Goal: Task Accomplishment & Management: Use online tool/utility

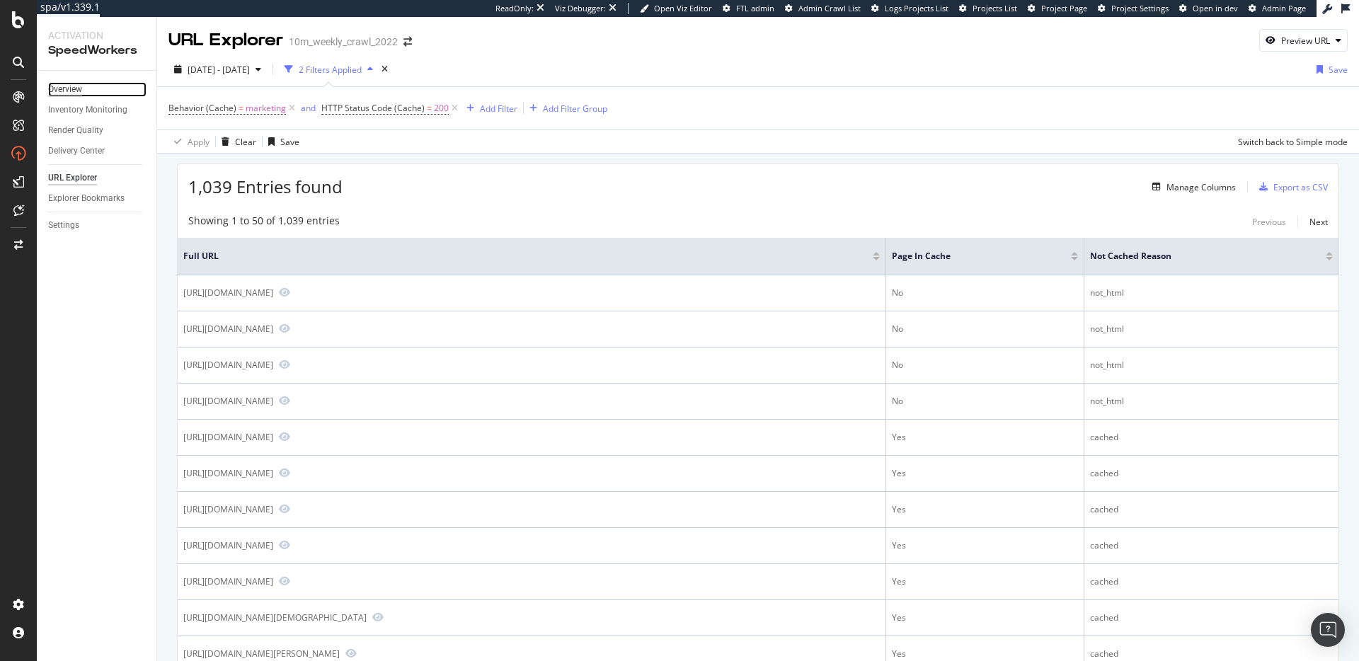
click at [76, 86] on div "Overview" at bounding box center [65, 89] width 34 height 15
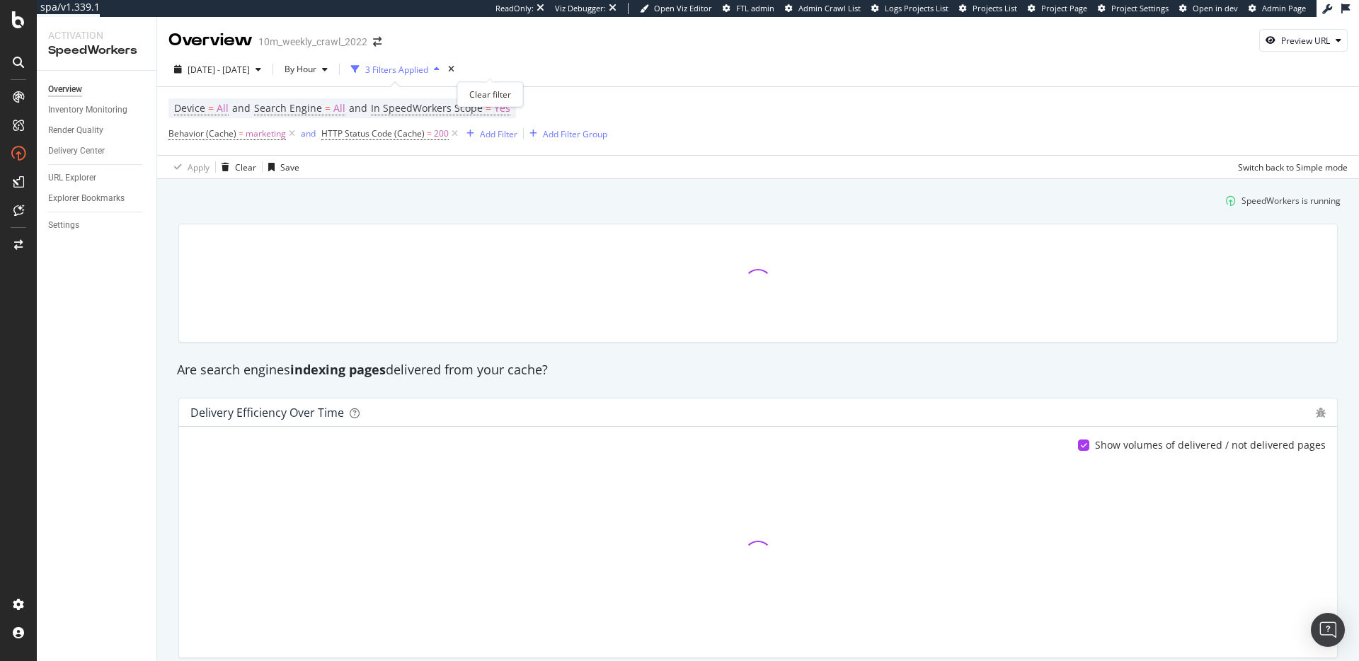
click at [454, 69] on icon "times" at bounding box center [451, 69] width 6 height 8
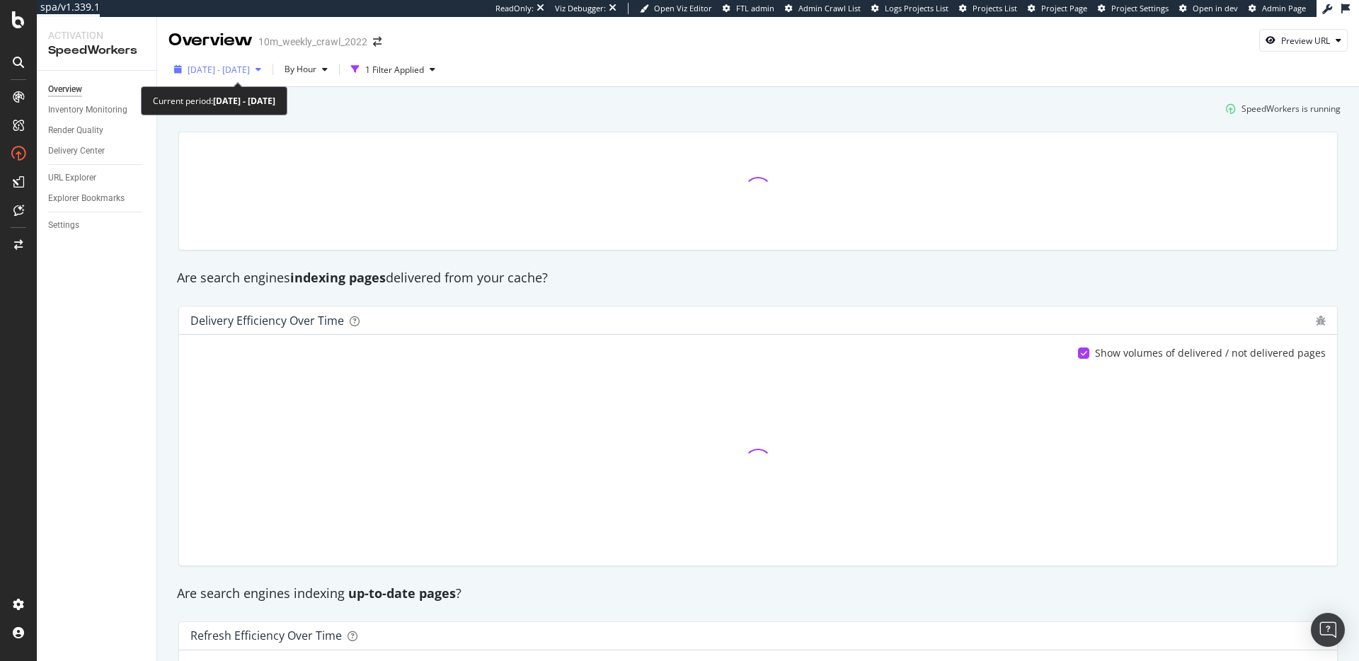
click at [250, 68] on span "2025 Sep. 17th - Oct. 14th" at bounding box center [219, 70] width 62 height 12
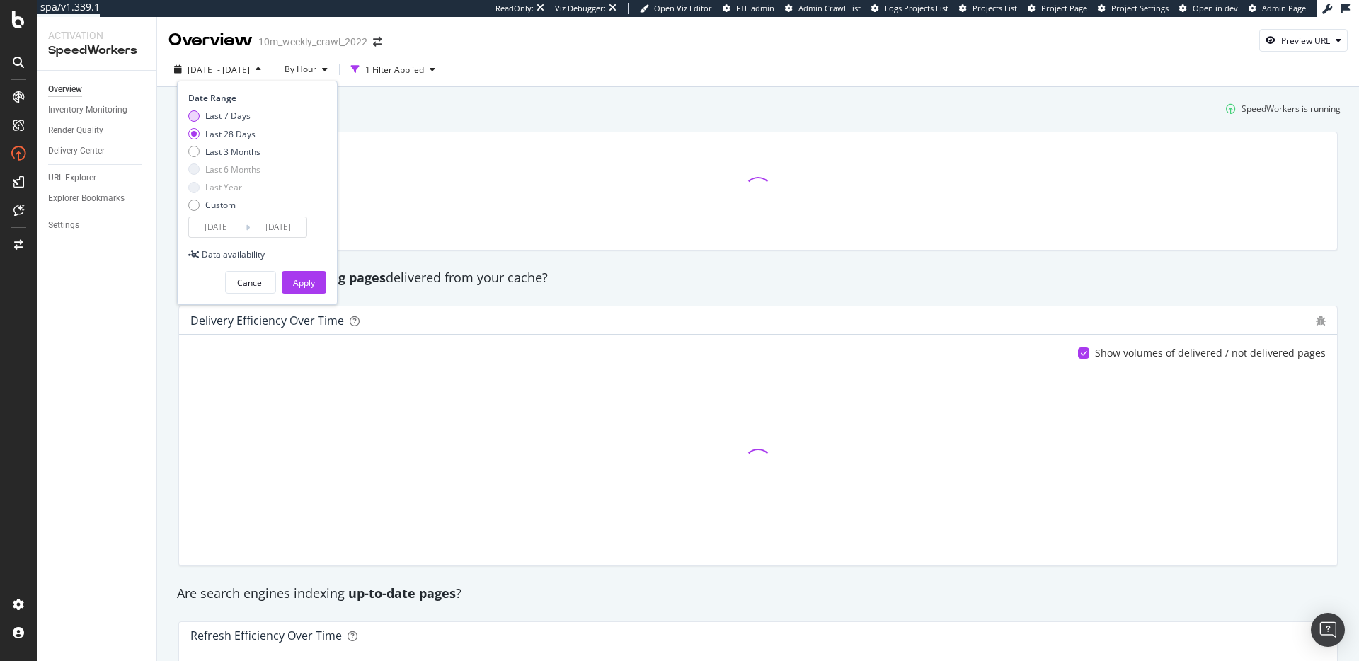
click at [230, 120] on div "Last 7 Days" at bounding box center [227, 116] width 45 height 12
type input "[DATE]"
click at [319, 275] on button "Apply" at bounding box center [304, 282] width 45 height 23
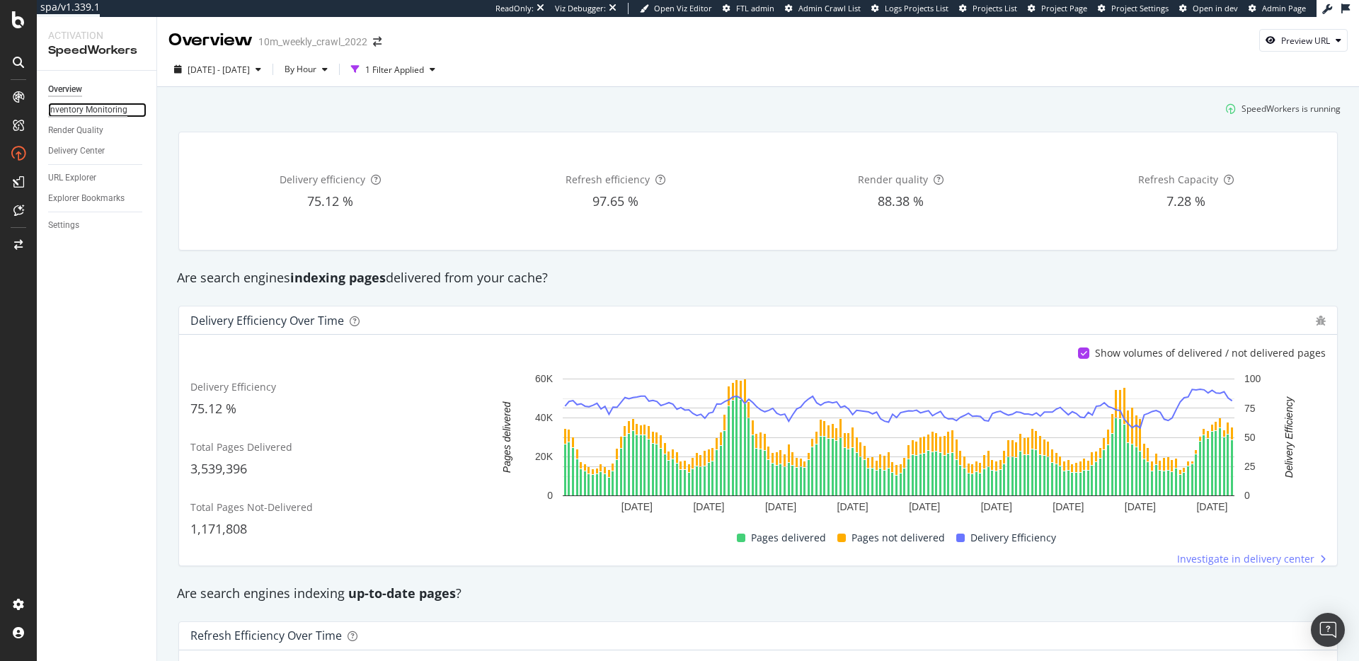
click at [92, 108] on div "Inventory Monitoring" at bounding box center [87, 110] width 79 height 15
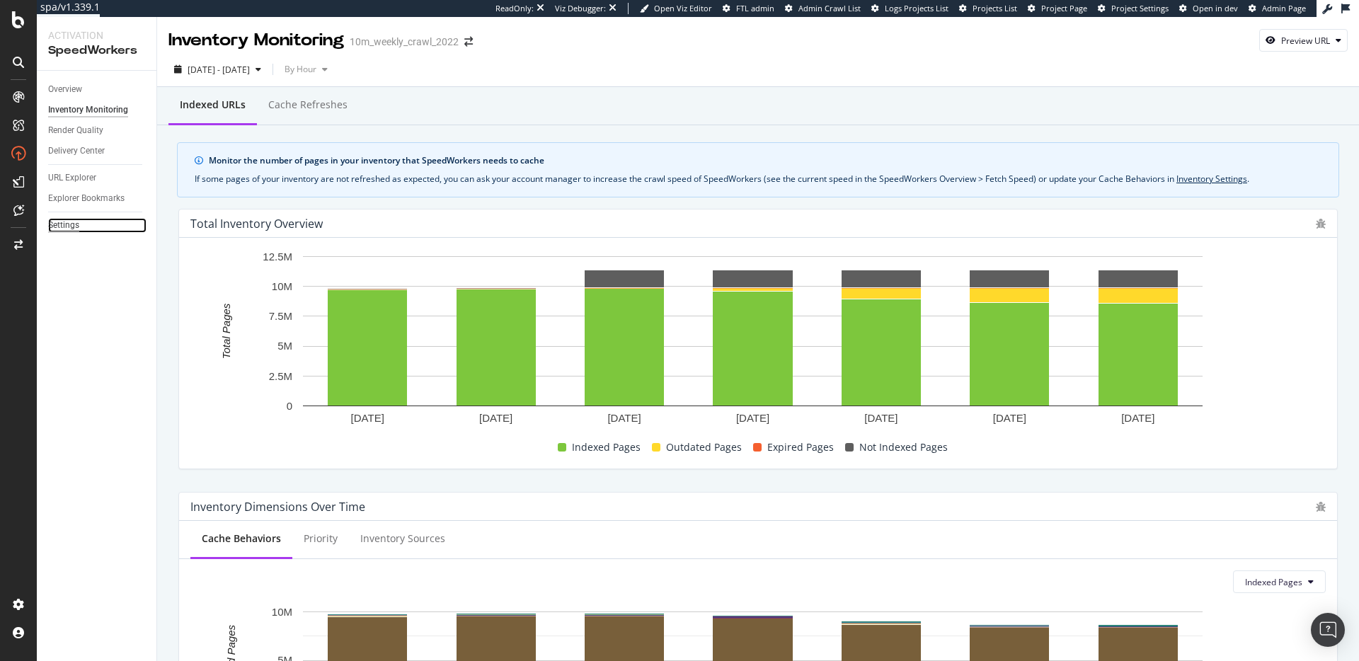
click at [67, 222] on div "Settings" at bounding box center [63, 225] width 31 height 15
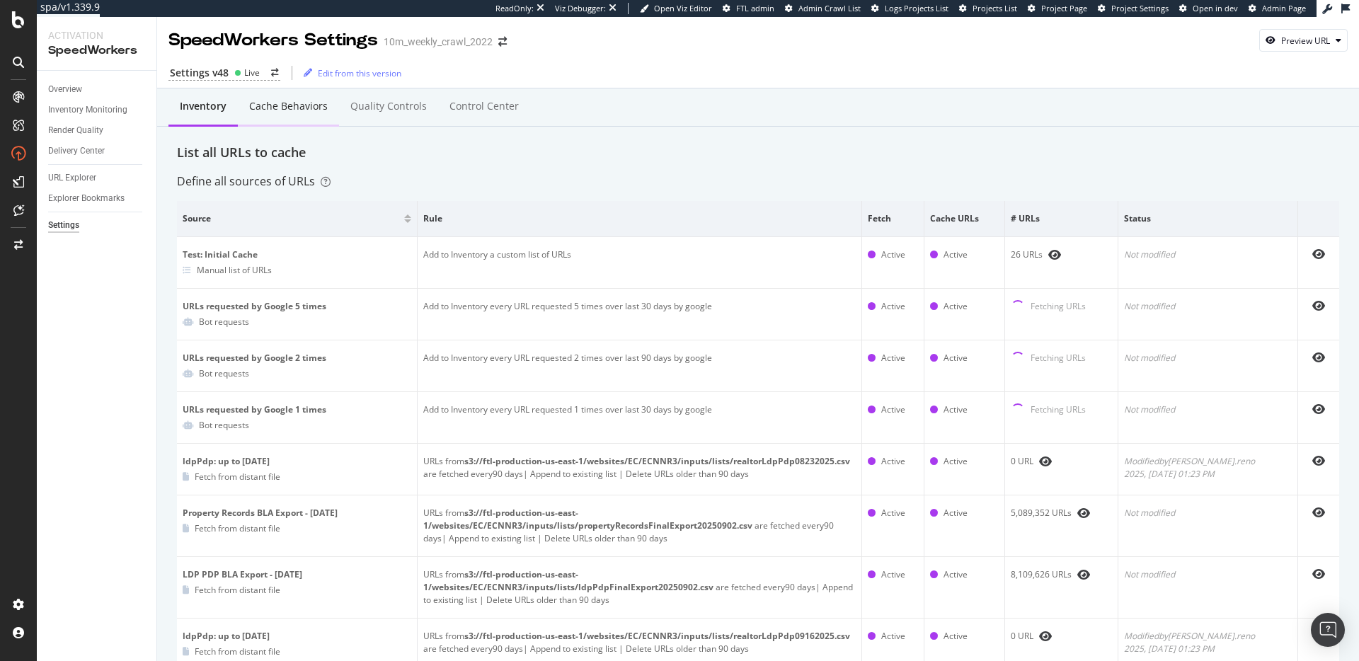
click at [273, 110] on div "Cache behaviors" at bounding box center [288, 106] width 79 height 14
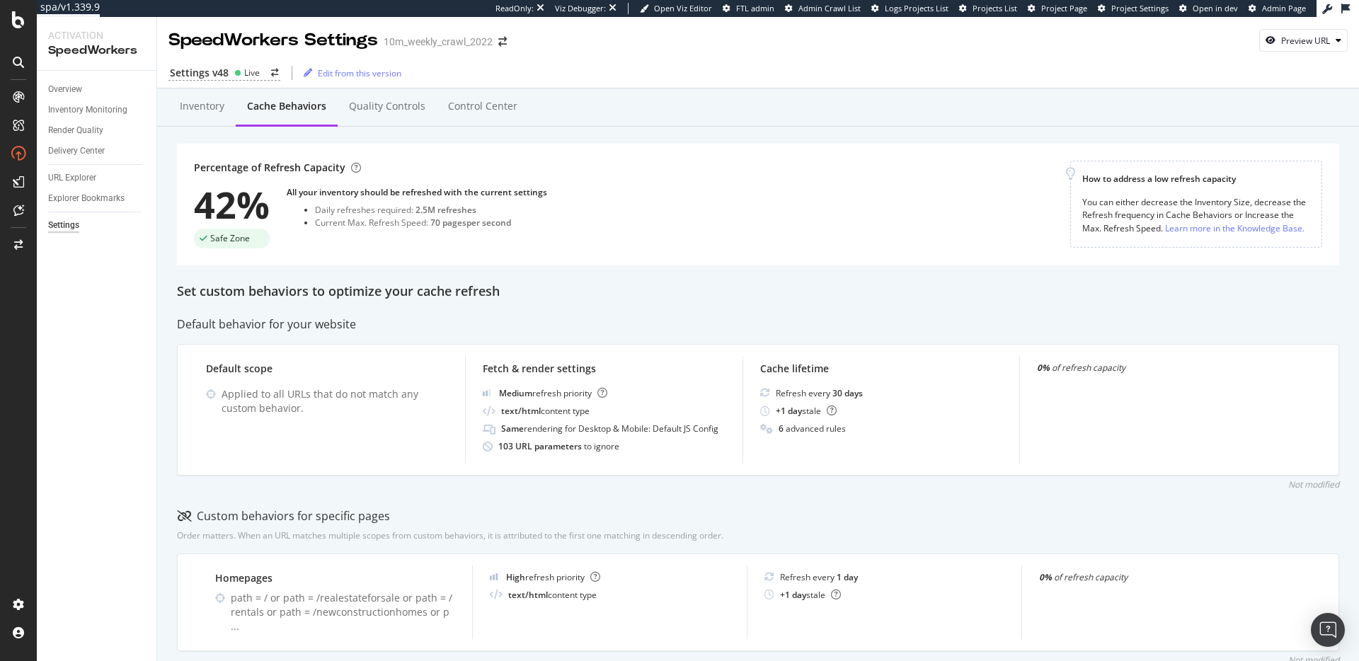
click at [350, 210] on div "Daily refreshes required: 2.5M refreshes" at bounding box center [431, 210] width 232 height 12
click at [379, 117] on div "Quality Controls" at bounding box center [387, 107] width 99 height 39
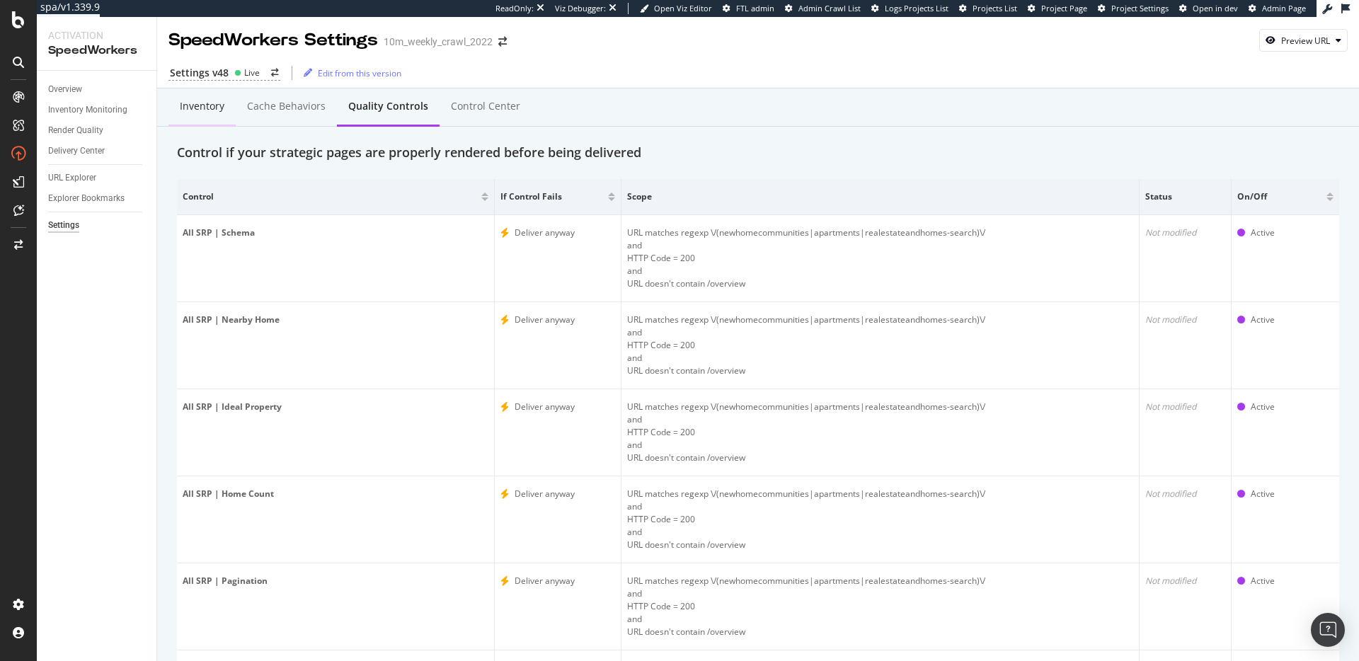
click at [198, 108] on div "Inventory" at bounding box center [202, 106] width 45 height 14
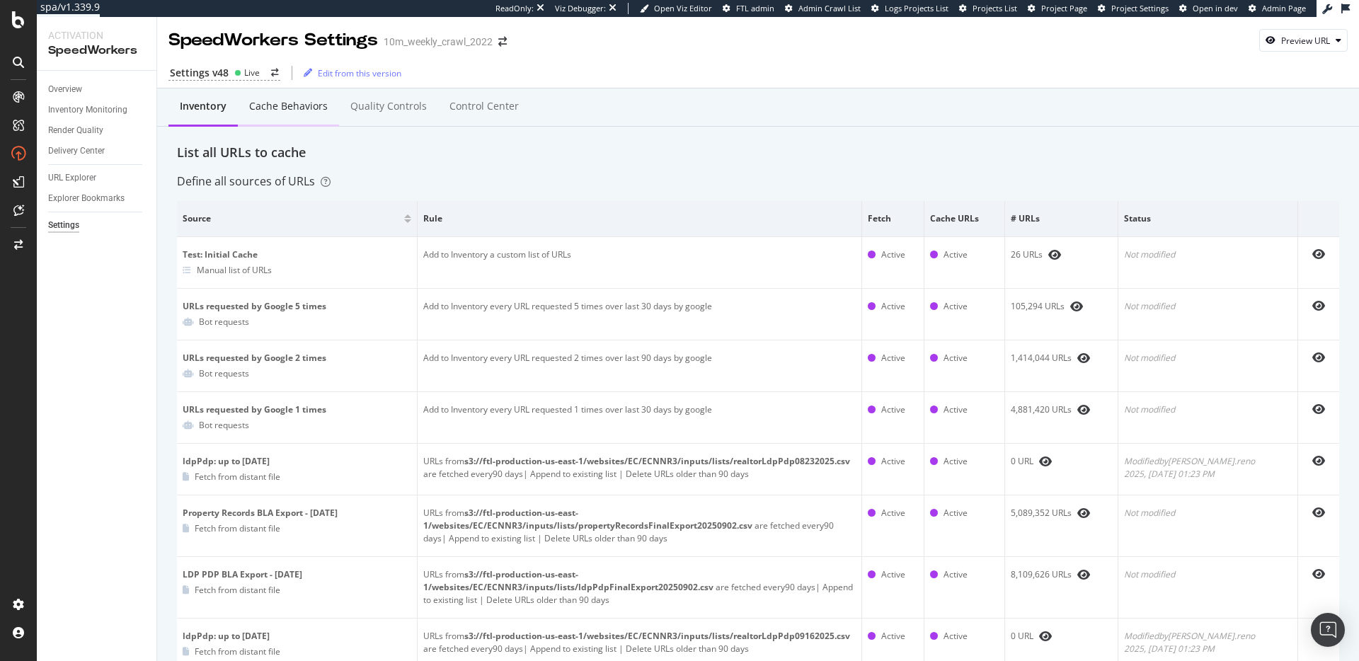
click at [307, 104] on div "Cache behaviors" at bounding box center [288, 106] width 79 height 14
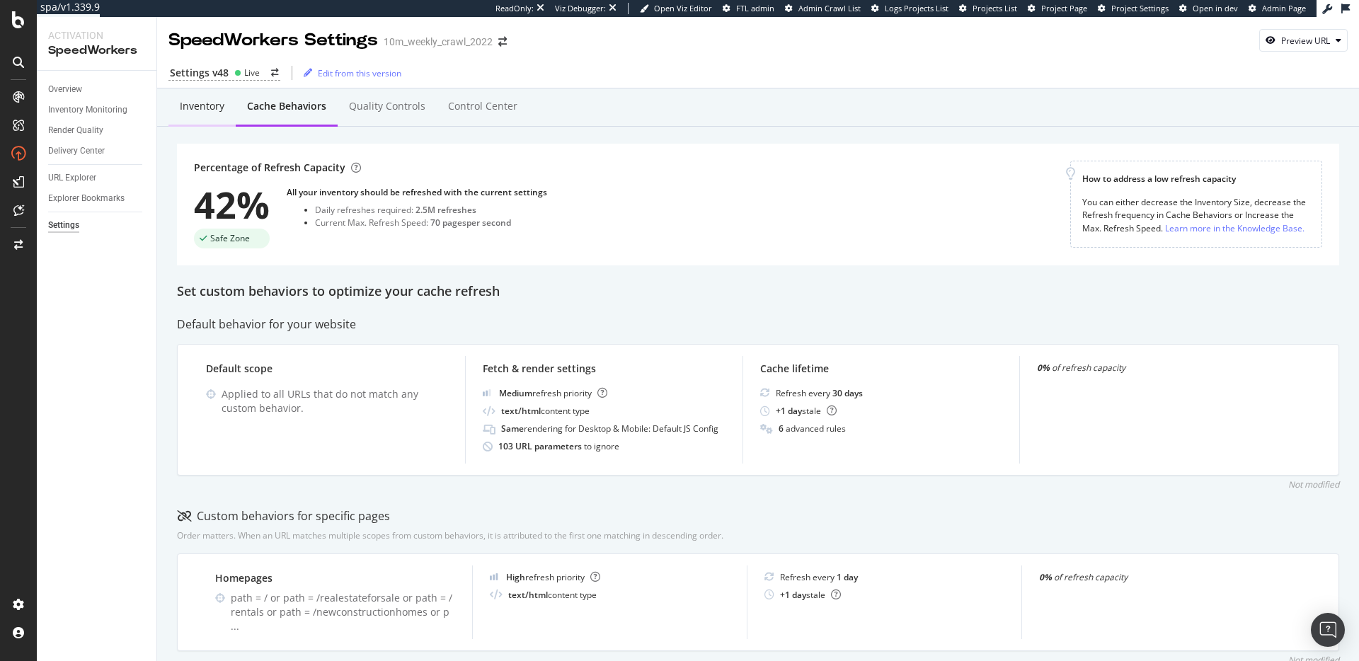
click at [187, 115] on div "Inventory" at bounding box center [201, 107] width 67 height 39
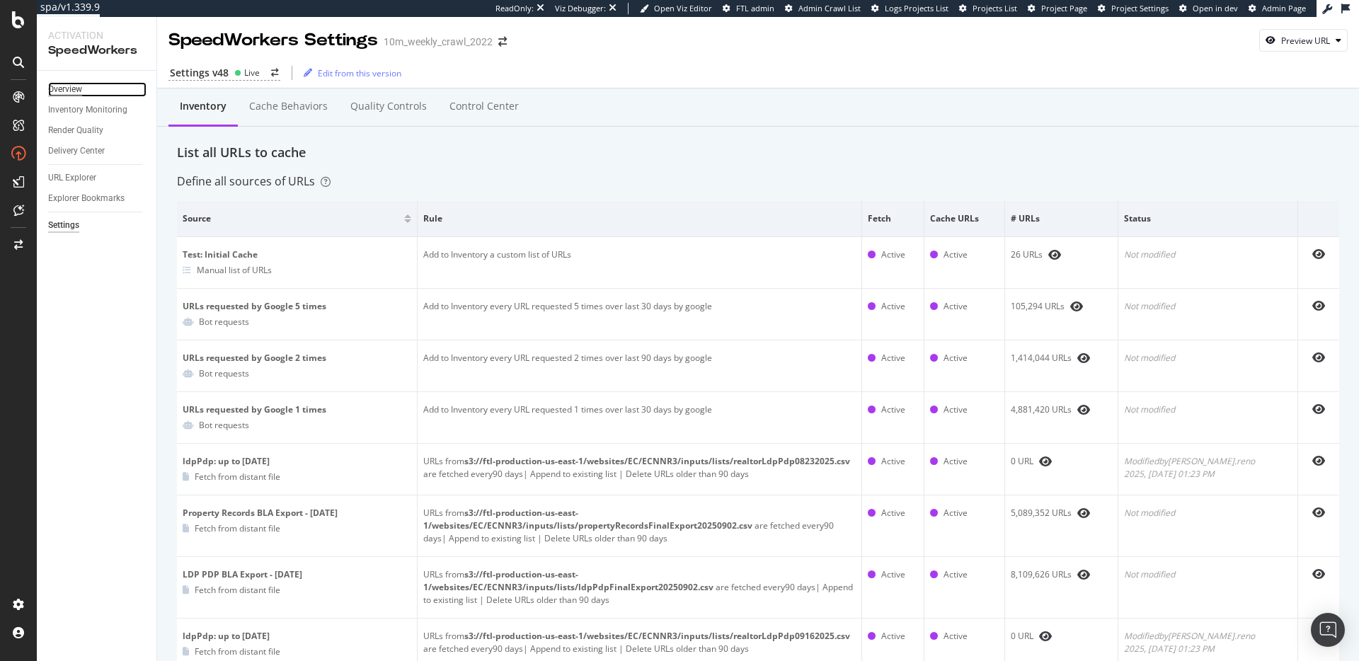
click at [64, 84] on div "Overview" at bounding box center [65, 89] width 34 height 15
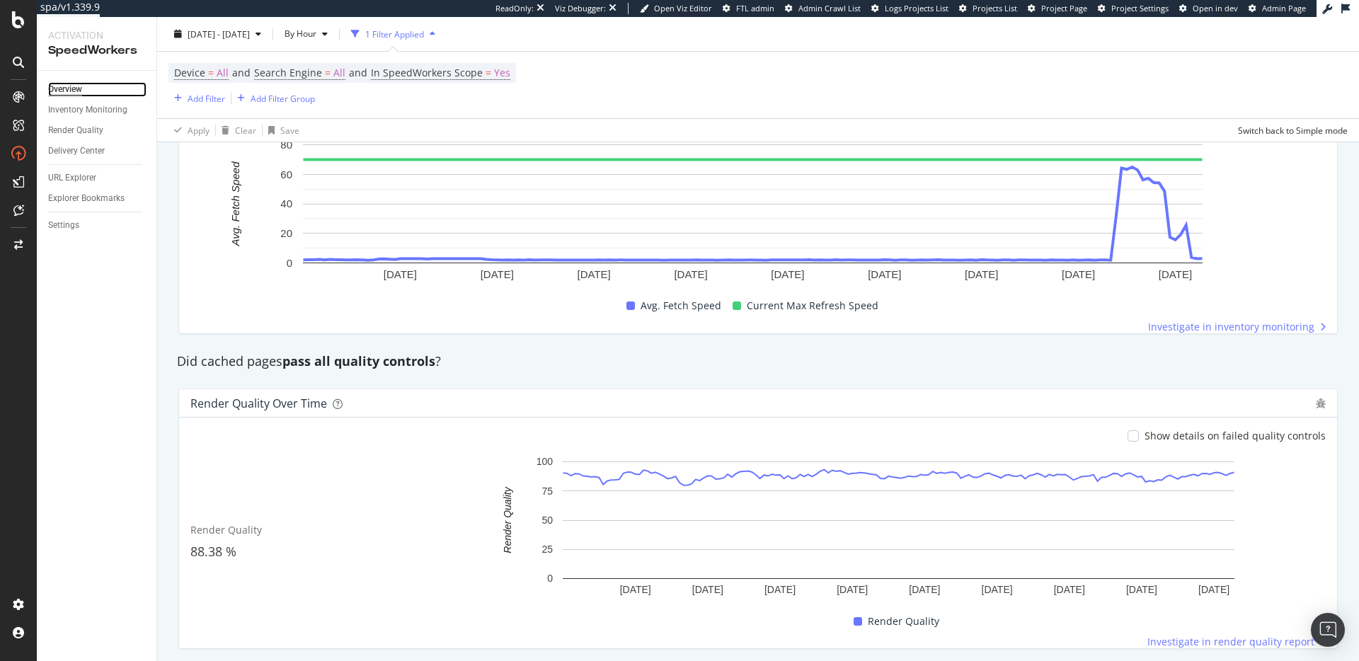
scroll to position [954, 0]
click at [1264, 258] on rect "A chart." at bounding box center [752, 212] width 1125 height 149
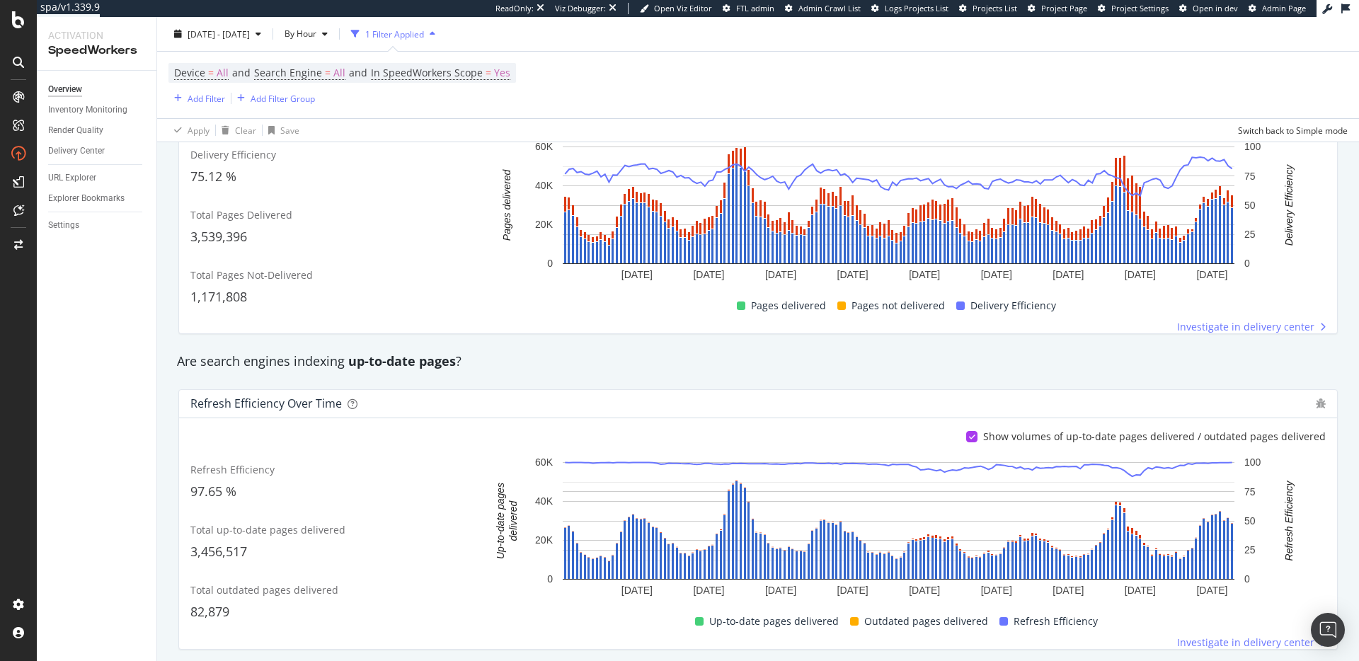
scroll to position [0, 0]
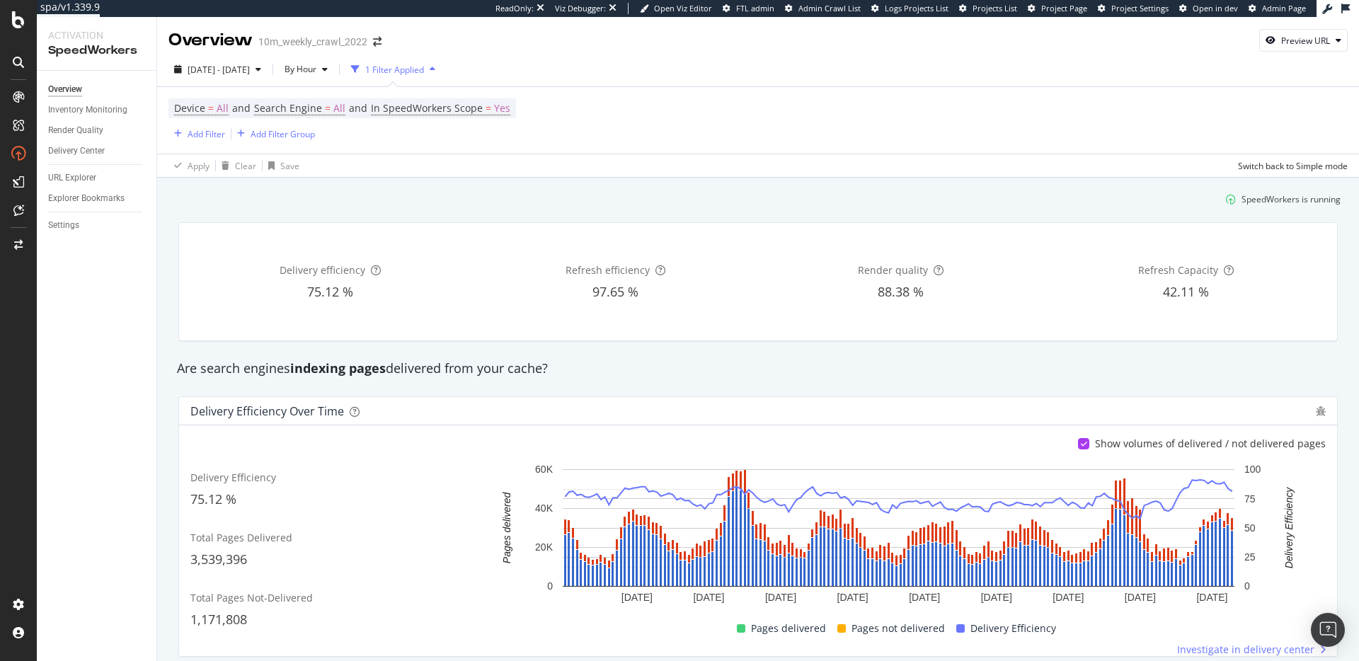
click at [954, 199] on div "SpeedWorkers is running" at bounding box center [758, 199] width 1177 height 23
click at [929, 346] on div "Delivery efficiency 75.12 % Refresh efficiency 97.65 % Render quality 88.38 % R…" at bounding box center [758, 282] width 1177 height 142
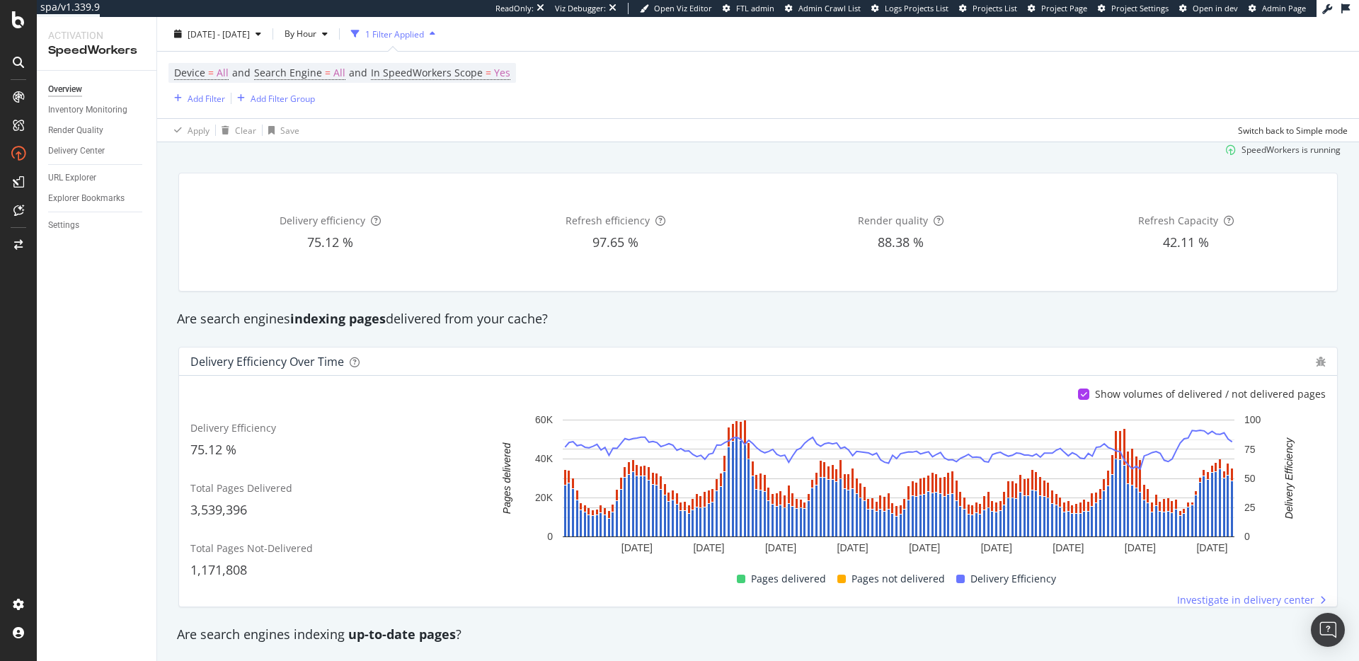
scroll to position [112, 0]
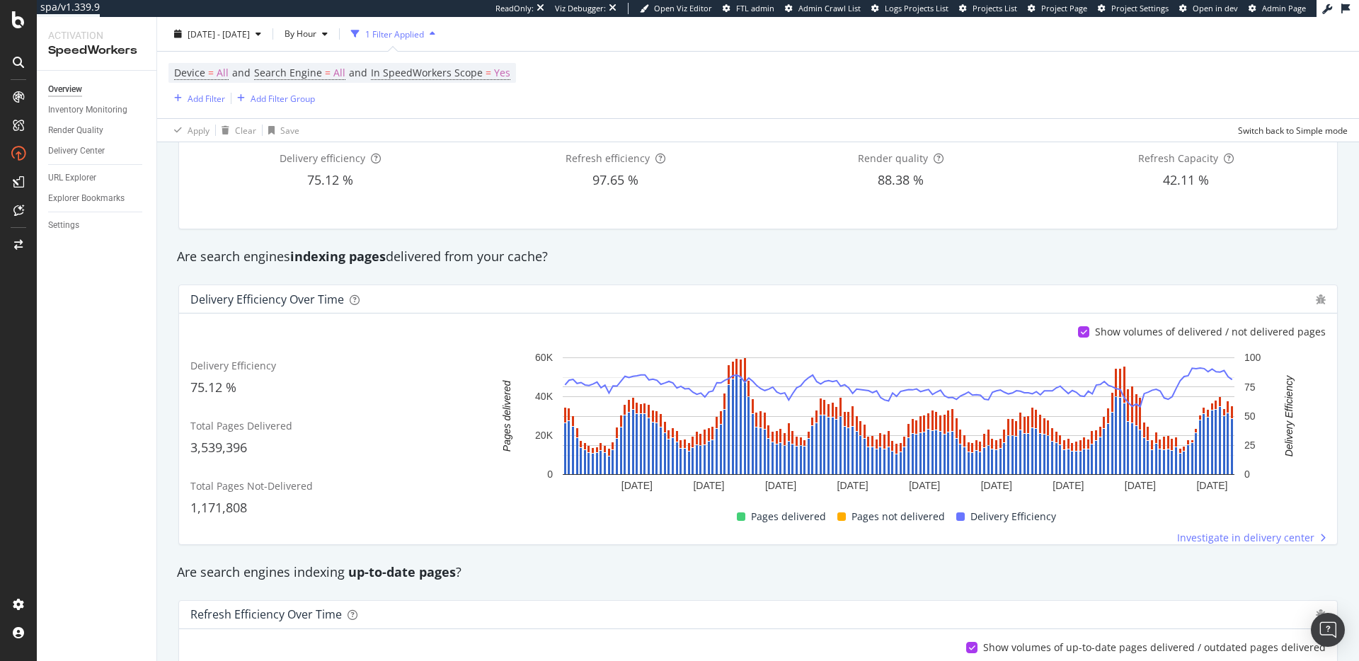
click at [810, 573] on div "Are search engines indexing up-to-date pages ?" at bounding box center [758, 573] width 1177 height 18
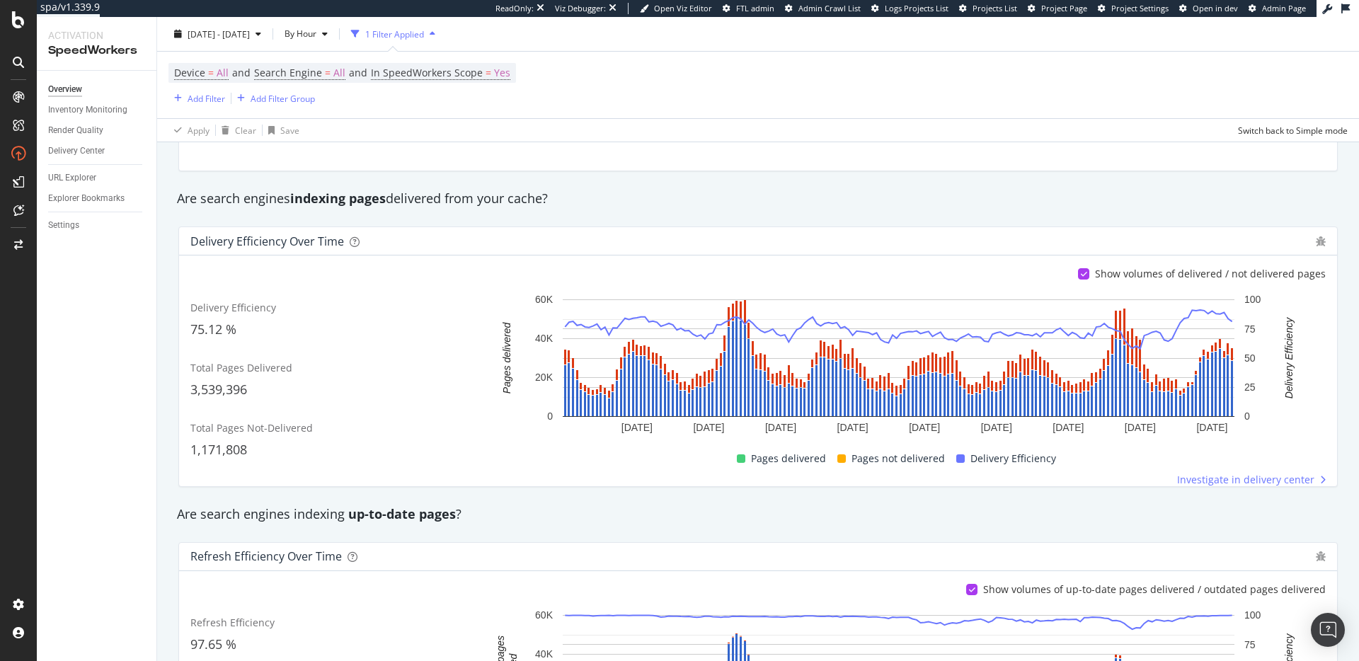
scroll to position [0, 0]
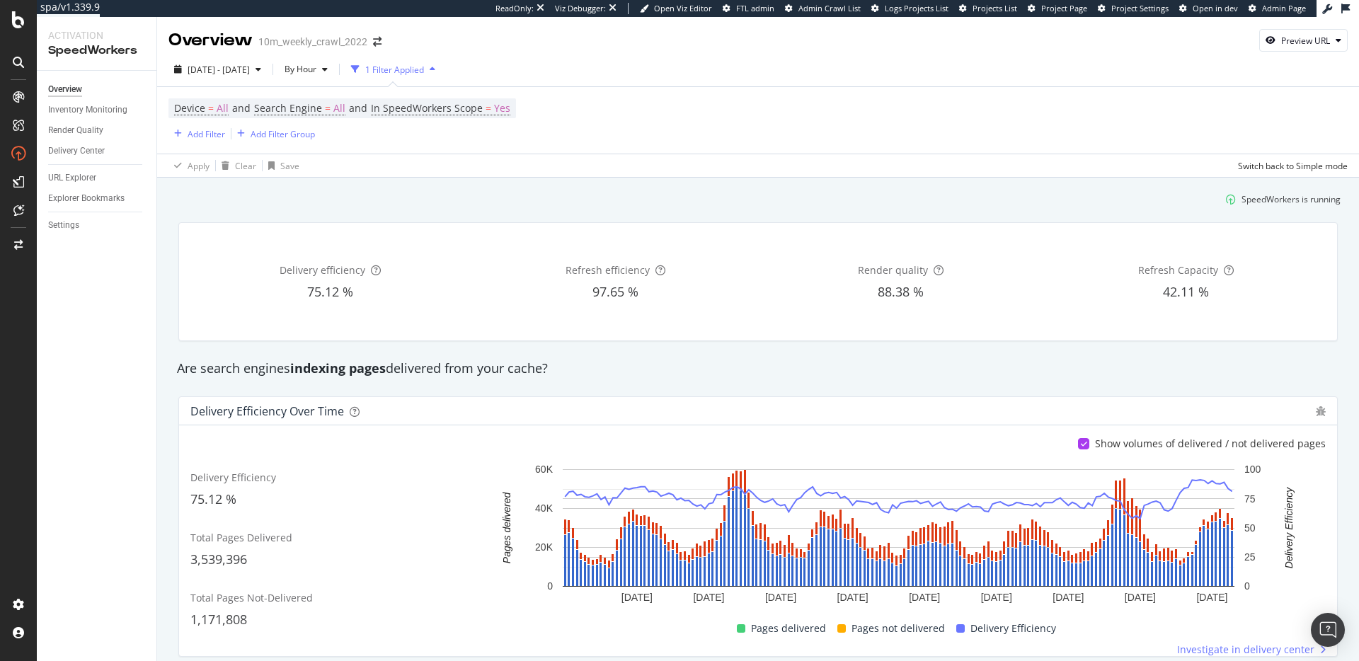
click at [449, 371] on div "Are search engines indexing pages delivered from your cache?" at bounding box center [758, 369] width 1177 height 18
drag, startPoint x: 449, startPoint y: 371, endPoint x: 462, endPoint y: 372, distance: 12.8
click at [450, 372] on div "Are search engines indexing pages delivered from your cache?" at bounding box center [758, 369] width 1177 height 18
click at [520, 374] on div "Are search engines indexing pages delivered from your cache?" at bounding box center [758, 369] width 1177 height 18
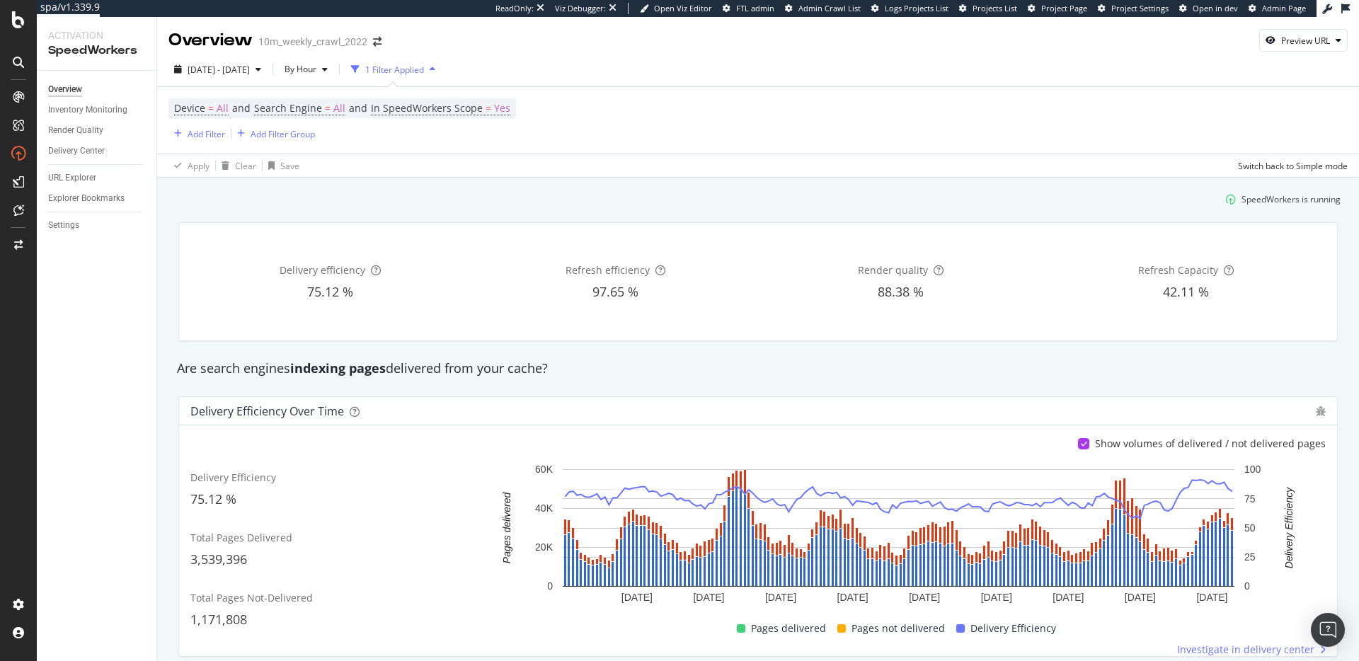
click at [581, 372] on div "Are search engines indexing pages delivered from your cache?" at bounding box center [758, 369] width 1177 height 18
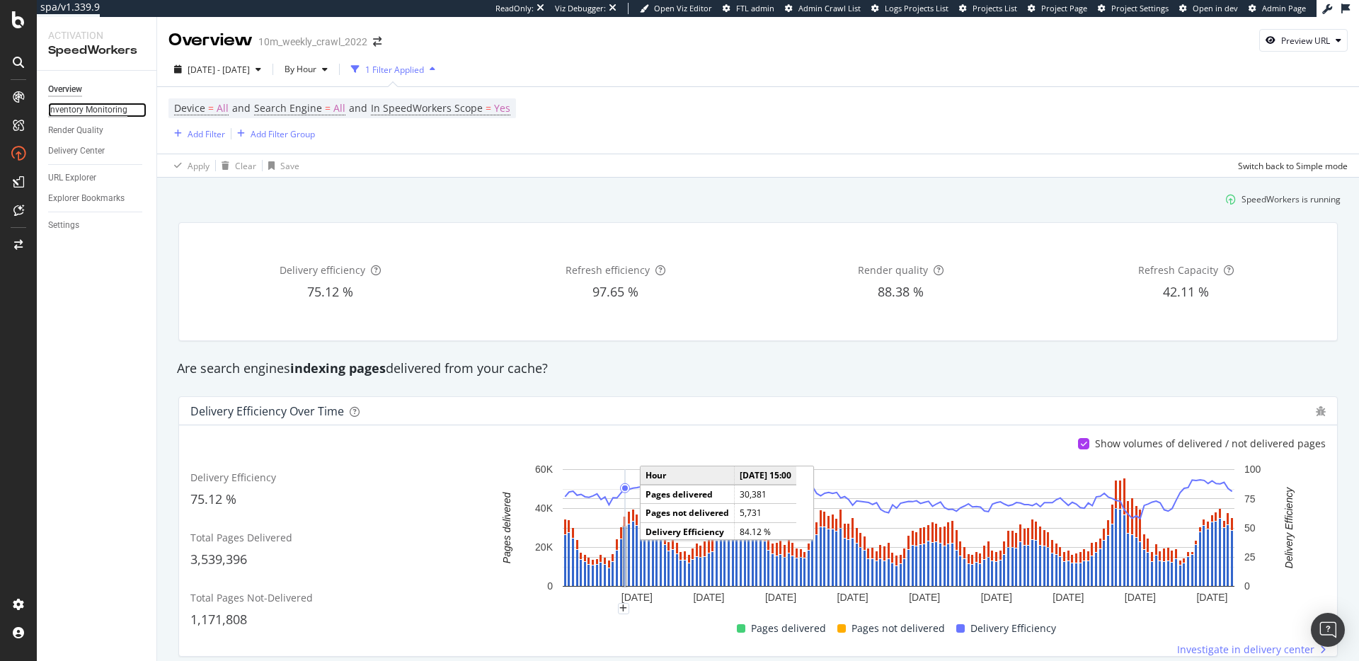
click at [104, 109] on div "Inventory Monitoring" at bounding box center [87, 110] width 79 height 15
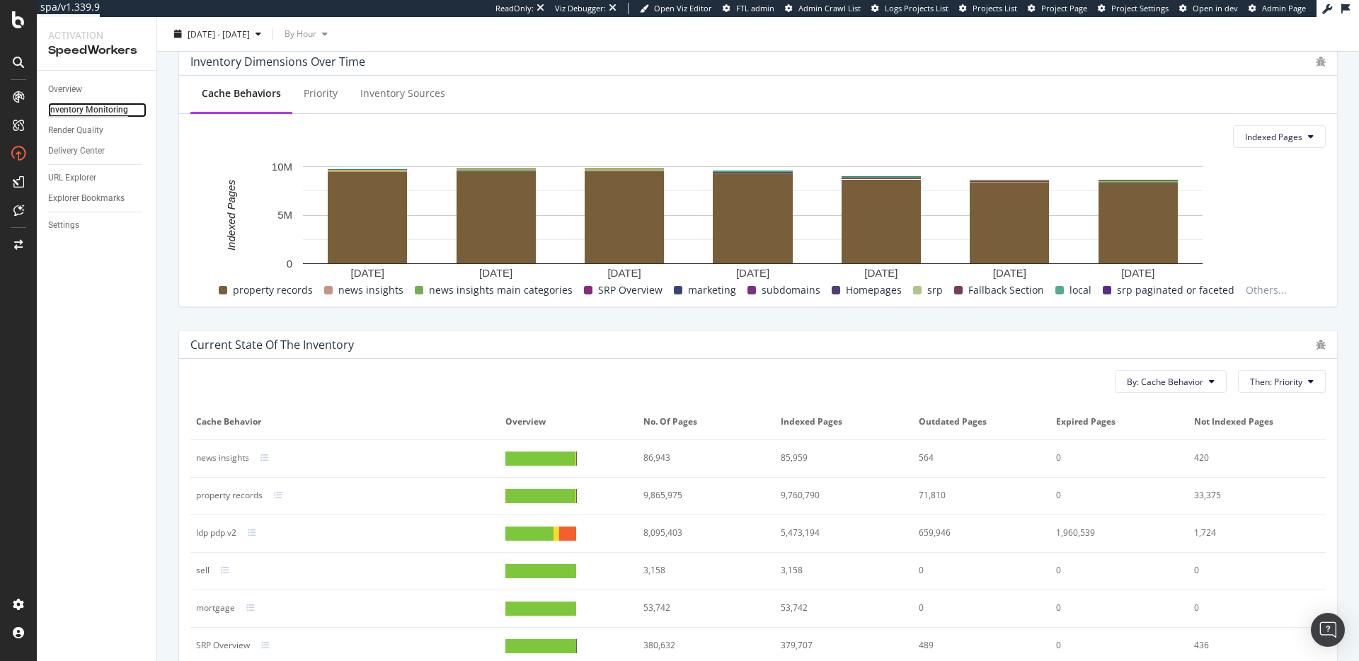
scroll to position [414, 0]
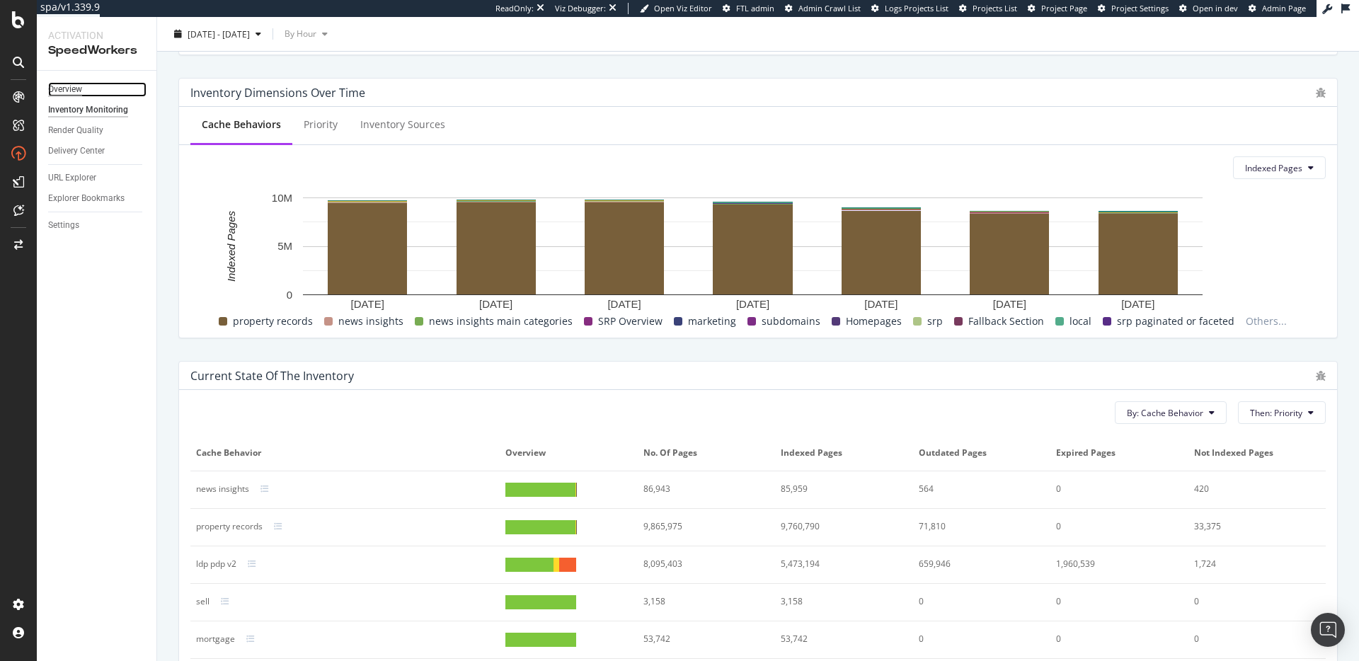
click at [64, 91] on div "Overview" at bounding box center [65, 89] width 34 height 15
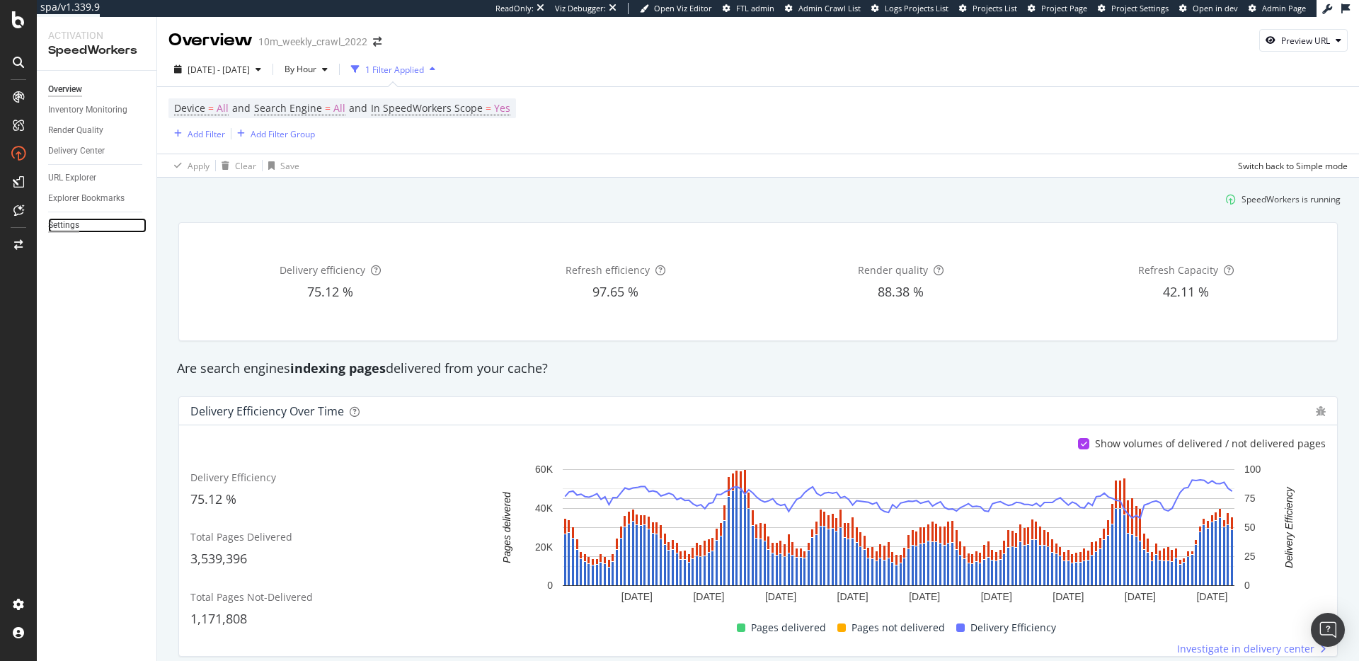
click at [70, 223] on div "Settings" at bounding box center [63, 225] width 31 height 15
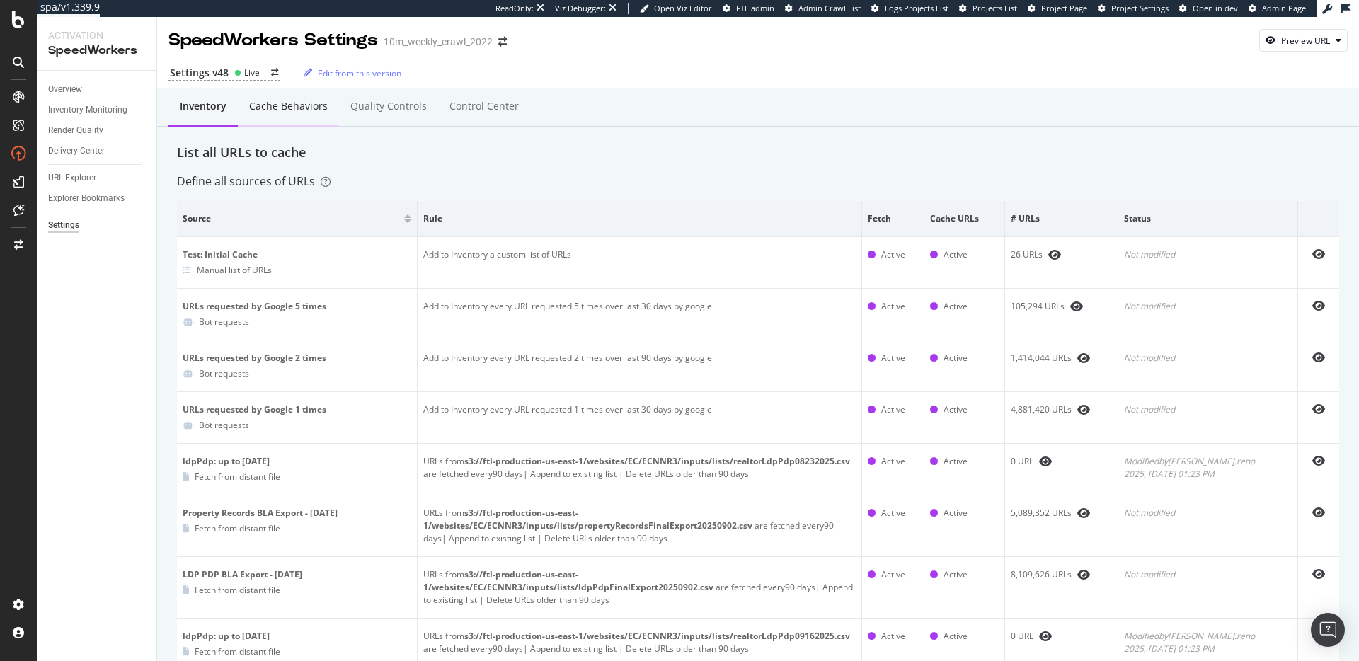
click at [290, 112] on div "Cache behaviors" at bounding box center [288, 106] width 79 height 14
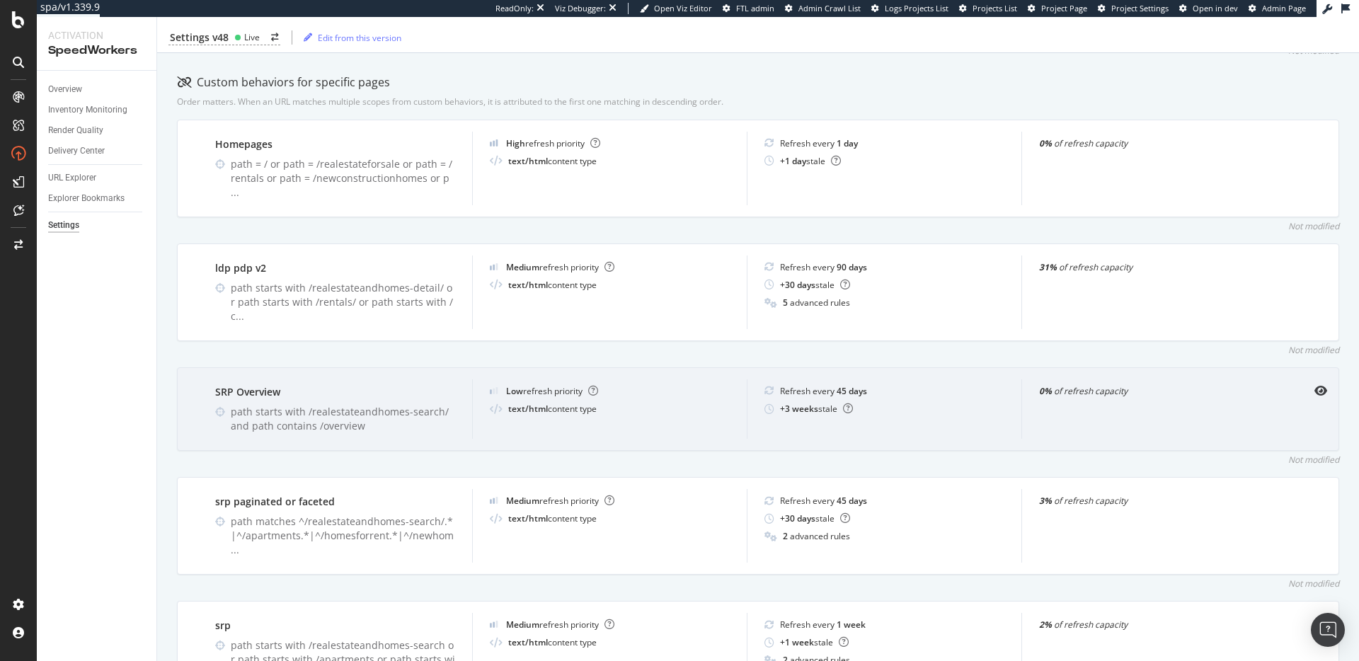
scroll to position [429, 0]
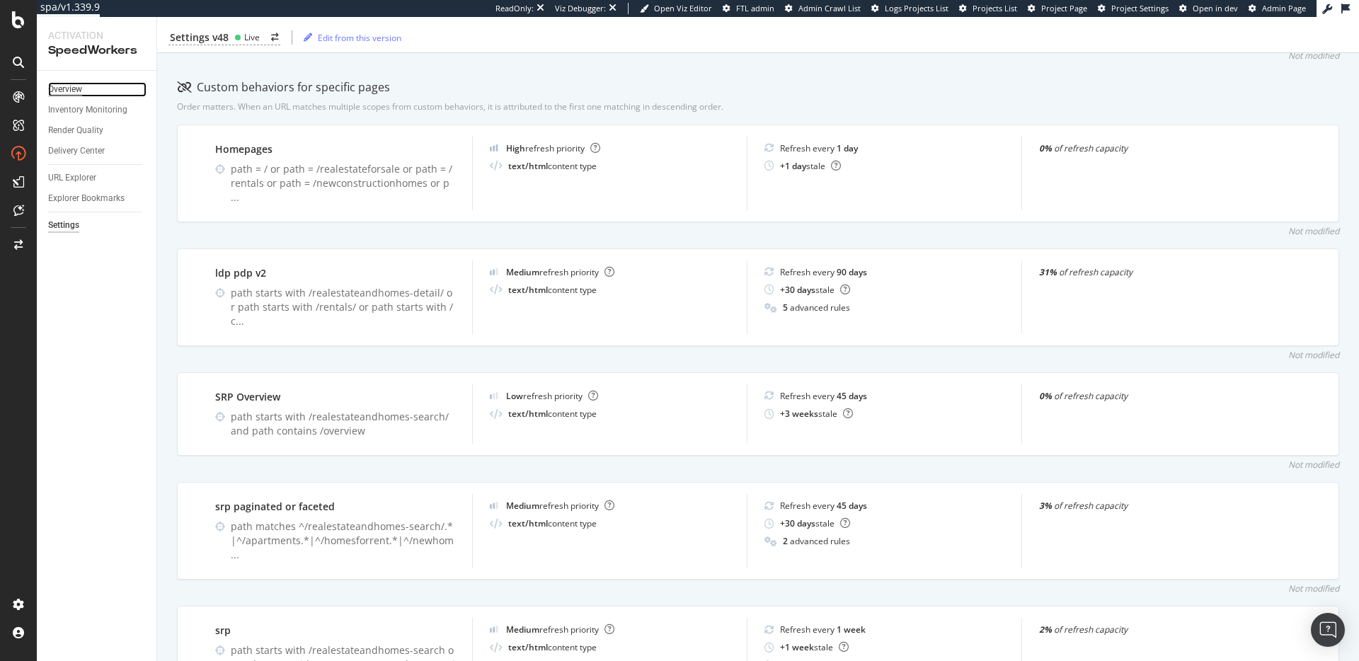
click at [76, 90] on div "Overview" at bounding box center [65, 89] width 34 height 15
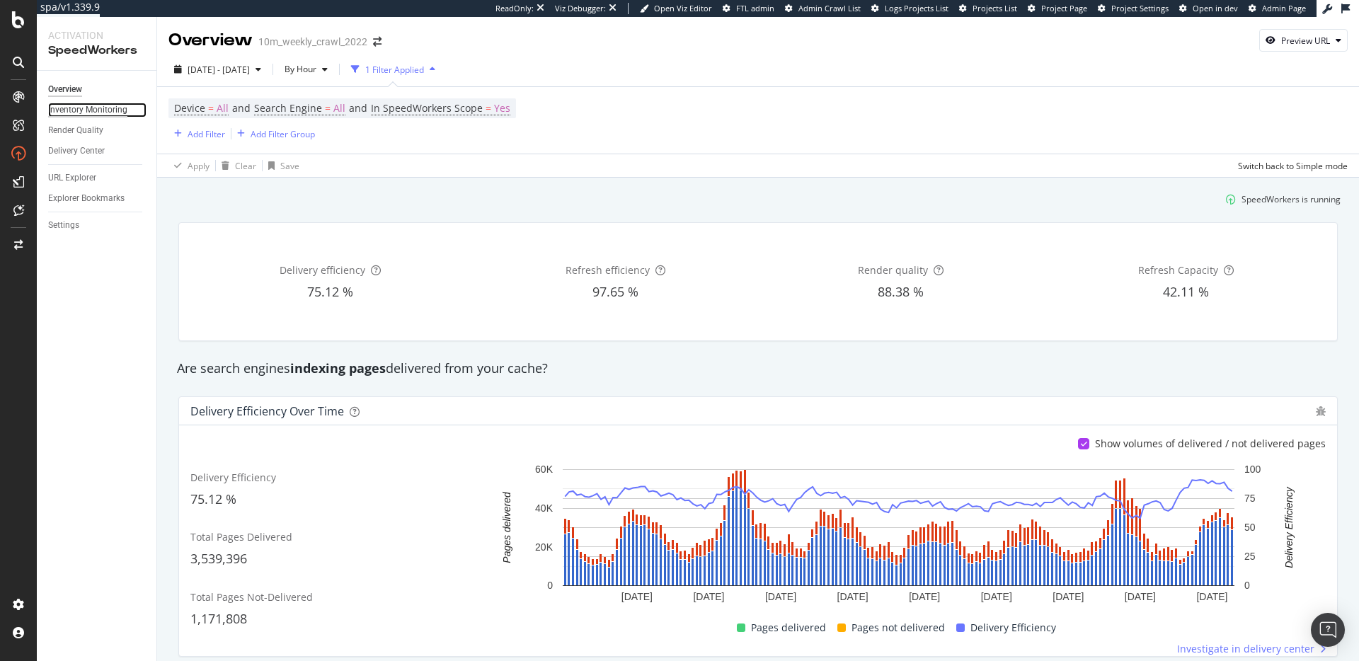
click at [90, 111] on div "Inventory Monitoring" at bounding box center [87, 110] width 79 height 15
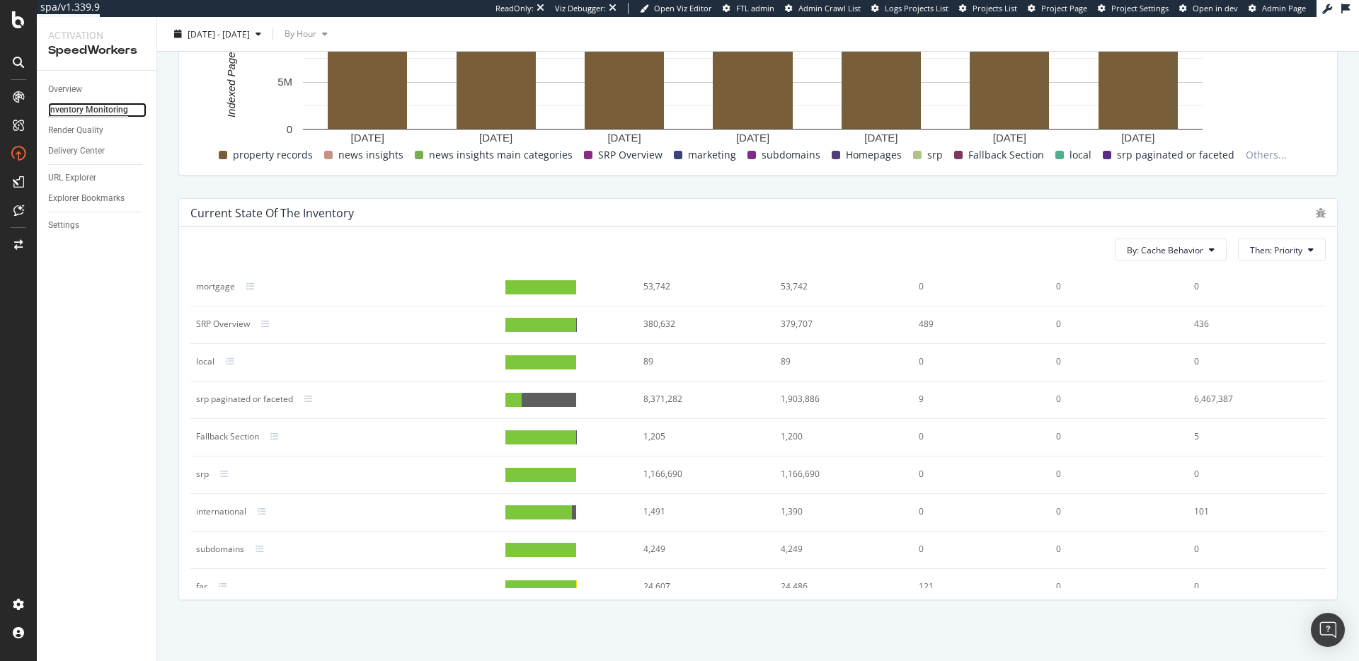
scroll to position [166, 0]
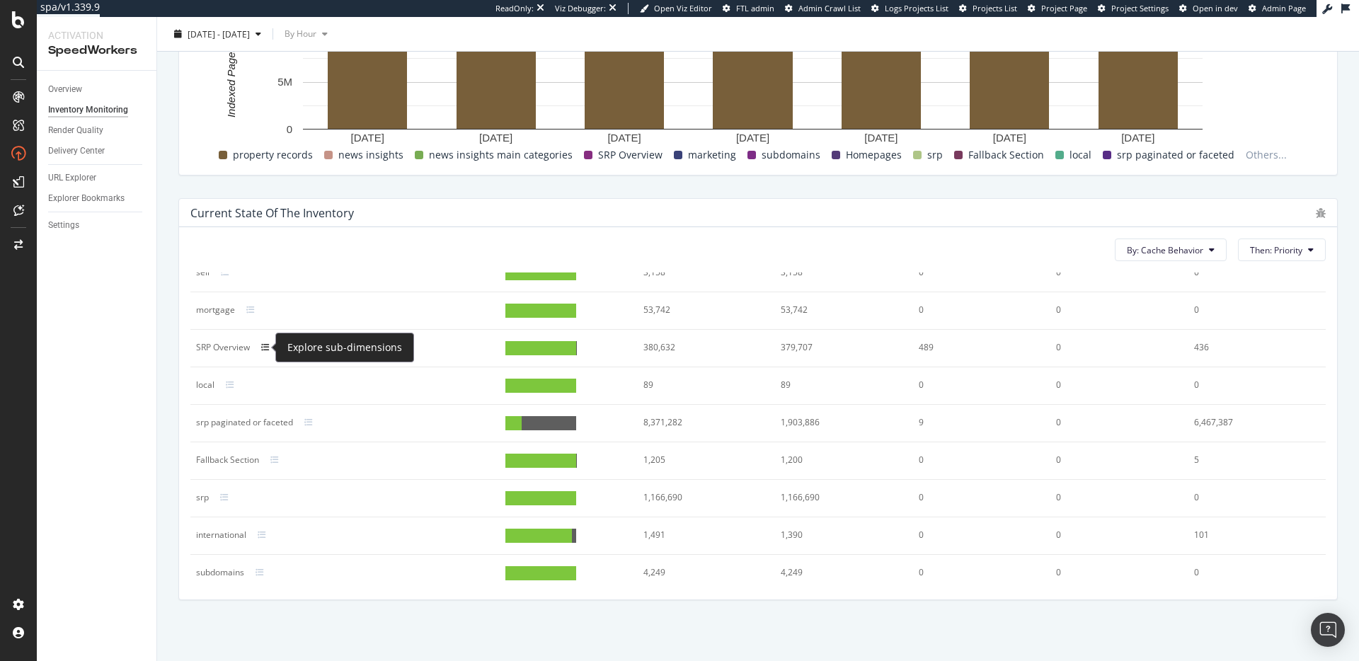
click at [268, 346] on icon at bounding box center [265, 347] width 8 height 8
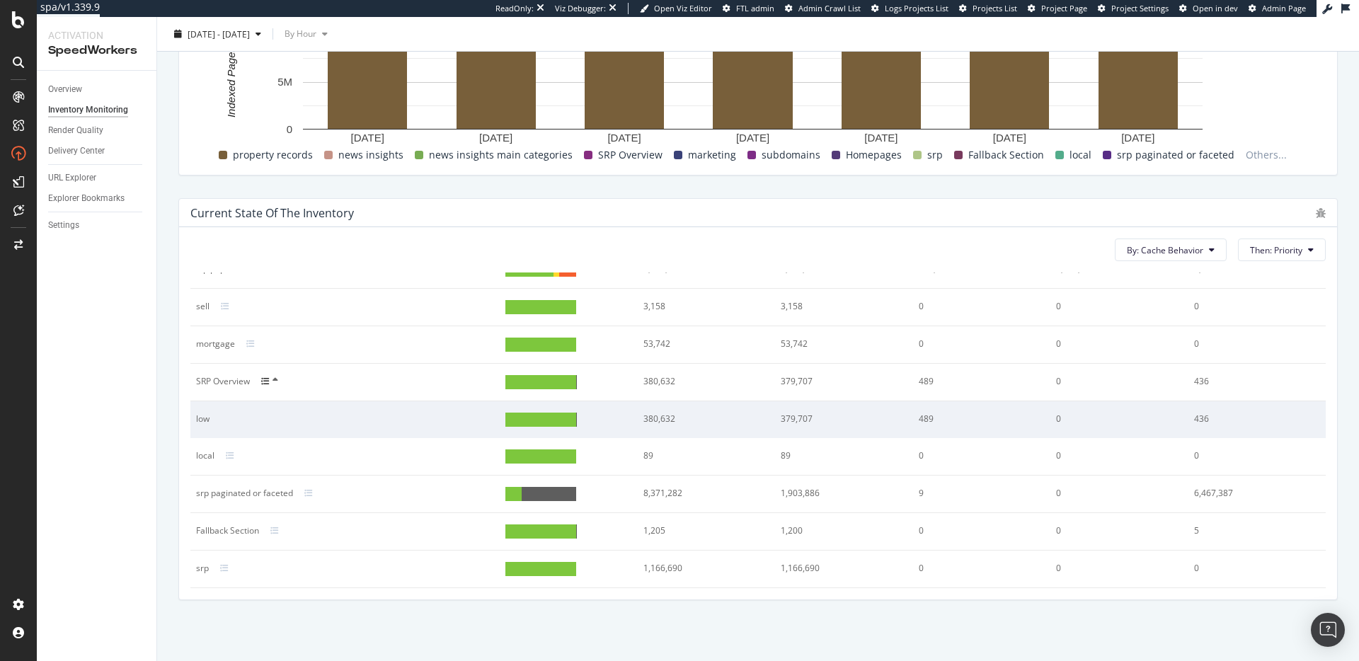
scroll to position [134, 0]
click at [384, 498] on div "srp paginated or faceted" at bounding box center [345, 492] width 298 height 13
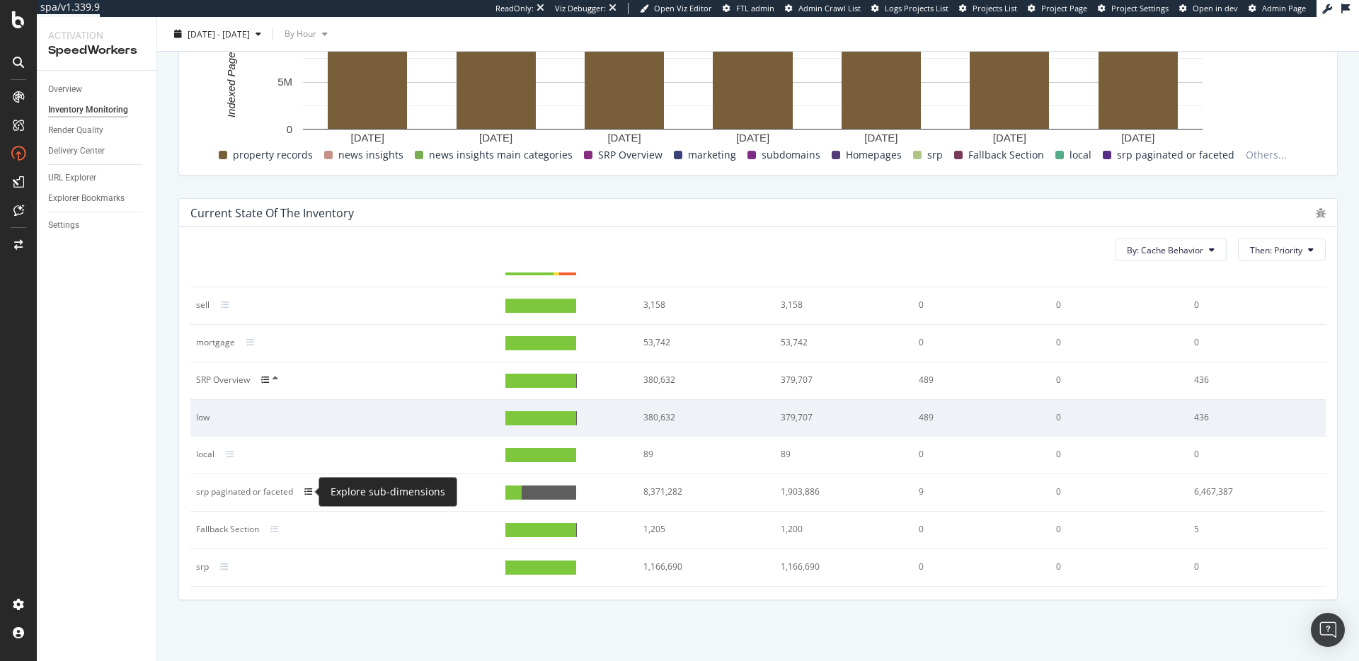
click at [308, 489] on icon at bounding box center [308, 492] width 8 height 8
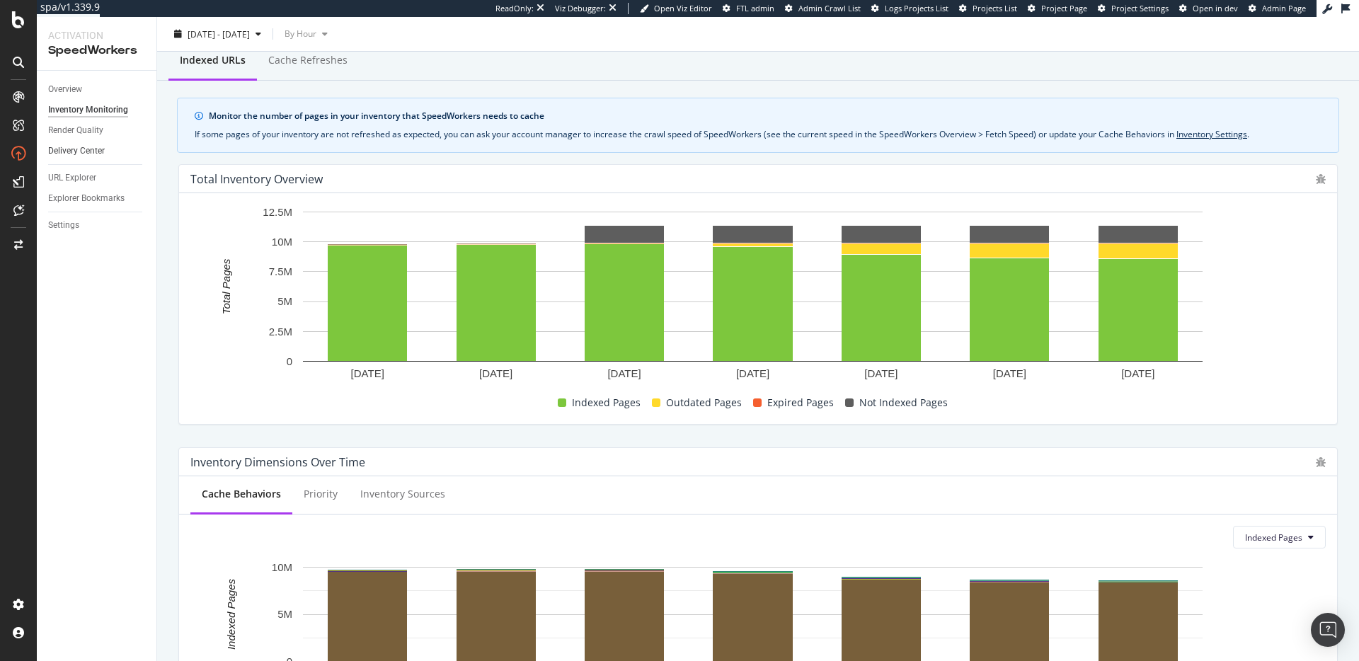
scroll to position [0, 0]
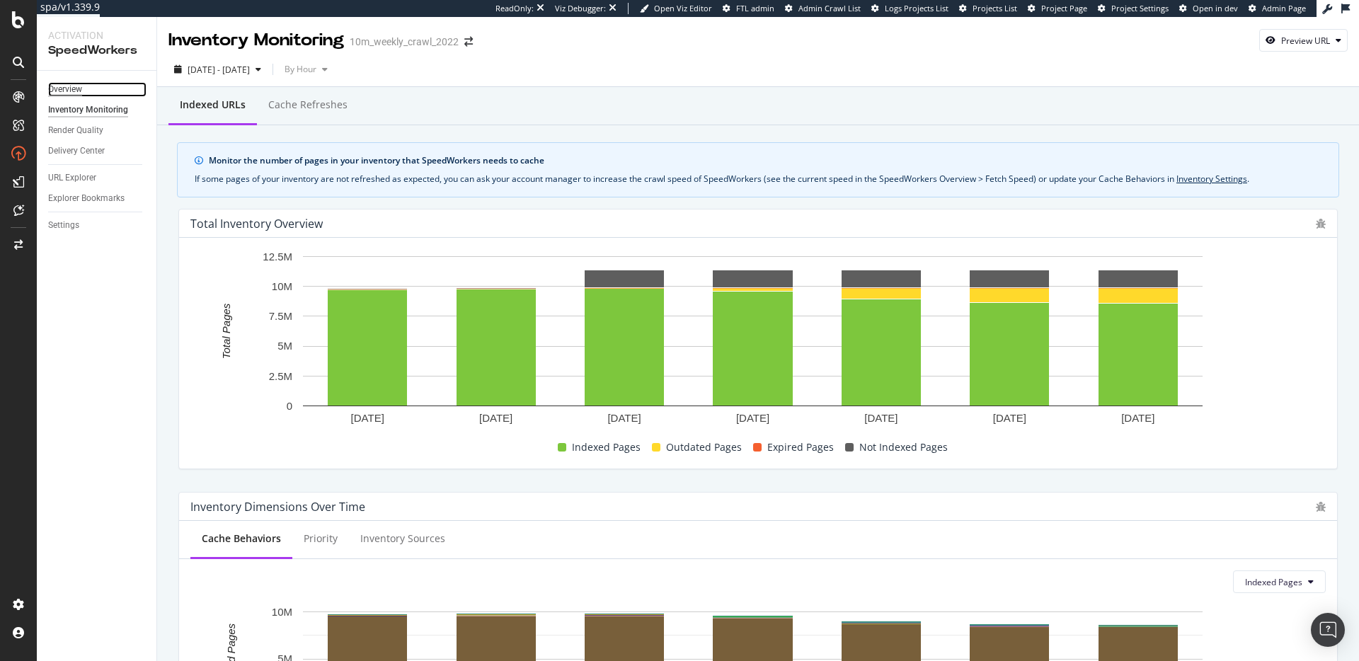
click at [64, 83] on div "Overview" at bounding box center [65, 89] width 34 height 15
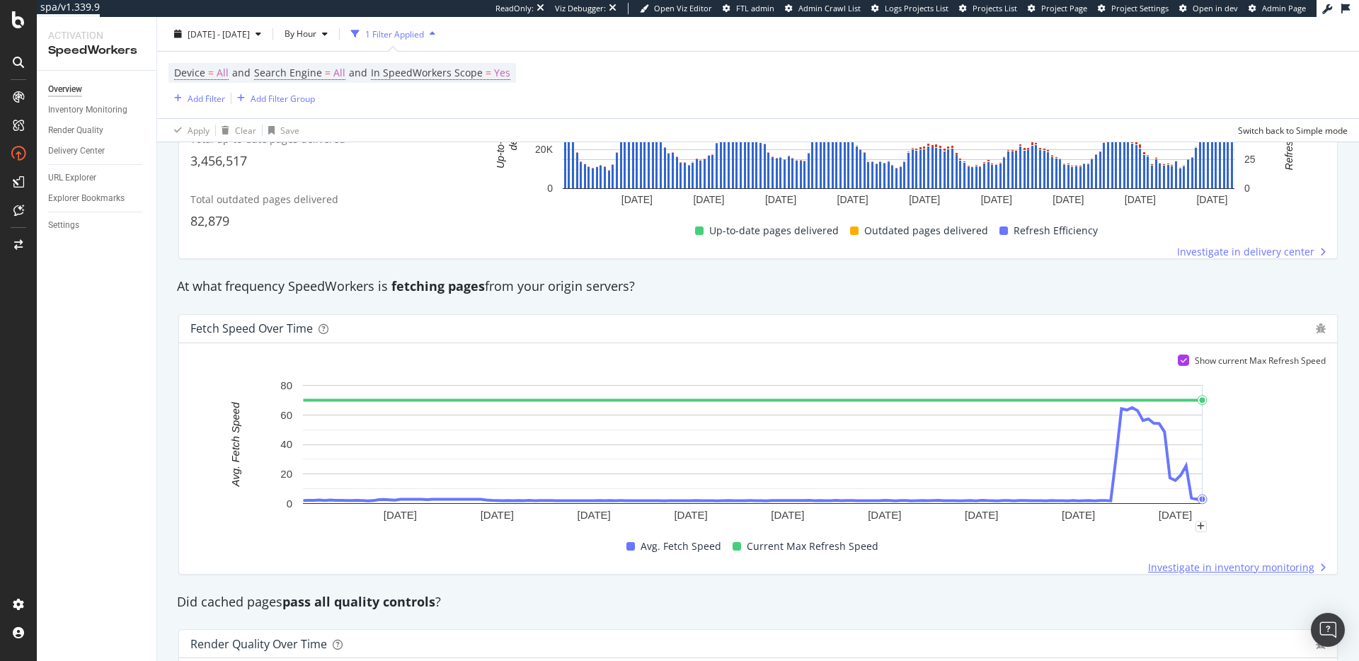
scroll to position [802, 0]
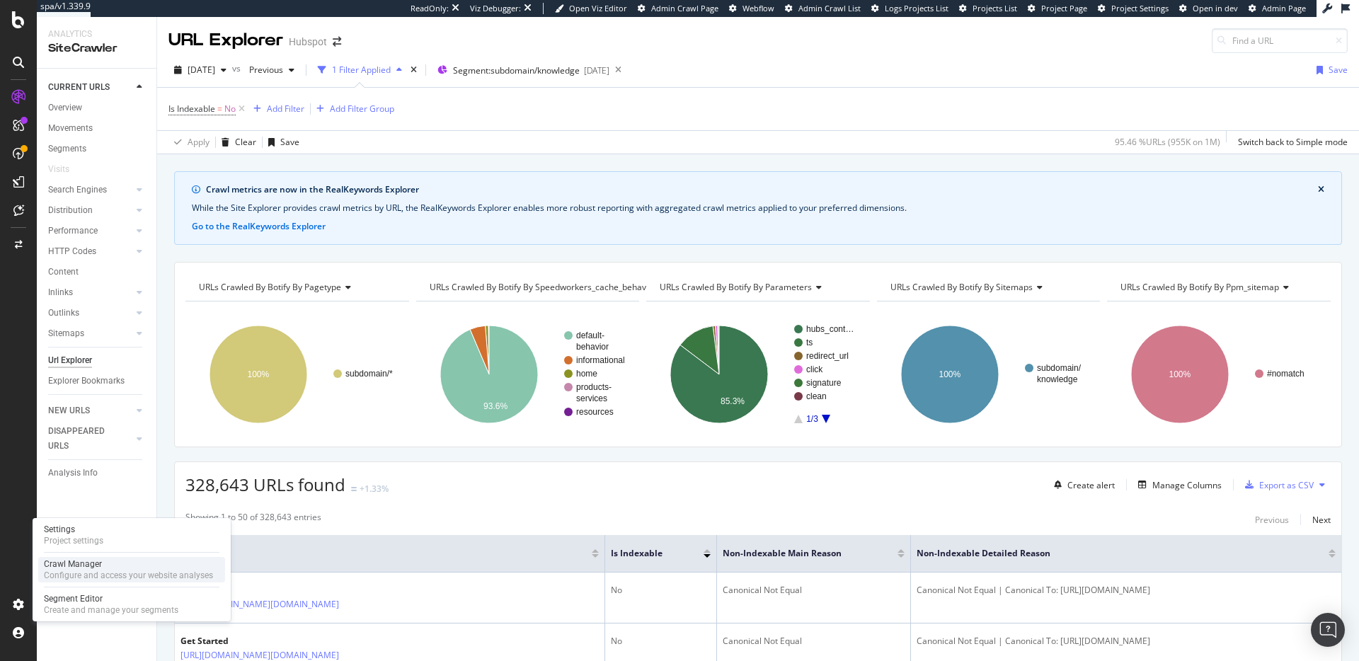
click at [92, 566] on div "Crawl Manager" at bounding box center [128, 564] width 169 height 11
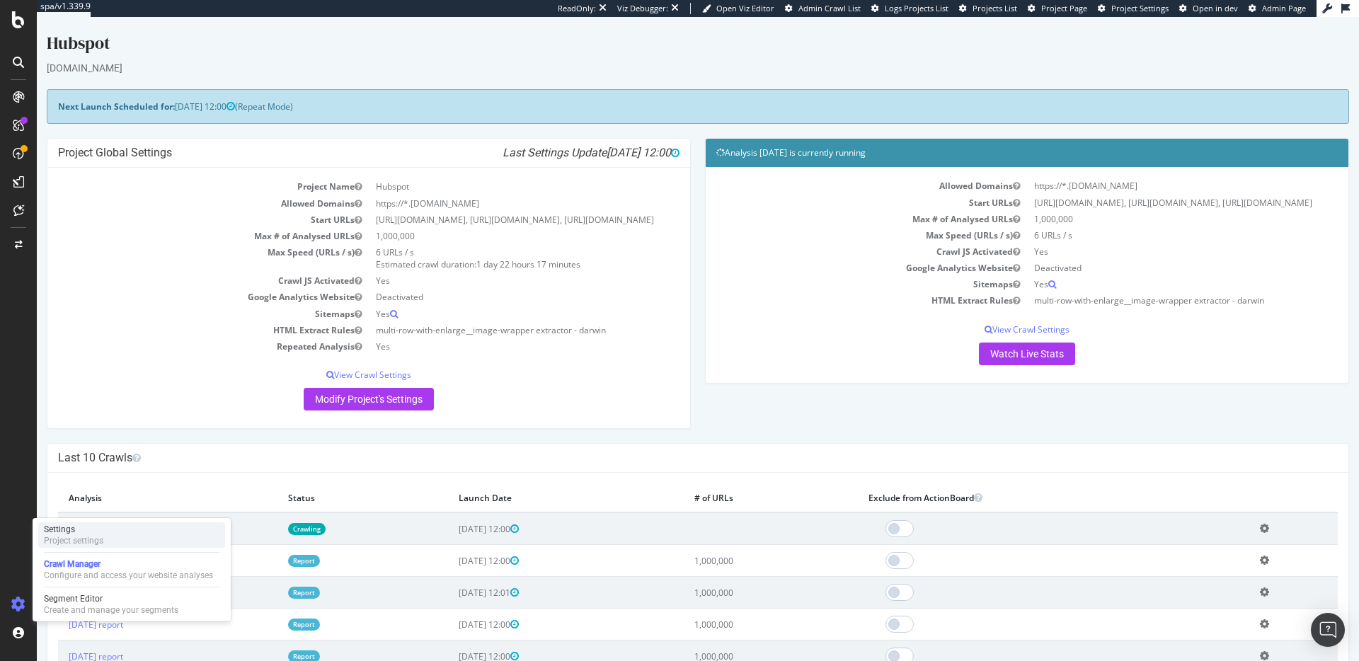
click at [81, 537] on div "Project settings" at bounding box center [73, 540] width 59 height 11
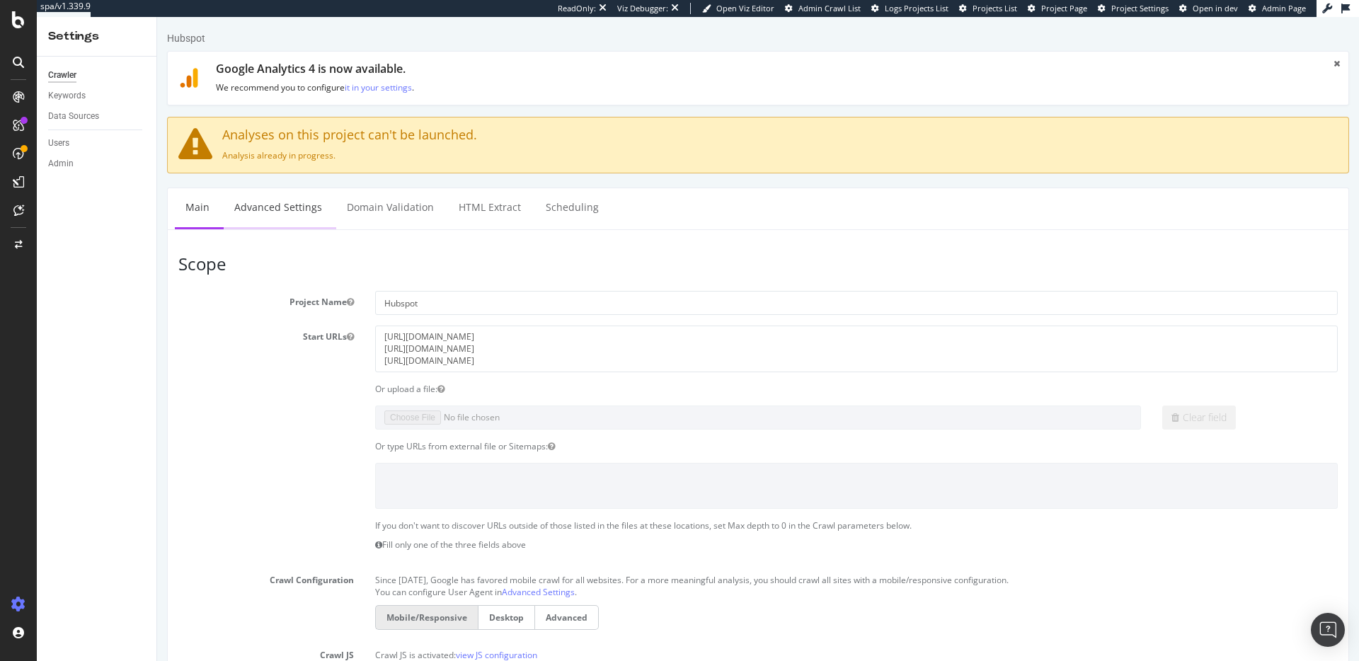
click at [312, 215] on link "Advanced Settings" at bounding box center [278, 207] width 109 height 39
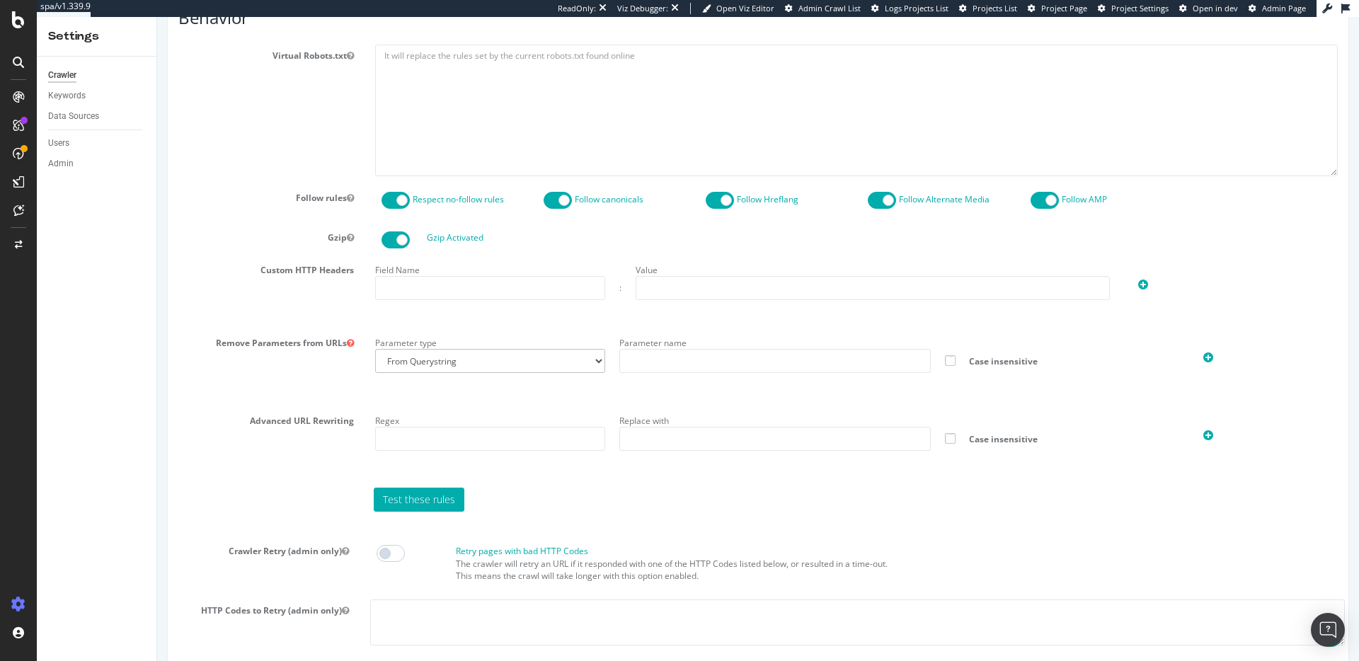
scroll to position [413, 0]
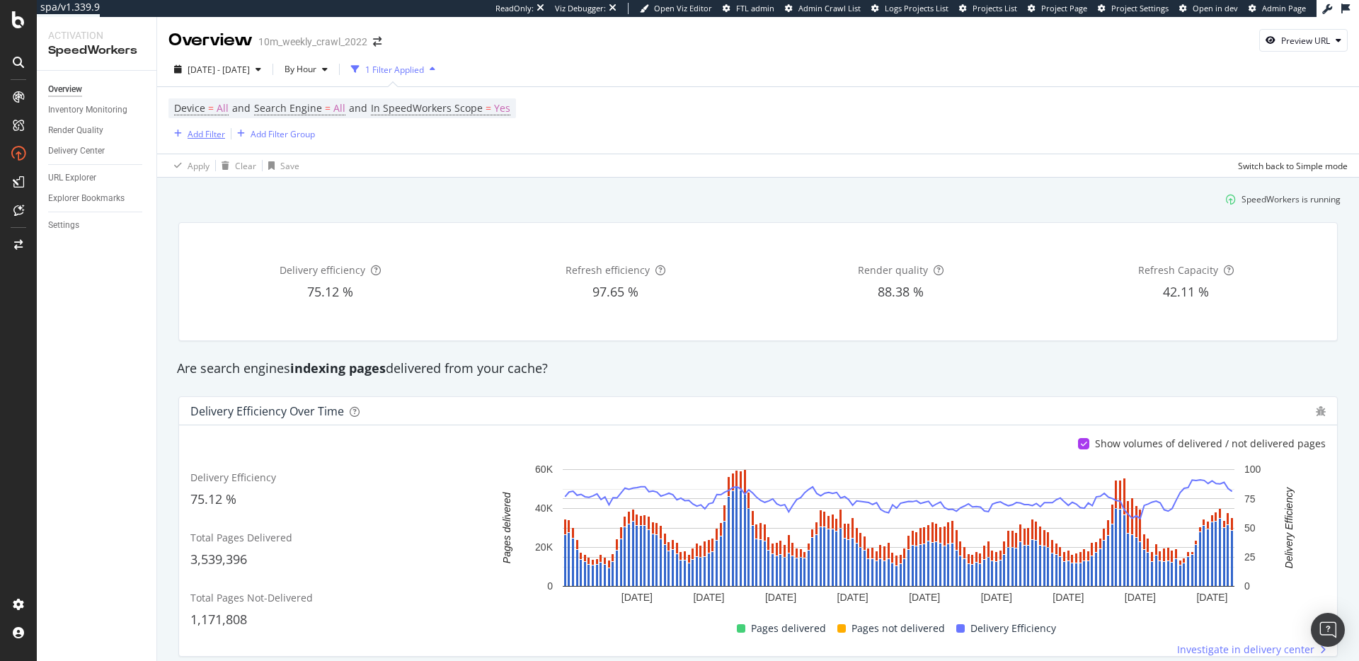
click at [180, 135] on icon "button" at bounding box center [178, 134] width 8 height 8
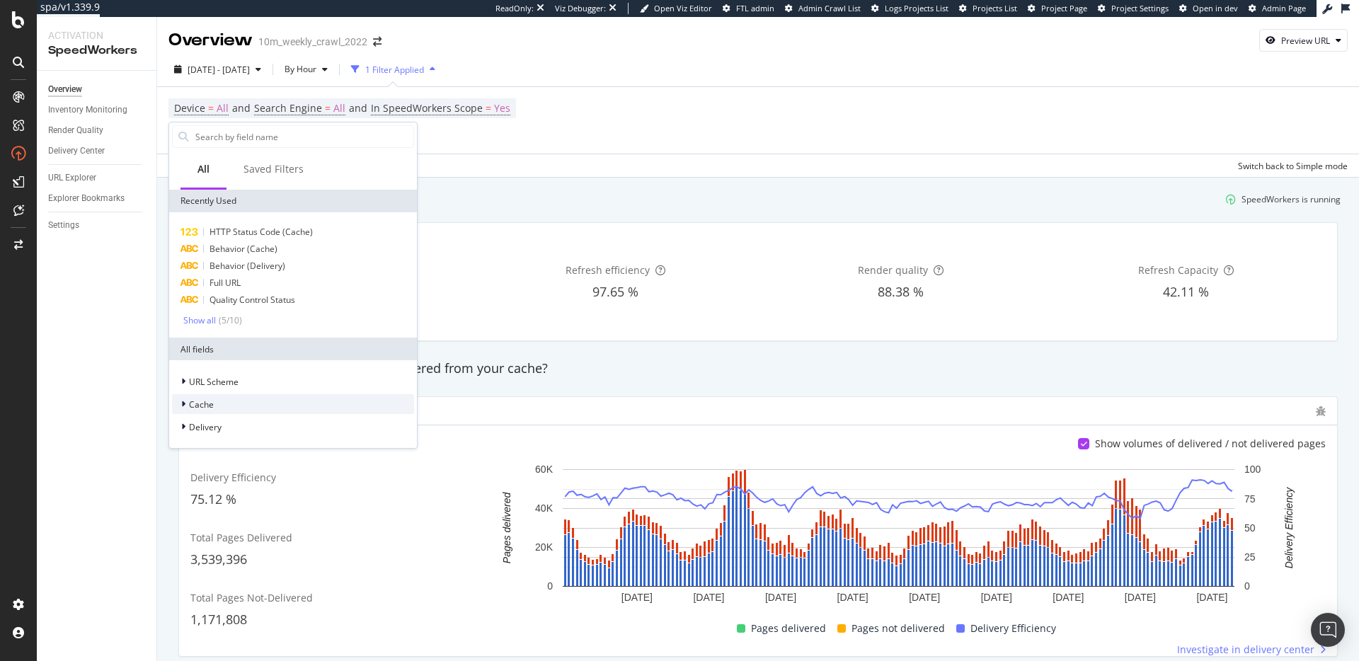
click at [229, 402] on div "Cache" at bounding box center [293, 404] width 242 height 20
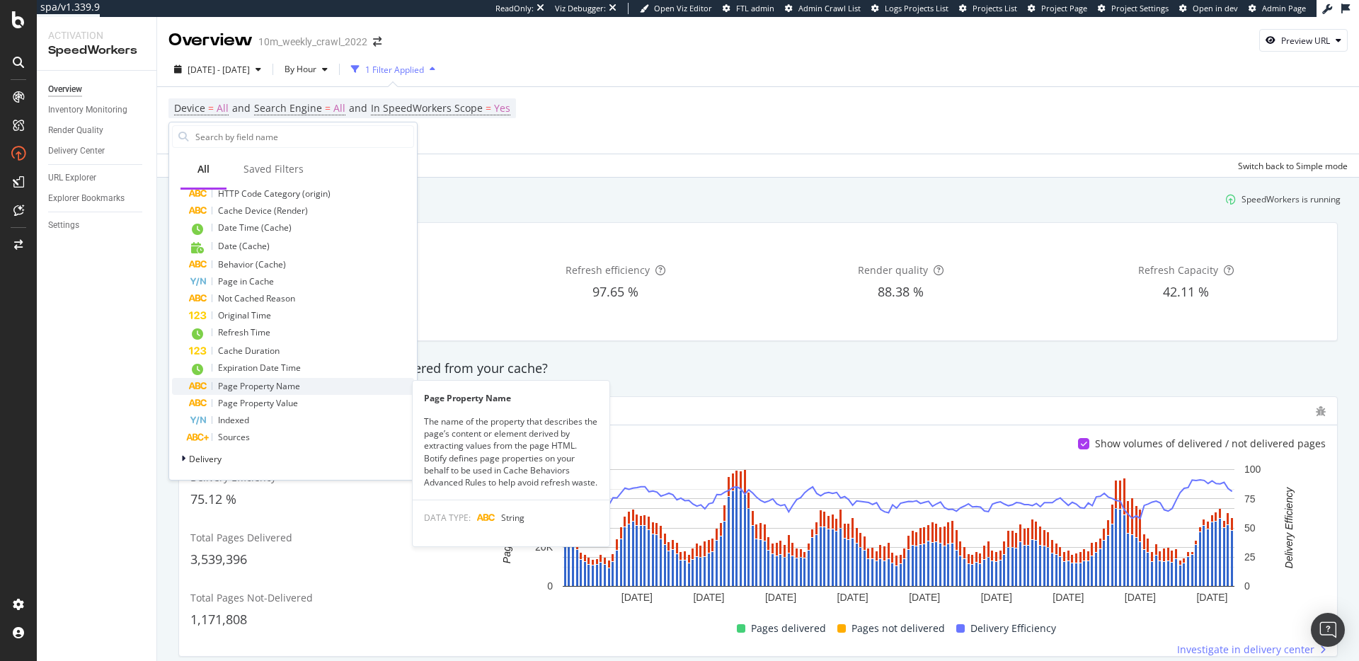
scroll to position [366, 0]
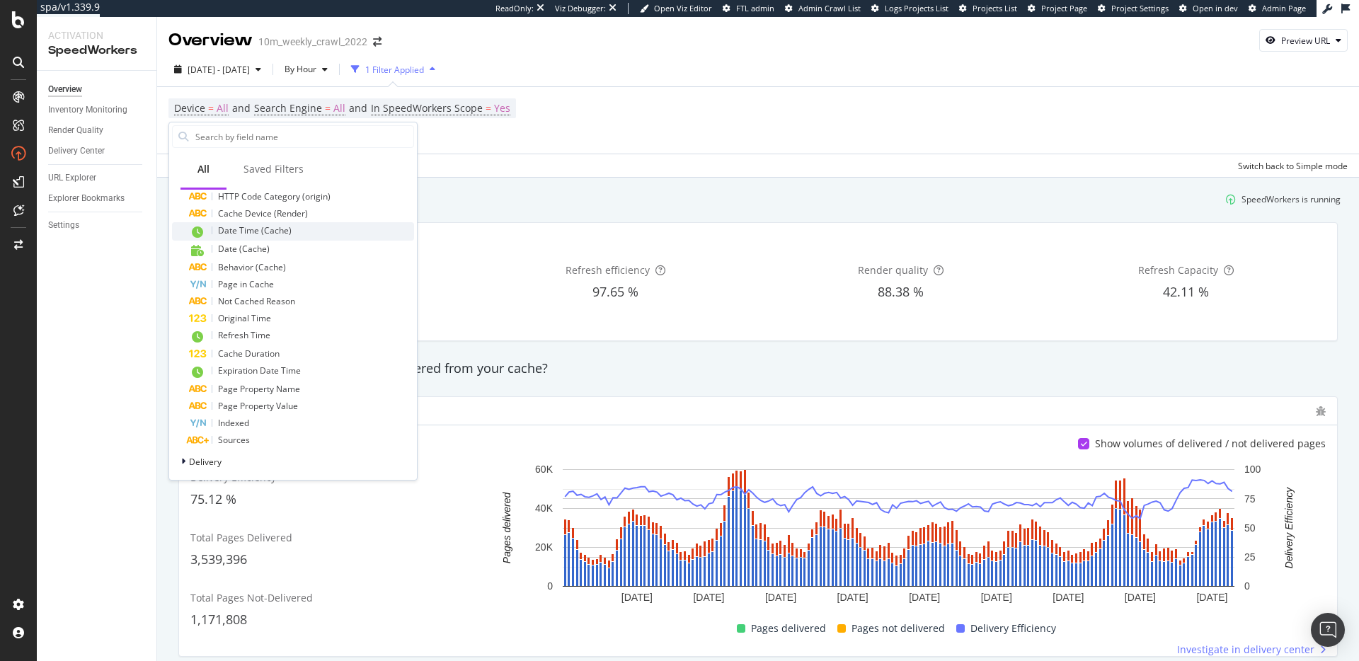
click at [295, 230] on div "Date Time (Cache)" at bounding box center [301, 231] width 225 height 18
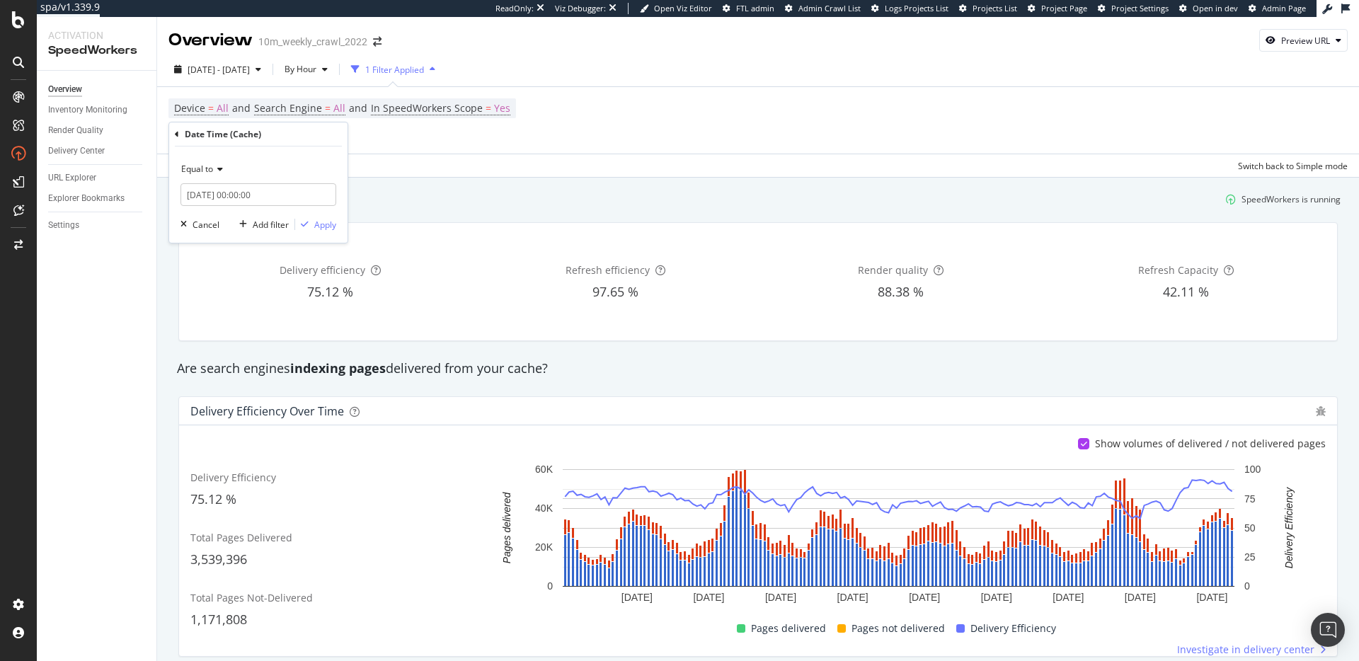
click at [210, 171] on span "Equal to" at bounding box center [197, 169] width 32 height 12
click at [239, 292] on div "Between" at bounding box center [259, 290] width 151 height 18
click at [321, 266] on div "Apply" at bounding box center [325, 265] width 22 height 12
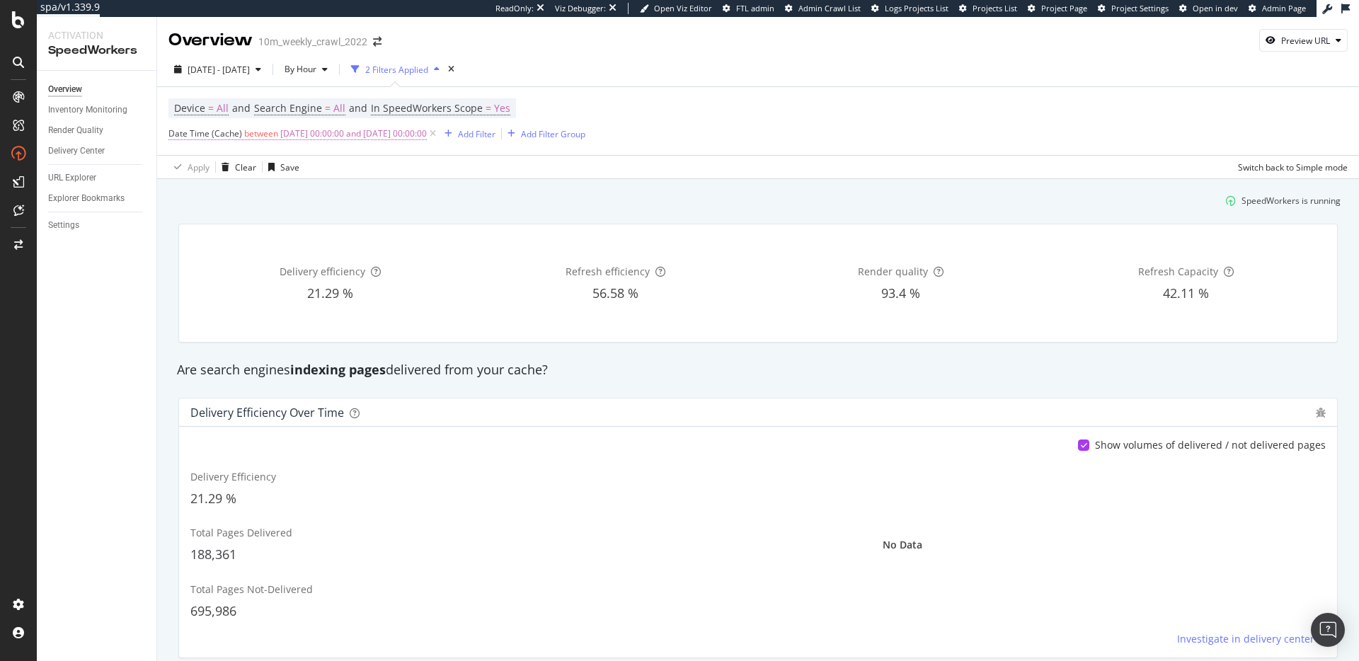
click at [387, 135] on span "[DATE] 00:00:00 and [DATE] 00:00:00" at bounding box center [353, 134] width 147 height 20
click at [222, 167] on icon at bounding box center [221, 167] width 10 height 8
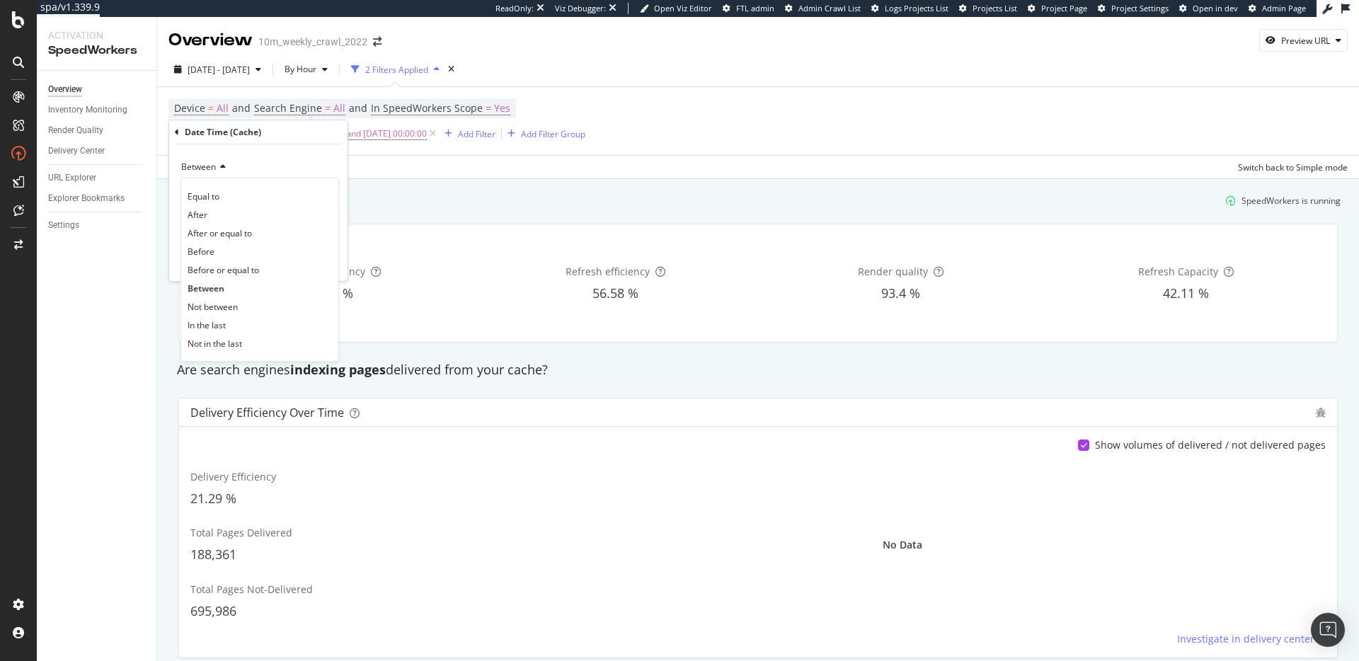
click at [229, 215] on div "After" at bounding box center [259, 214] width 151 height 18
click at [231, 193] on input "[DATE] 00:00:00" at bounding box center [259, 192] width 156 height 23
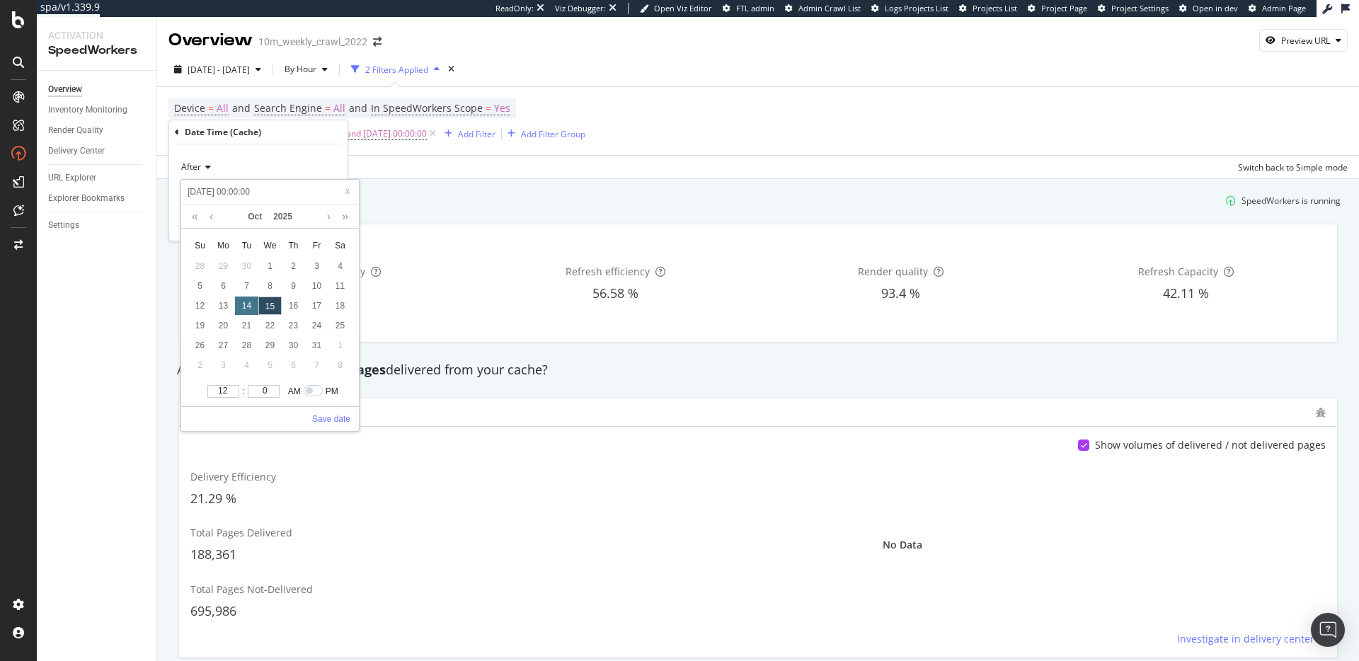
click at [249, 299] on div "14" at bounding box center [246, 306] width 23 height 18
type input "[DATE] 00:00:00"
click at [324, 418] on link "Save date" at bounding box center [331, 419] width 38 height 13
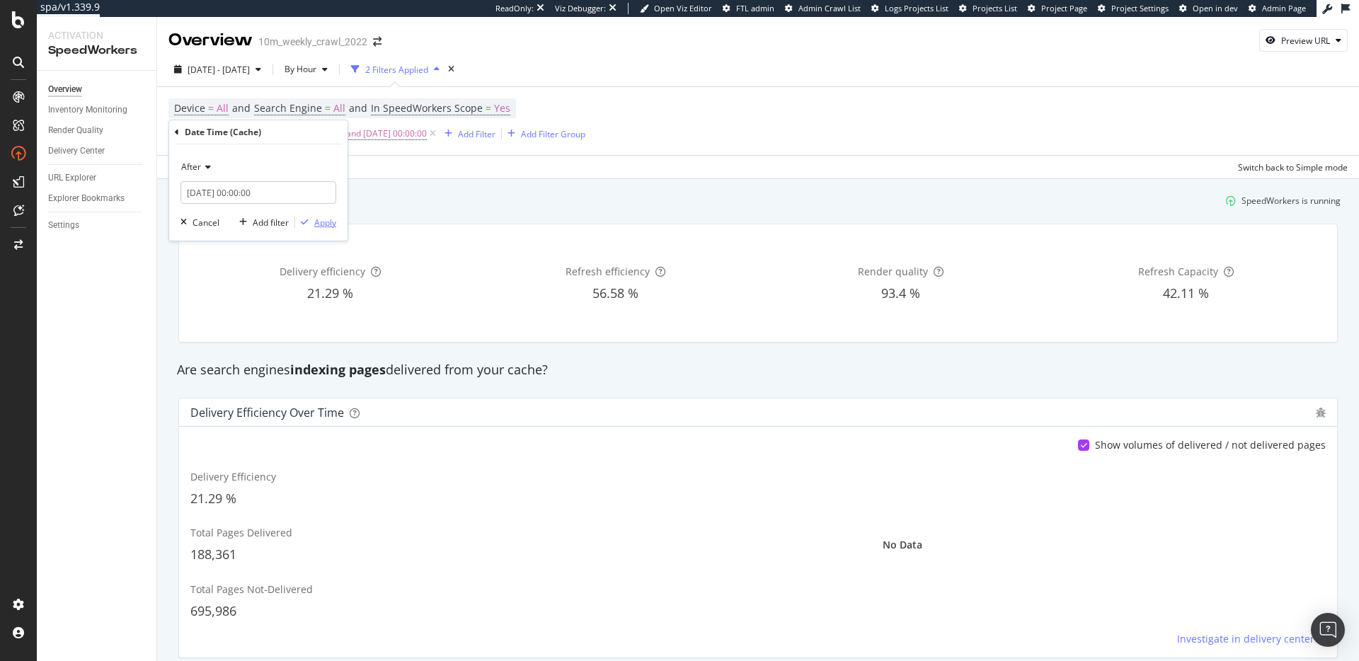
click at [305, 228] on div "Apply" at bounding box center [315, 222] width 41 height 13
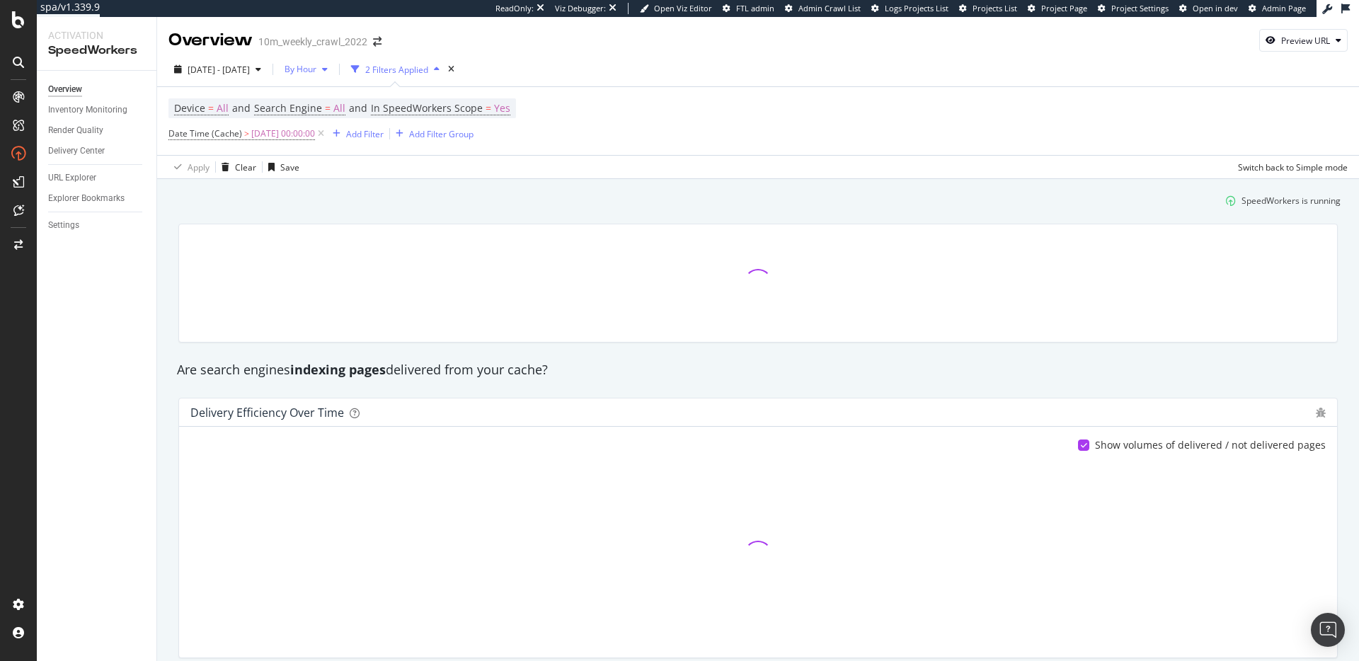
click at [328, 71] on icon "button" at bounding box center [325, 69] width 6 height 8
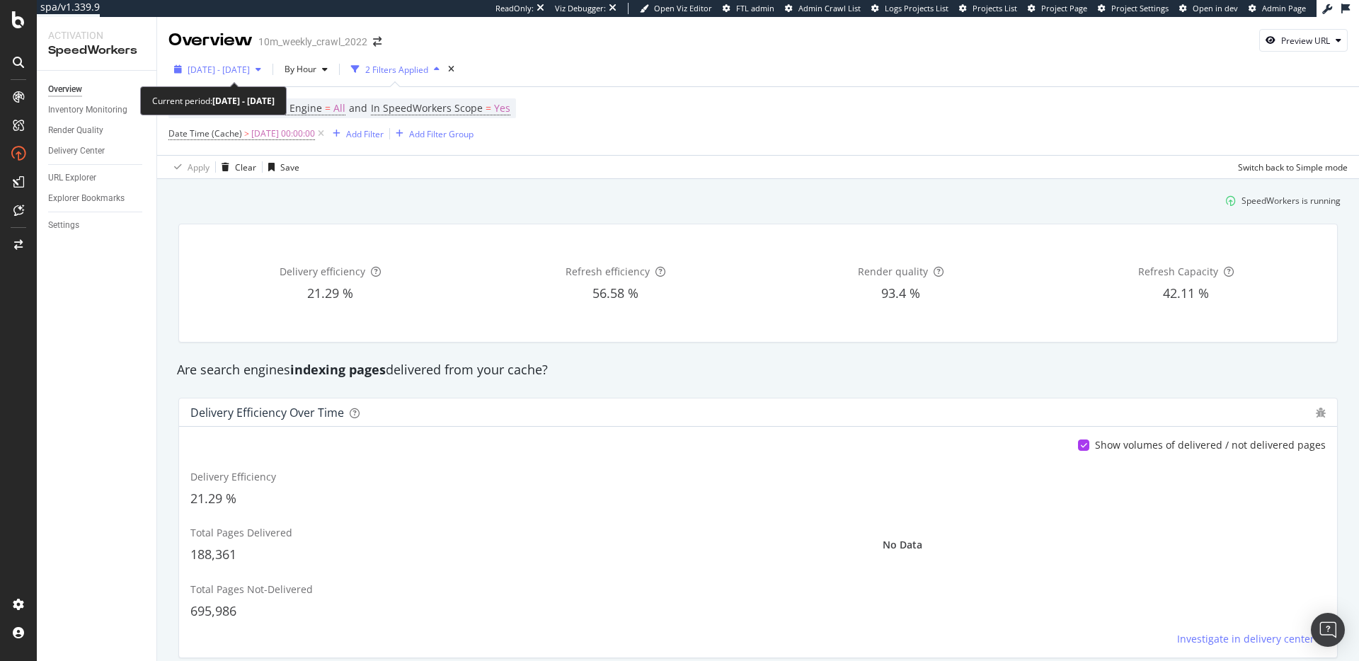
click at [250, 69] on span "[DATE] - [DATE]" at bounding box center [219, 70] width 62 height 12
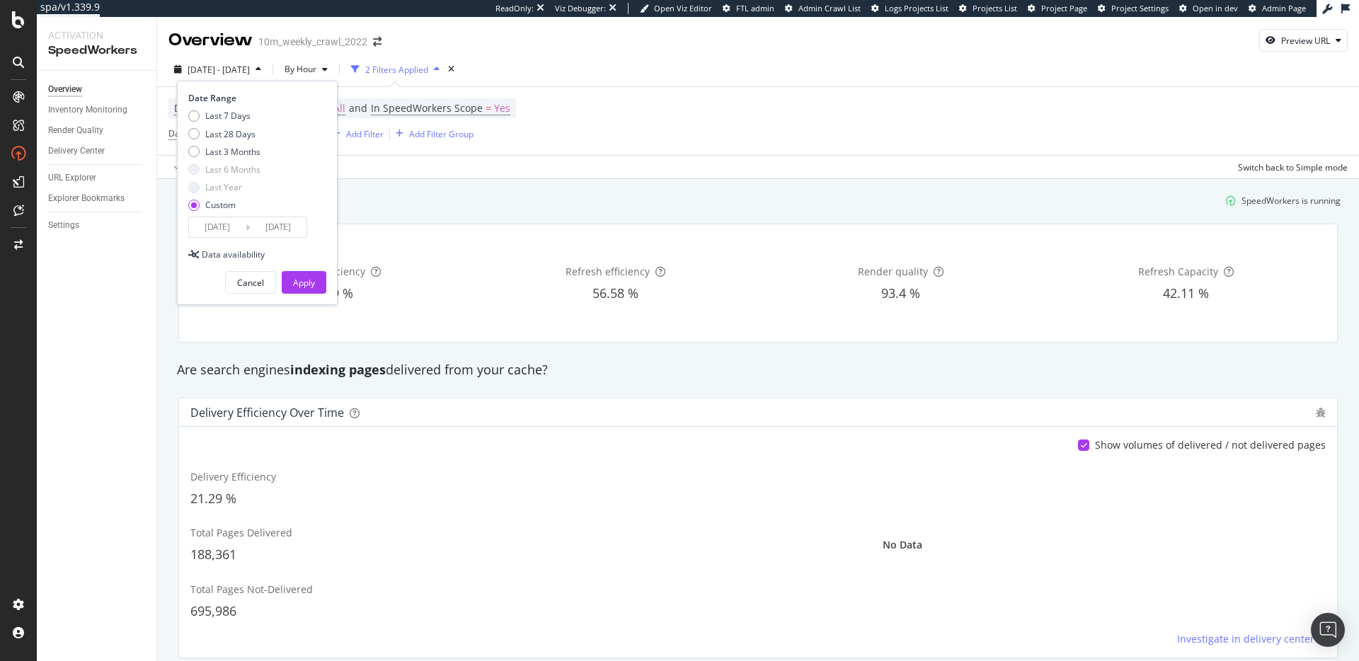
click at [274, 228] on input "[DATE]" at bounding box center [278, 227] width 57 height 20
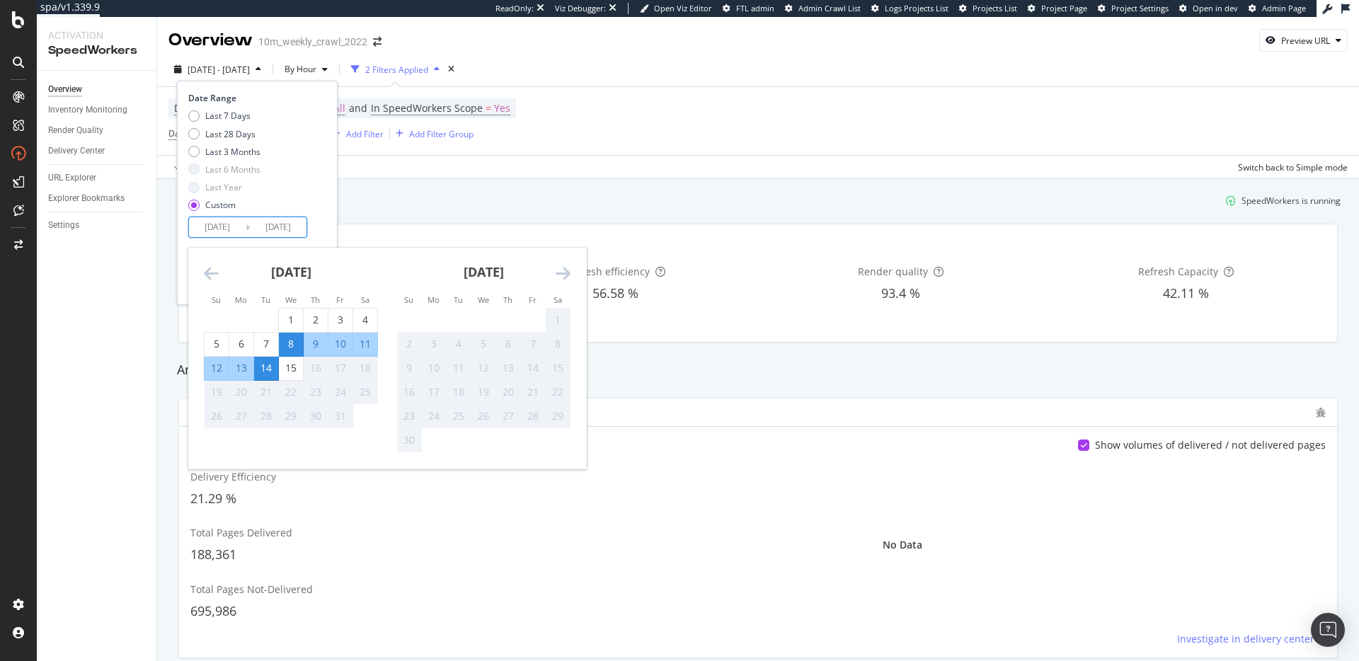
click at [292, 369] on div "15" at bounding box center [291, 368] width 24 height 14
type input "[DATE]"
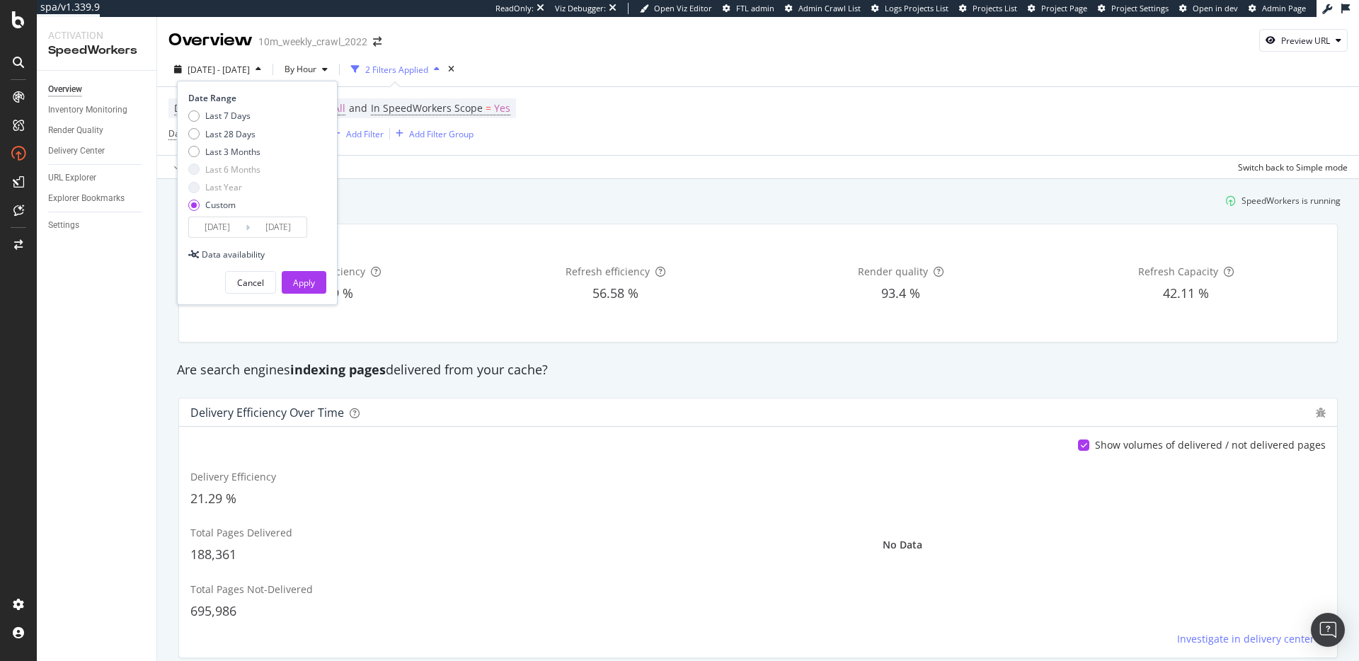
click at [330, 241] on div "Date Range Last 7 Days Last 28 Days Last 3 Months Last 6 Months Last Year Custo…" at bounding box center [257, 193] width 161 height 224
click at [314, 278] on div "Apply" at bounding box center [304, 283] width 22 height 12
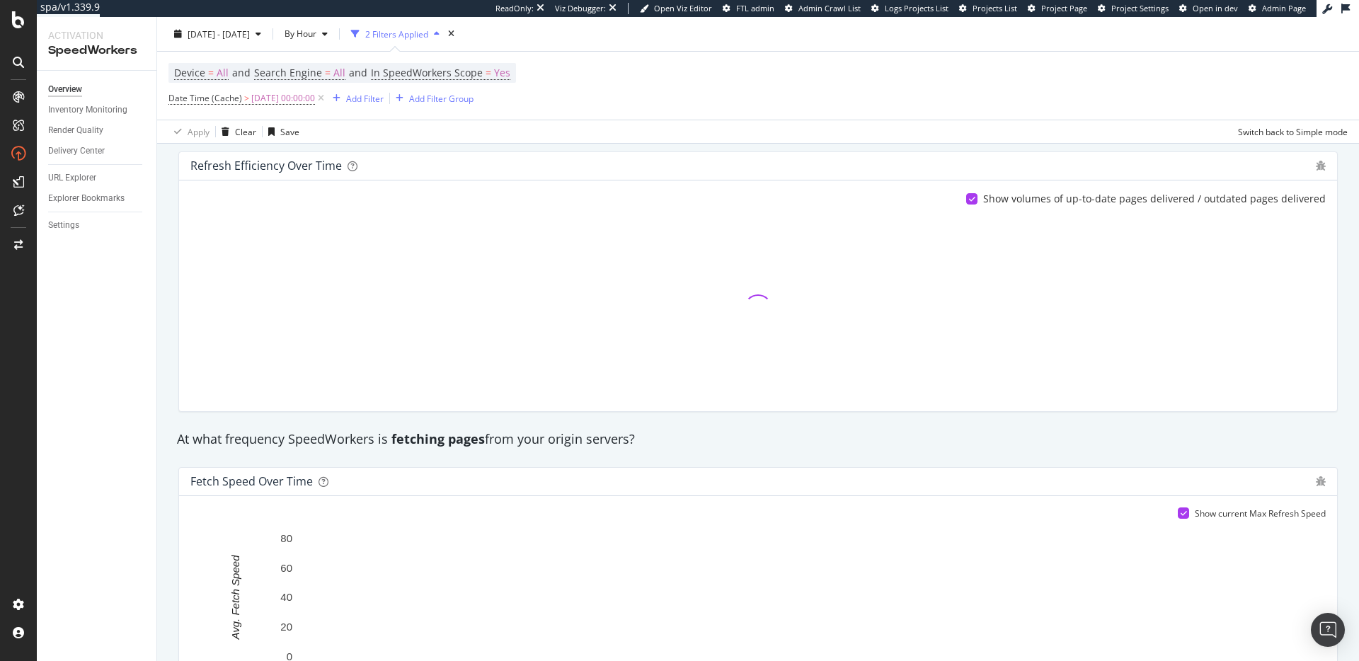
scroll to position [709, 0]
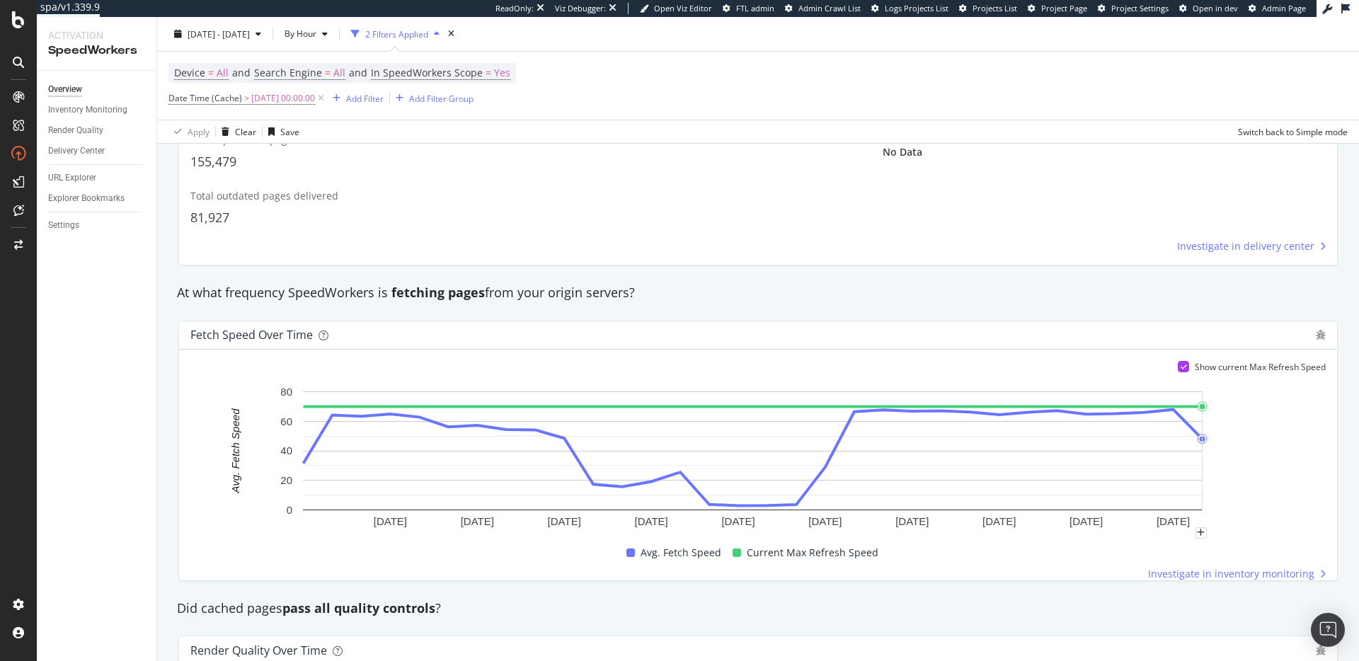
click at [1290, 467] on rect "A chart." at bounding box center [752, 458] width 1125 height 149
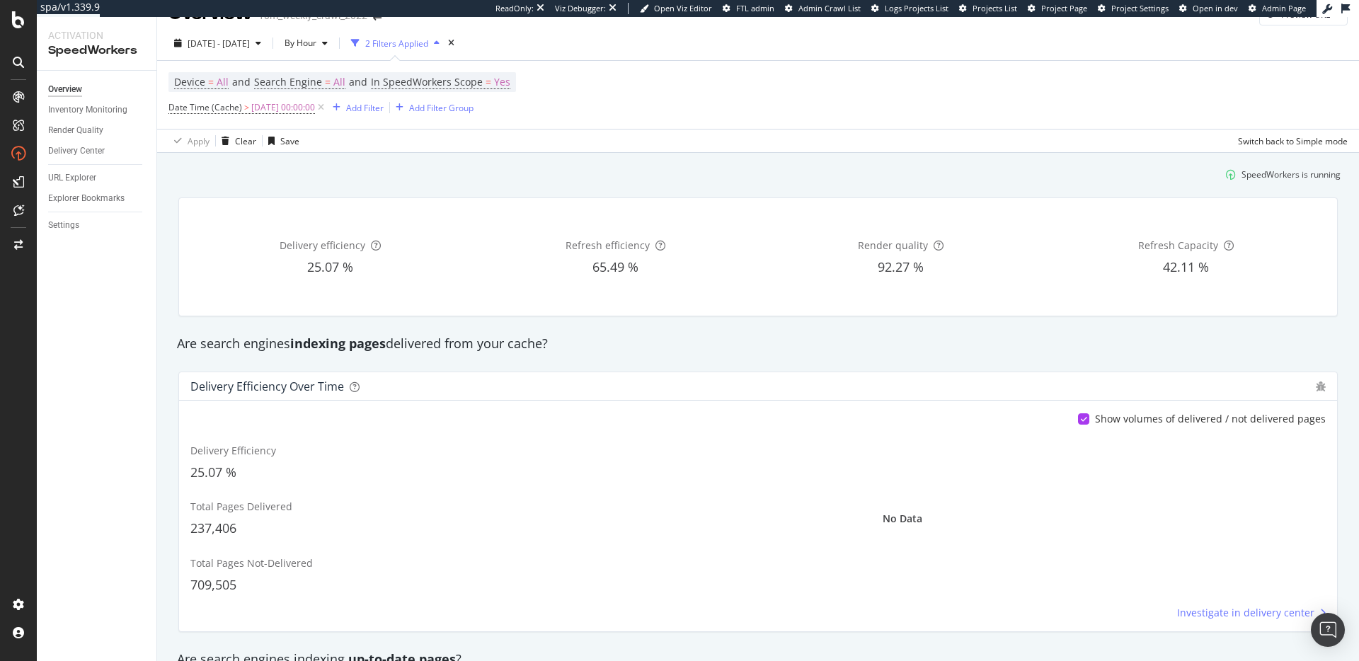
scroll to position [0, 0]
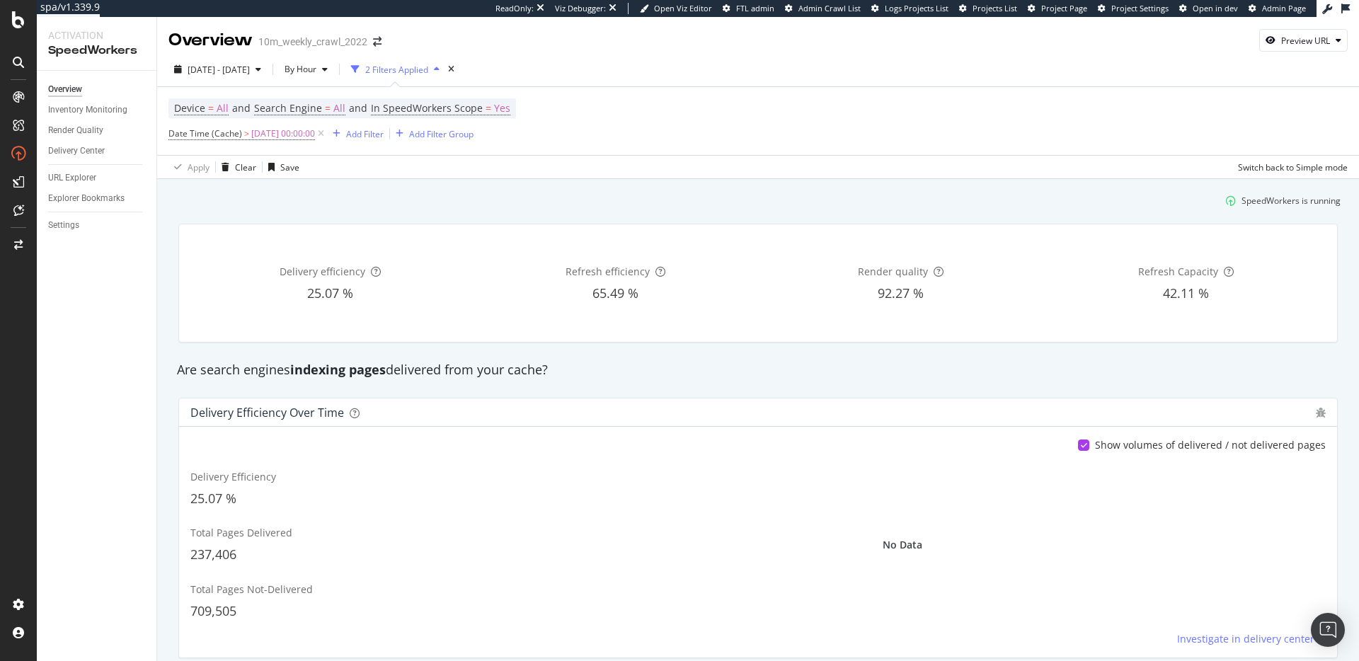
click at [701, 382] on div "Are search engines indexing pages delivered from your cache?" at bounding box center [758, 370] width 1177 height 33
click at [327, 132] on icon at bounding box center [321, 134] width 12 height 14
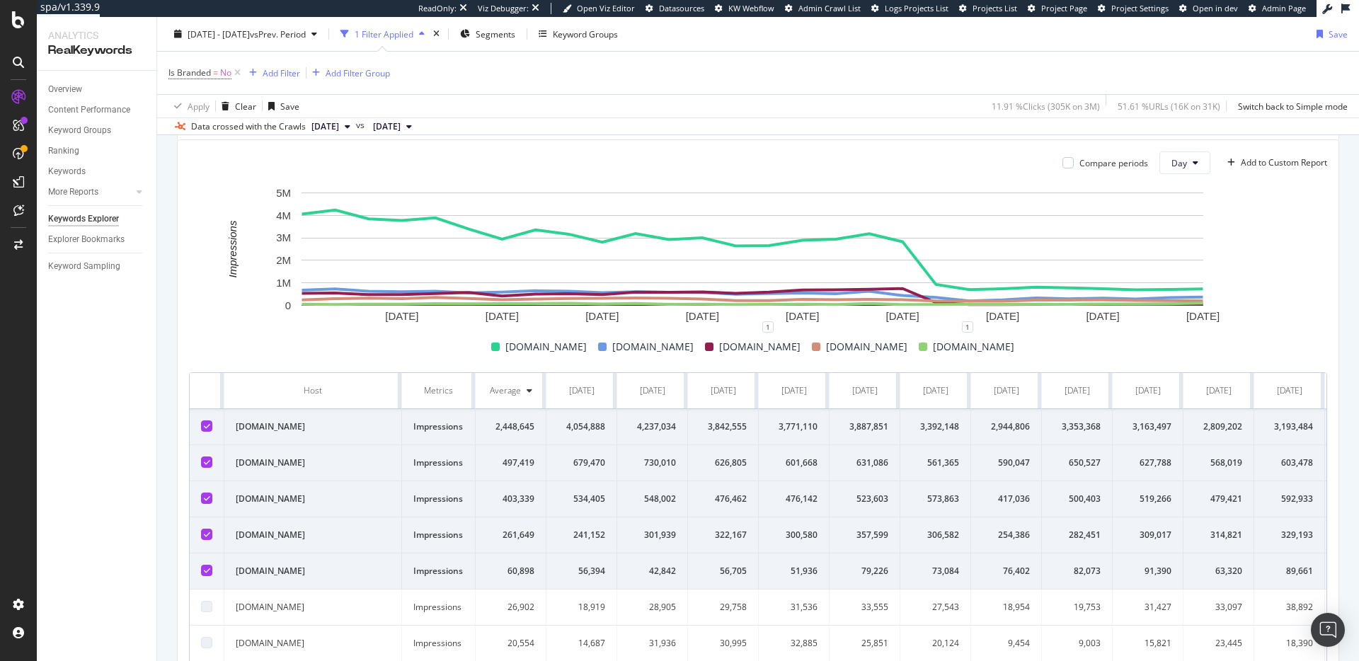
scroll to position [156, 0]
click at [207, 430] on icon at bounding box center [207, 426] width 6 height 7
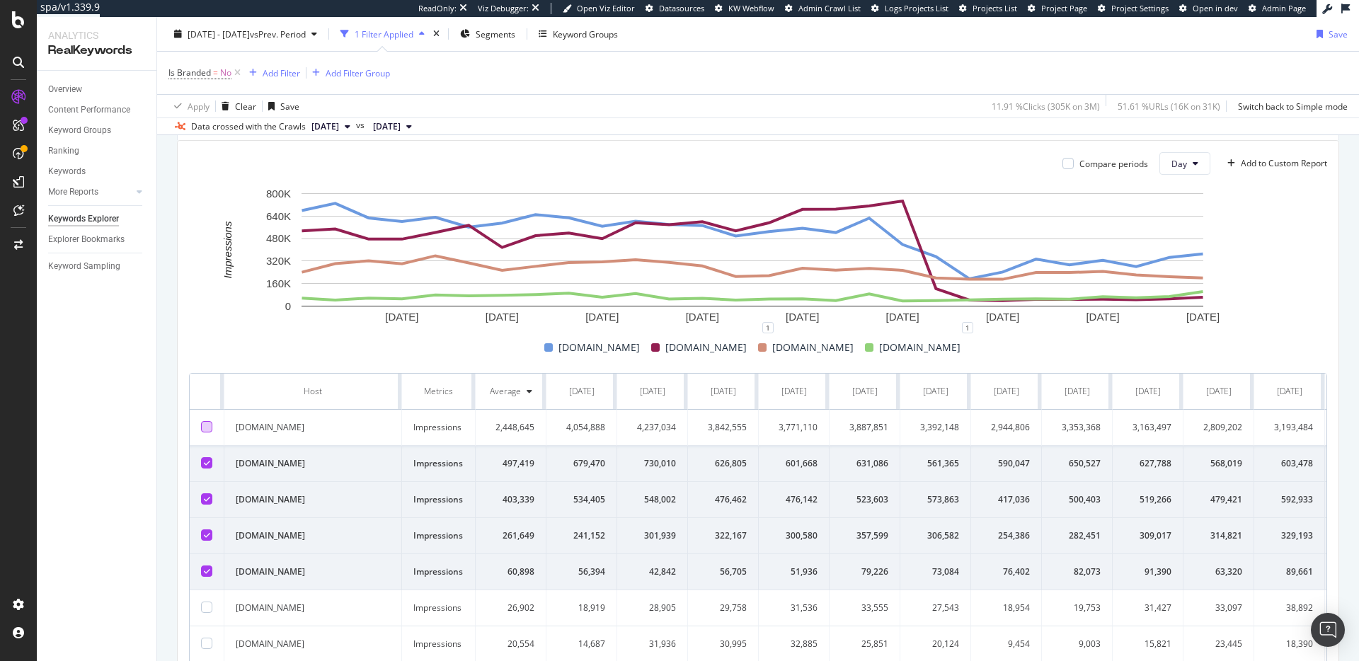
click at [207, 502] on icon at bounding box center [207, 499] width 6 height 7
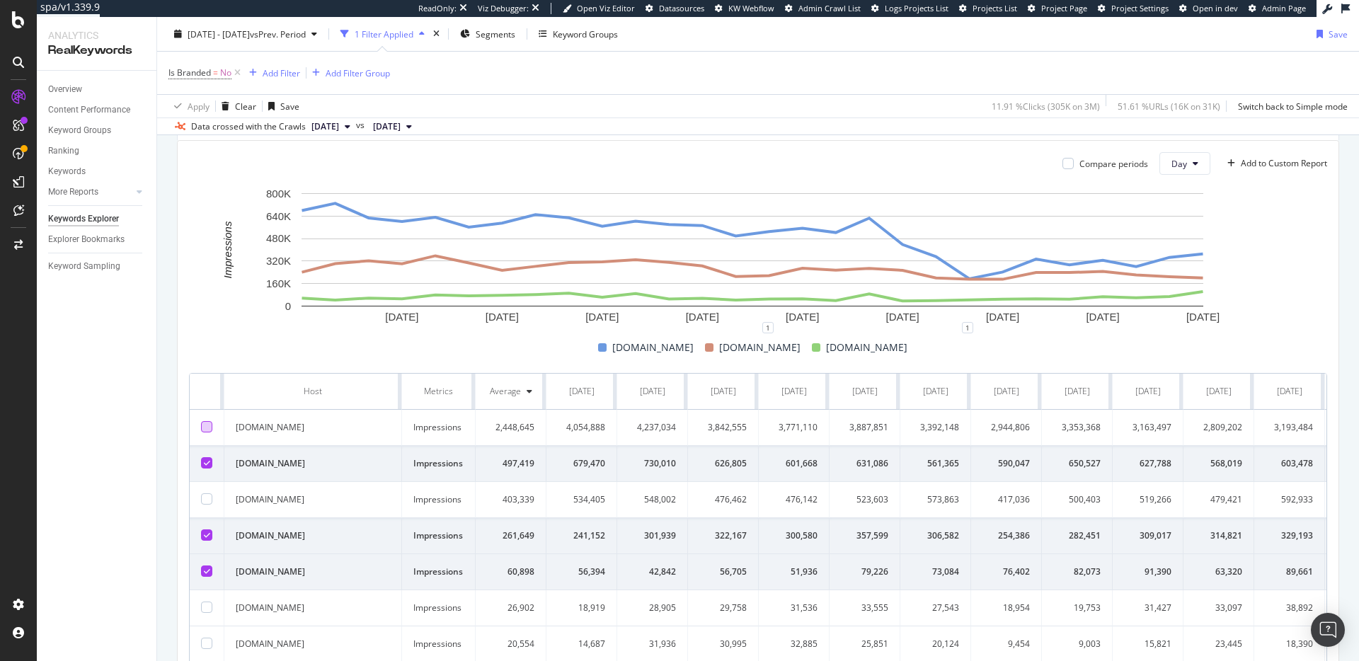
click at [209, 537] on icon at bounding box center [207, 535] width 6 height 7
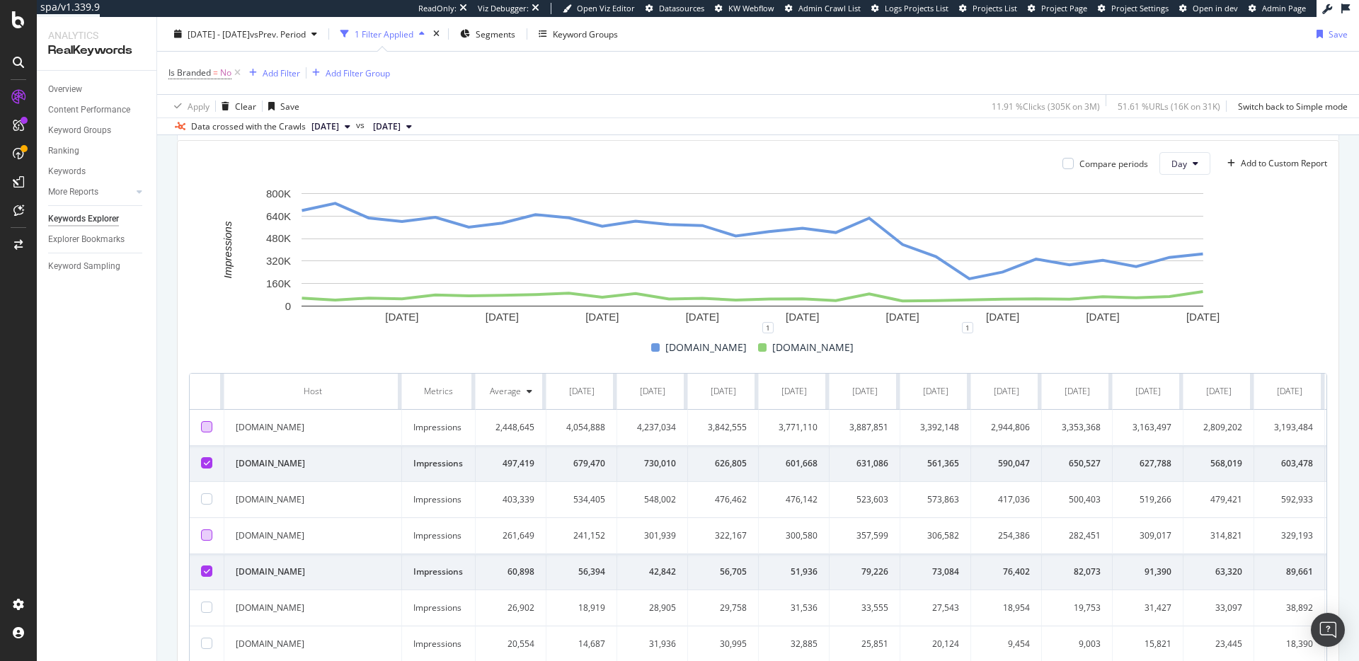
click at [208, 571] on icon at bounding box center [207, 571] width 6 height 7
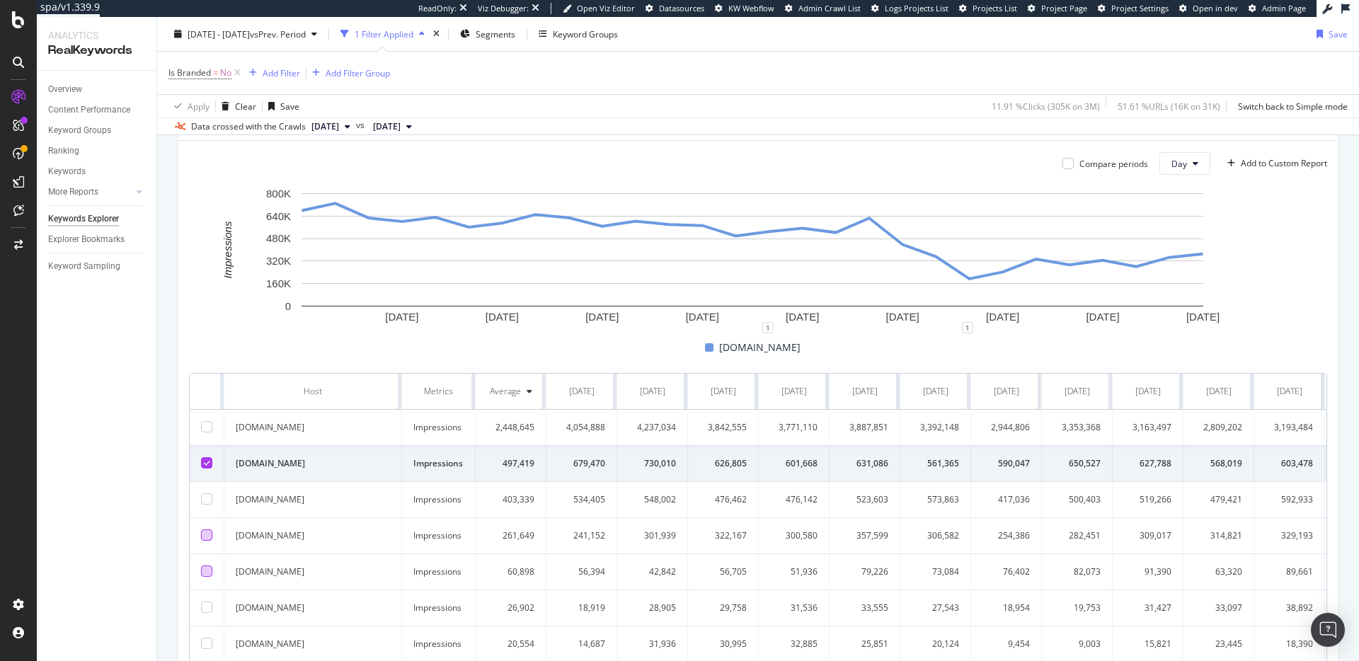
drag, startPoint x: 204, startPoint y: 426, endPoint x: 210, endPoint y: 435, distance: 11.2
click at [204, 426] on div at bounding box center [206, 426] width 11 height 11
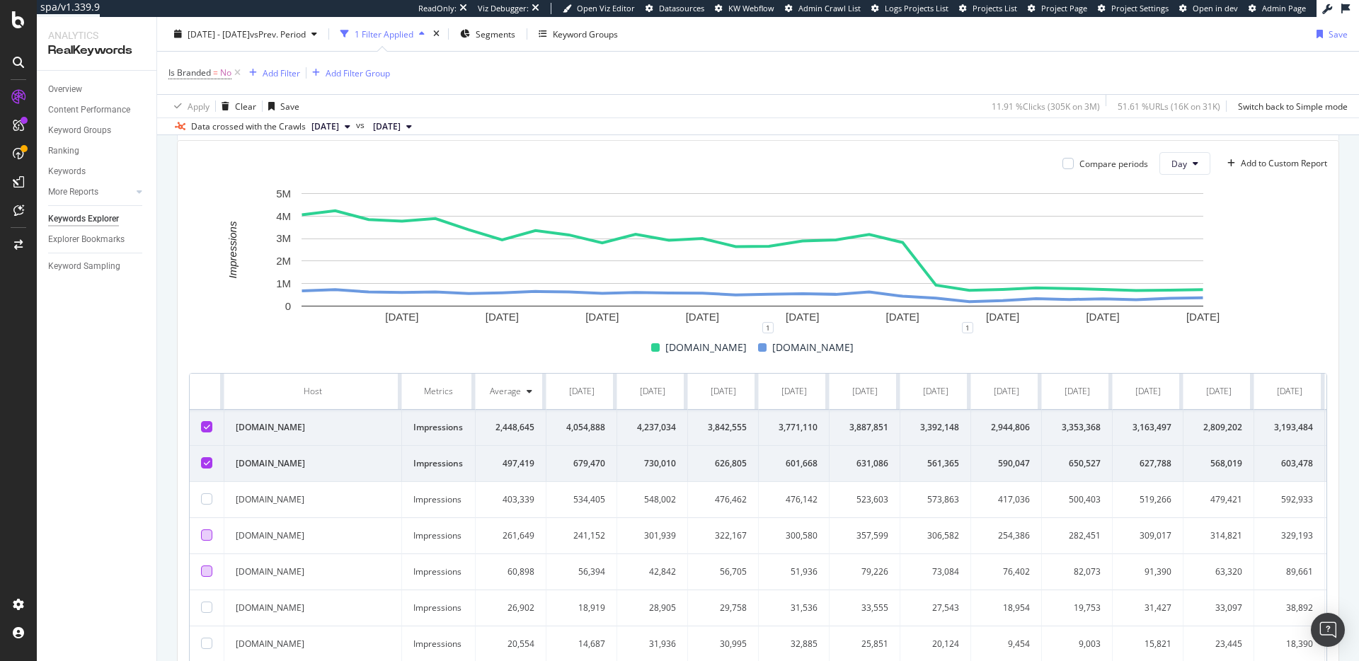
click at [210, 463] on div at bounding box center [206, 462] width 11 height 11
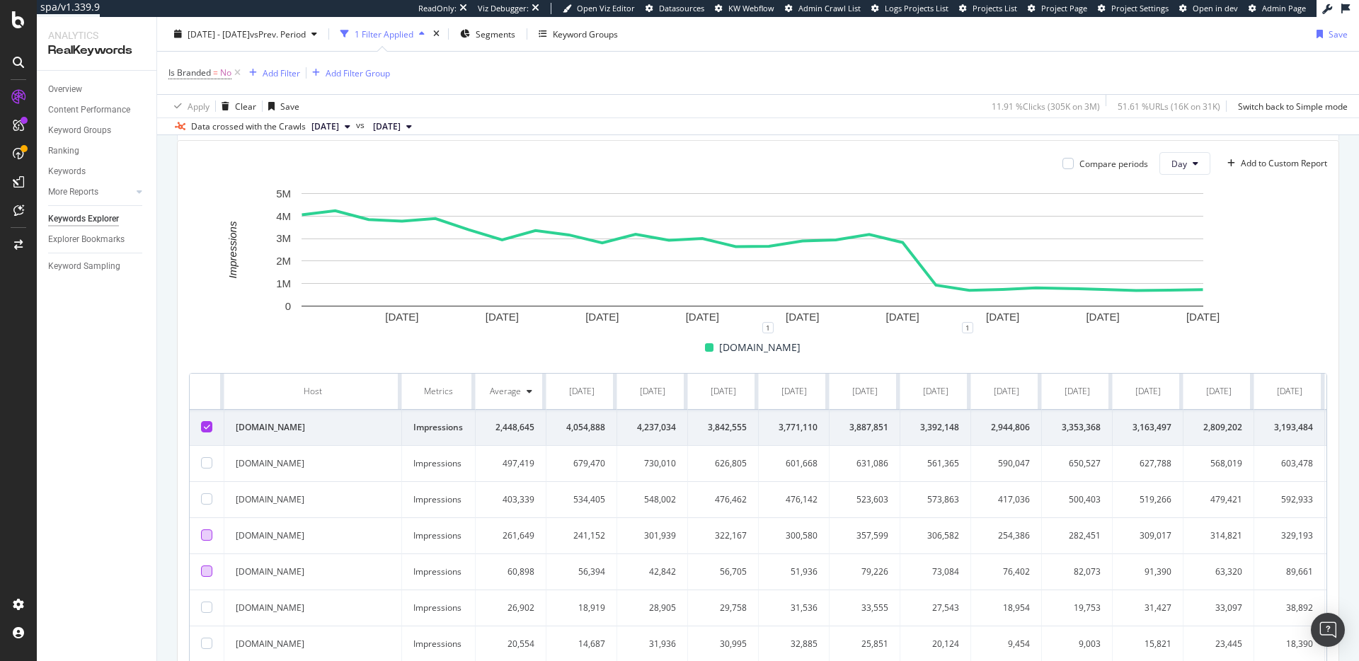
click at [206, 539] on div at bounding box center [206, 535] width 11 height 11
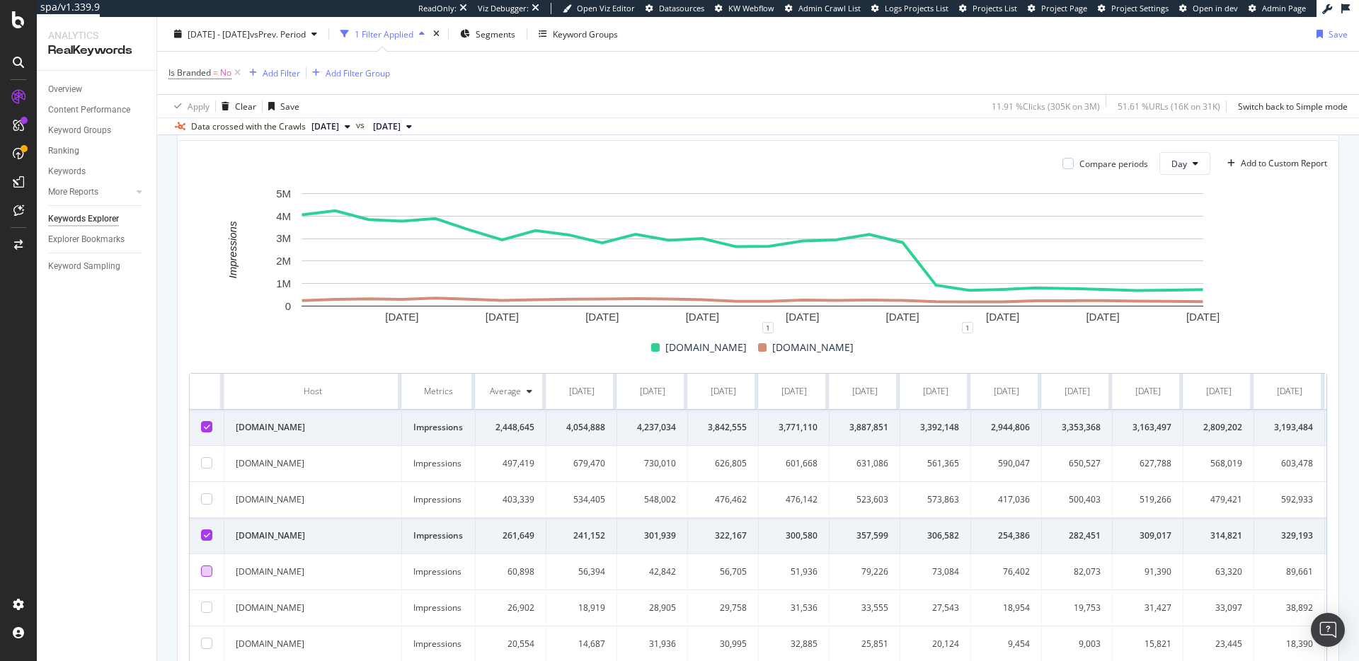
click at [207, 426] on icon at bounding box center [207, 426] width 6 height 7
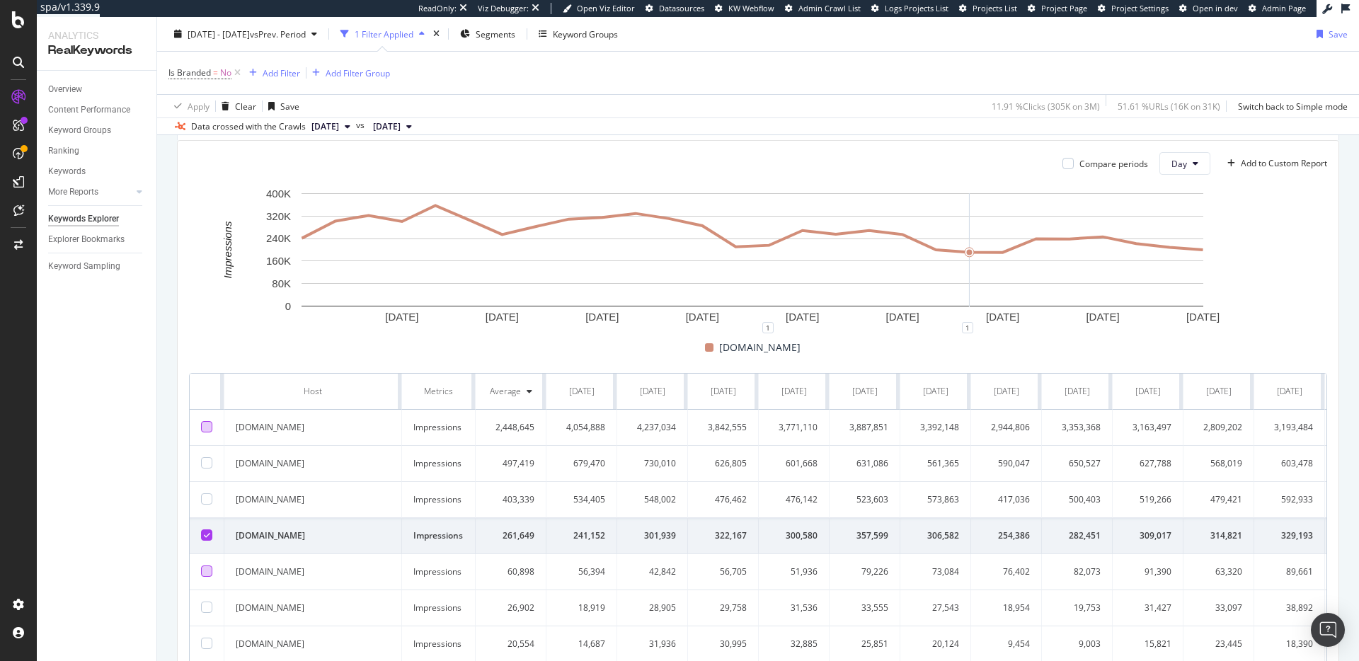
click at [207, 536] on icon at bounding box center [207, 535] width 6 height 7
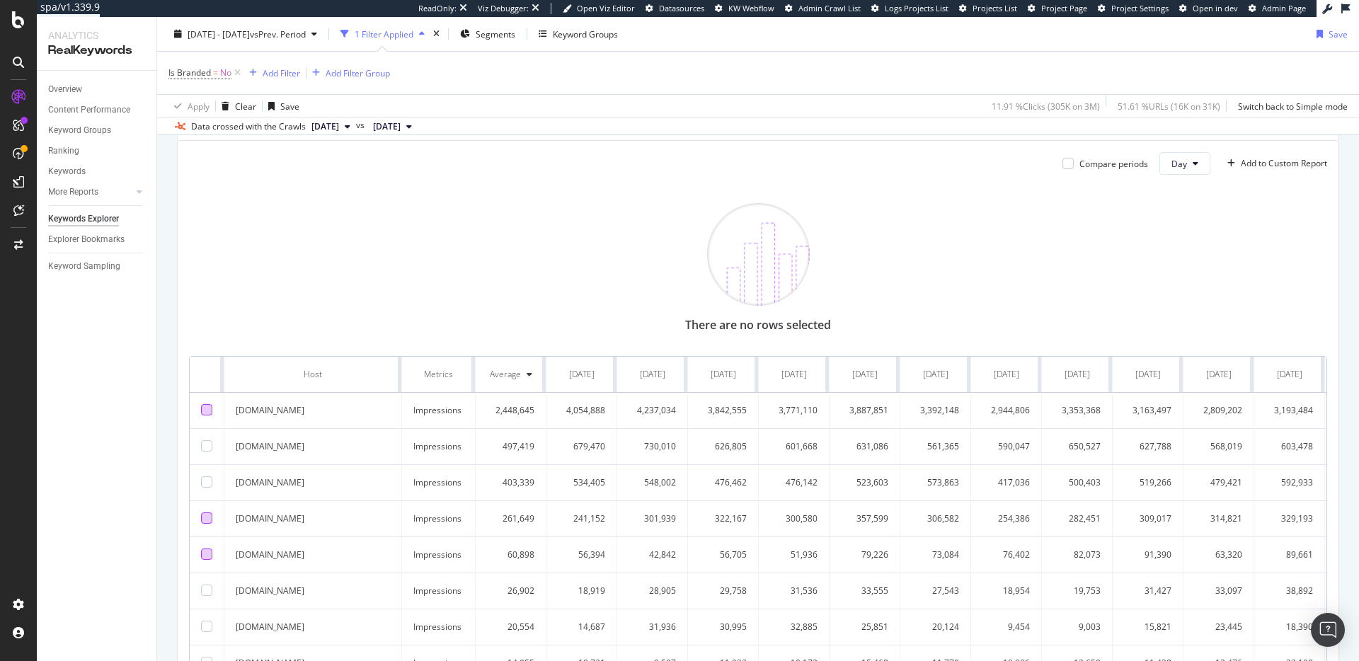
click at [207, 408] on div at bounding box center [206, 409] width 11 height 11
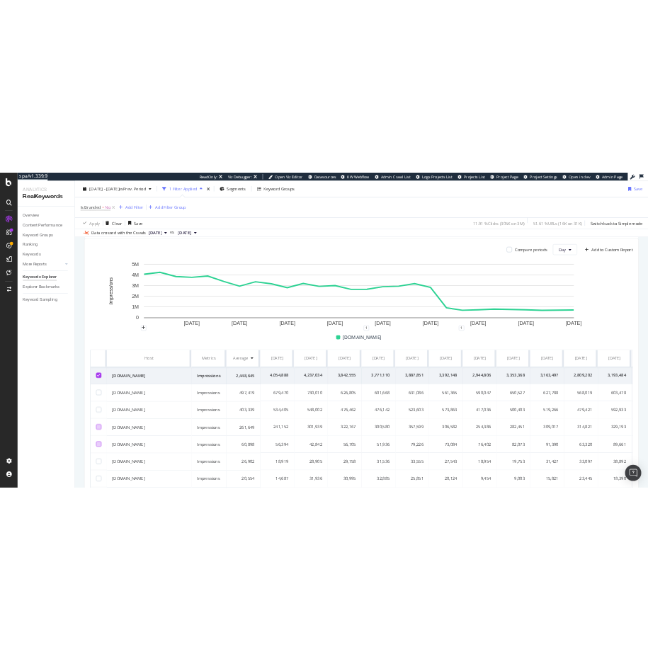
scroll to position [0, 0]
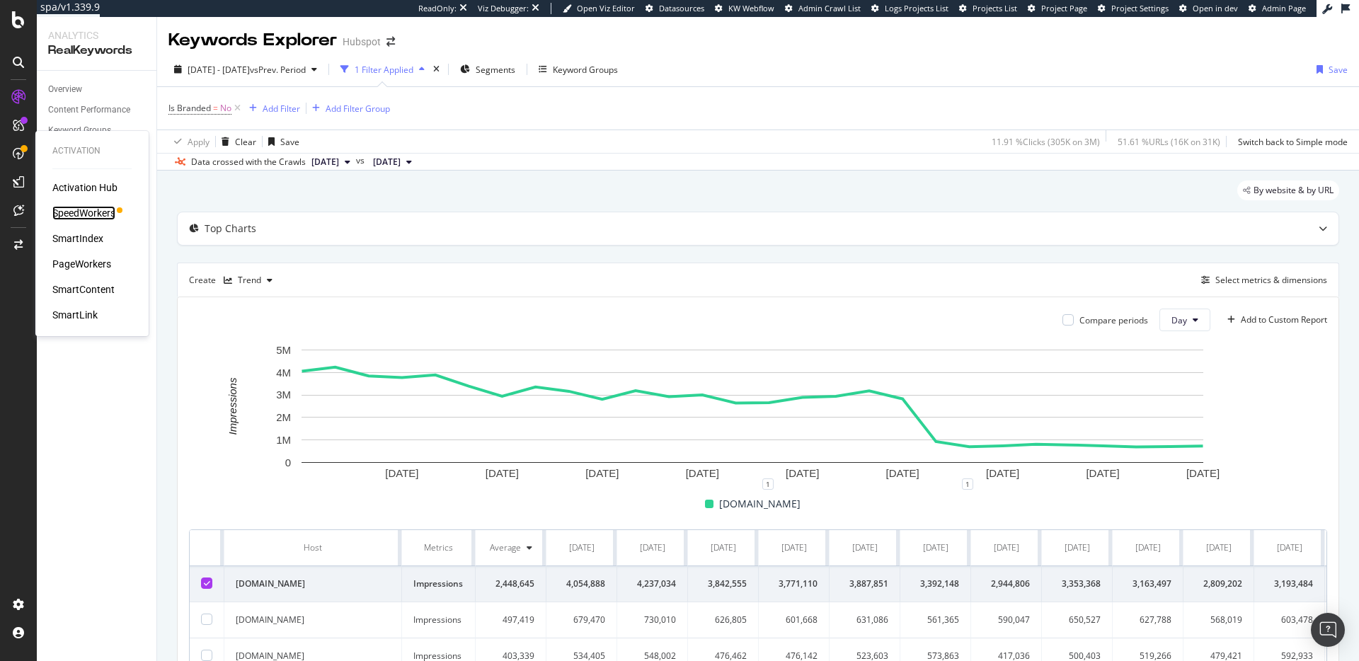
click at [93, 216] on div "SpeedWorkers" at bounding box center [83, 213] width 63 height 14
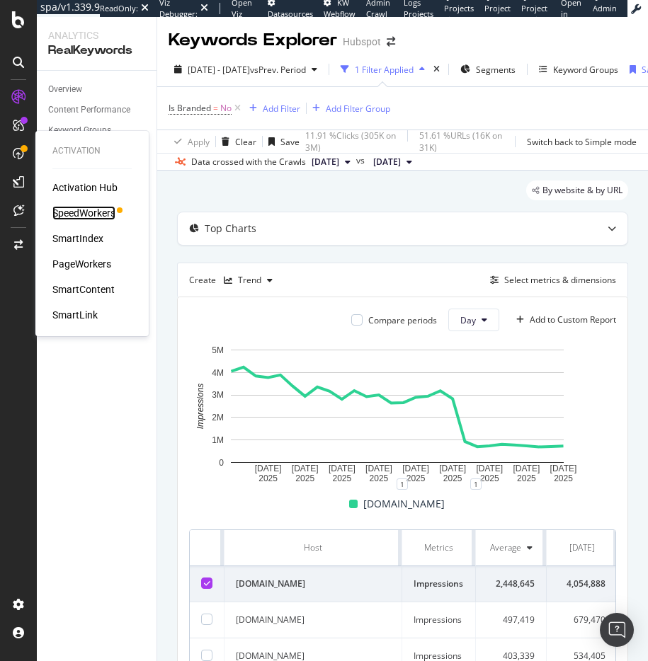
click at [87, 212] on div "SpeedWorkers" at bounding box center [83, 213] width 63 height 14
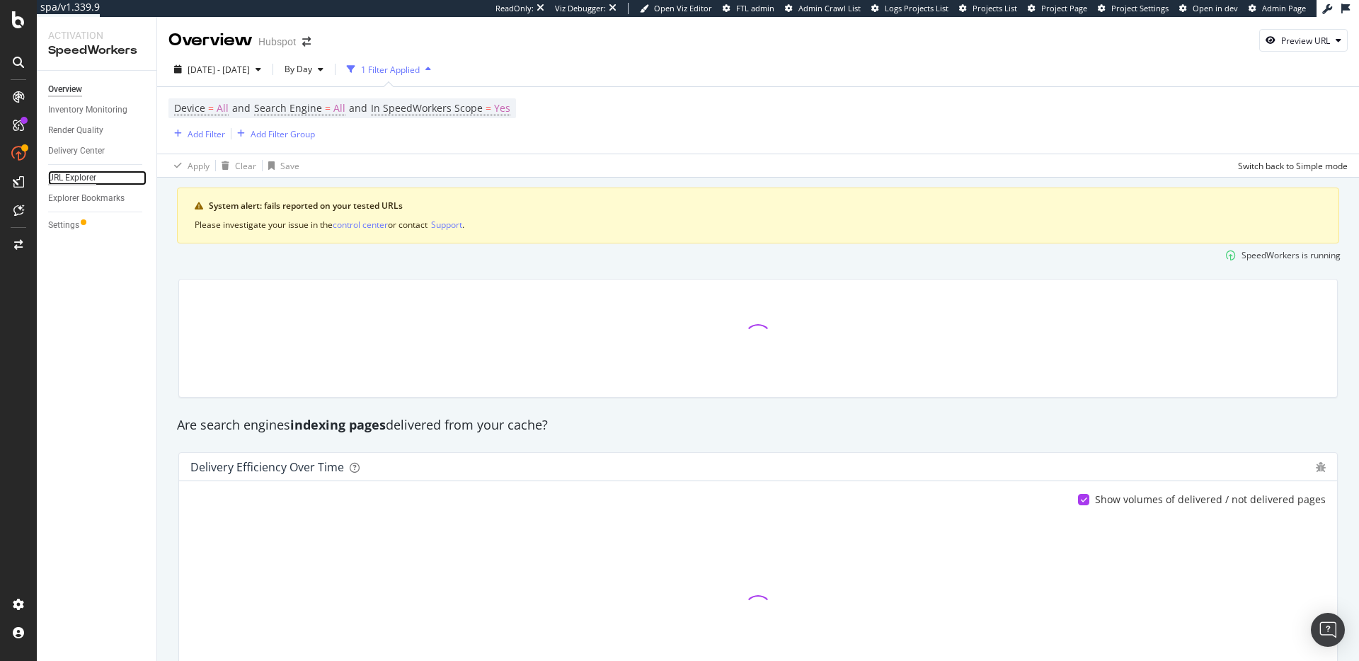
click at [85, 178] on div "URL Explorer" at bounding box center [72, 178] width 48 height 15
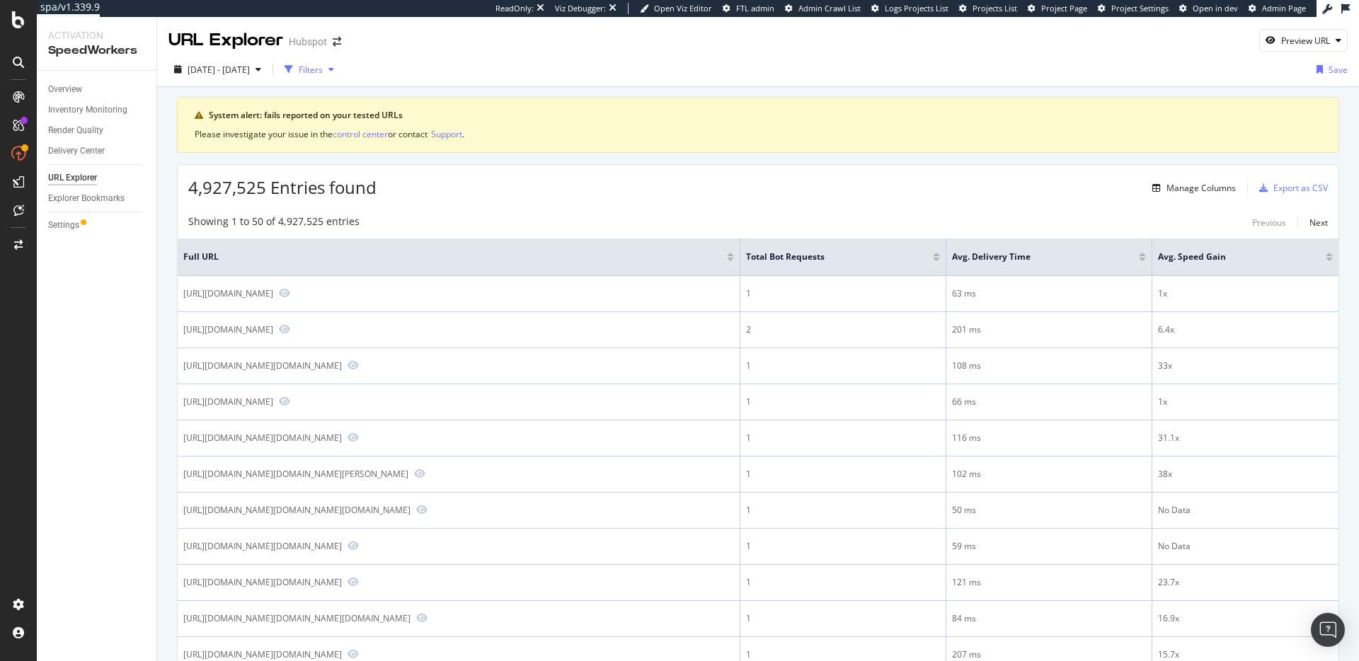
click at [340, 61] on div "Filters" at bounding box center [309, 69] width 61 height 21
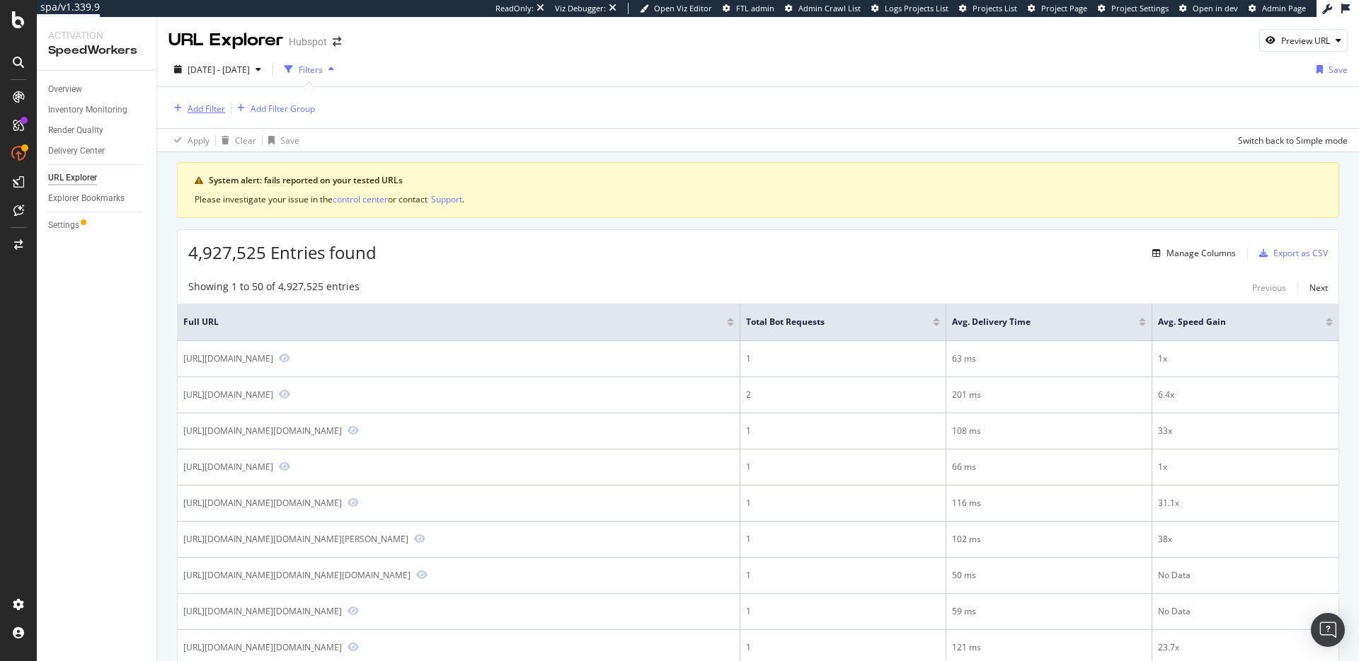
click at [201, 101] on div "Add Filter" at bounding box center [196, 109] width 57 height 16
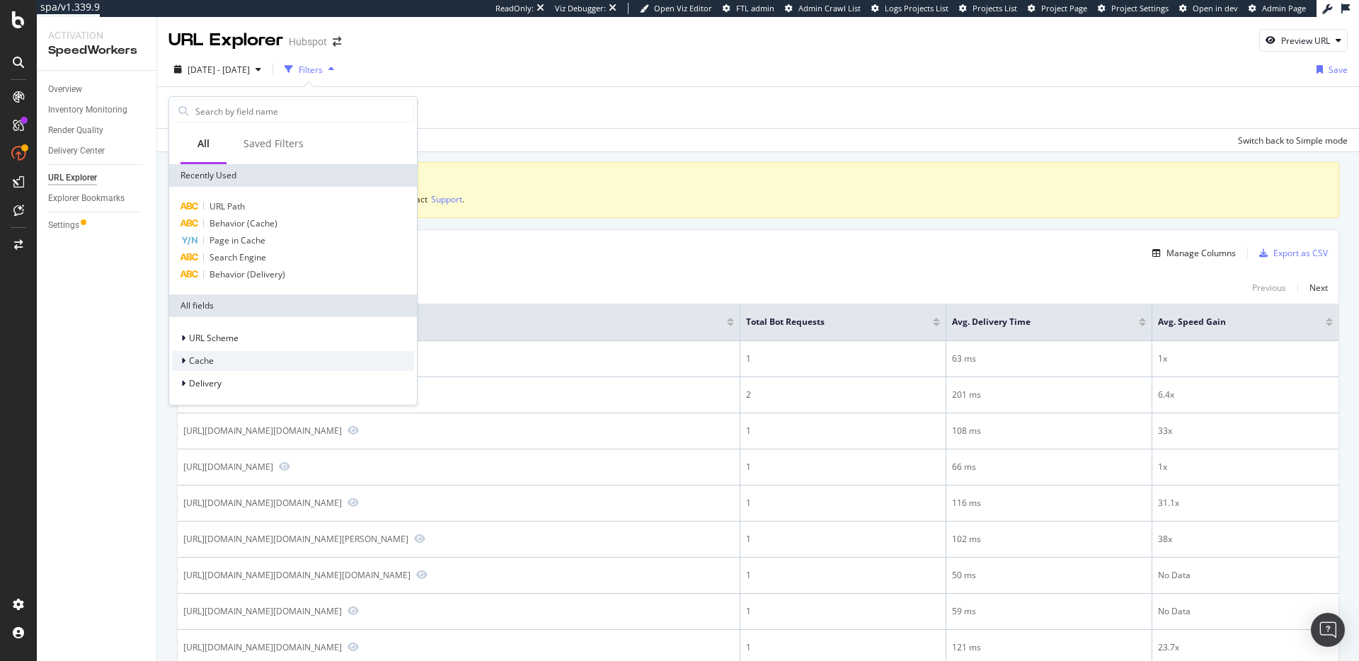
click at [278, 364] on div "Cache" at bounding box center [293, 361] width 242 height 20
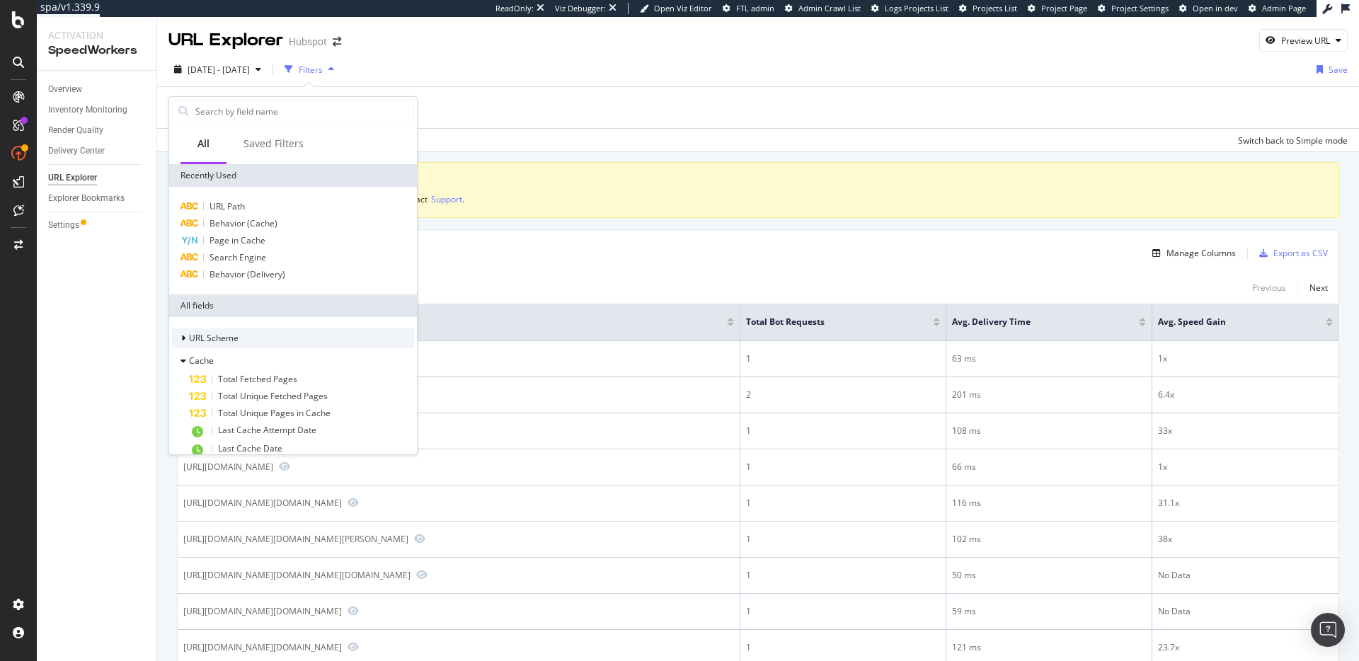
click at [234, 334] on span "URL Scheme" at bounding box center [214, 338] width 50 height 12
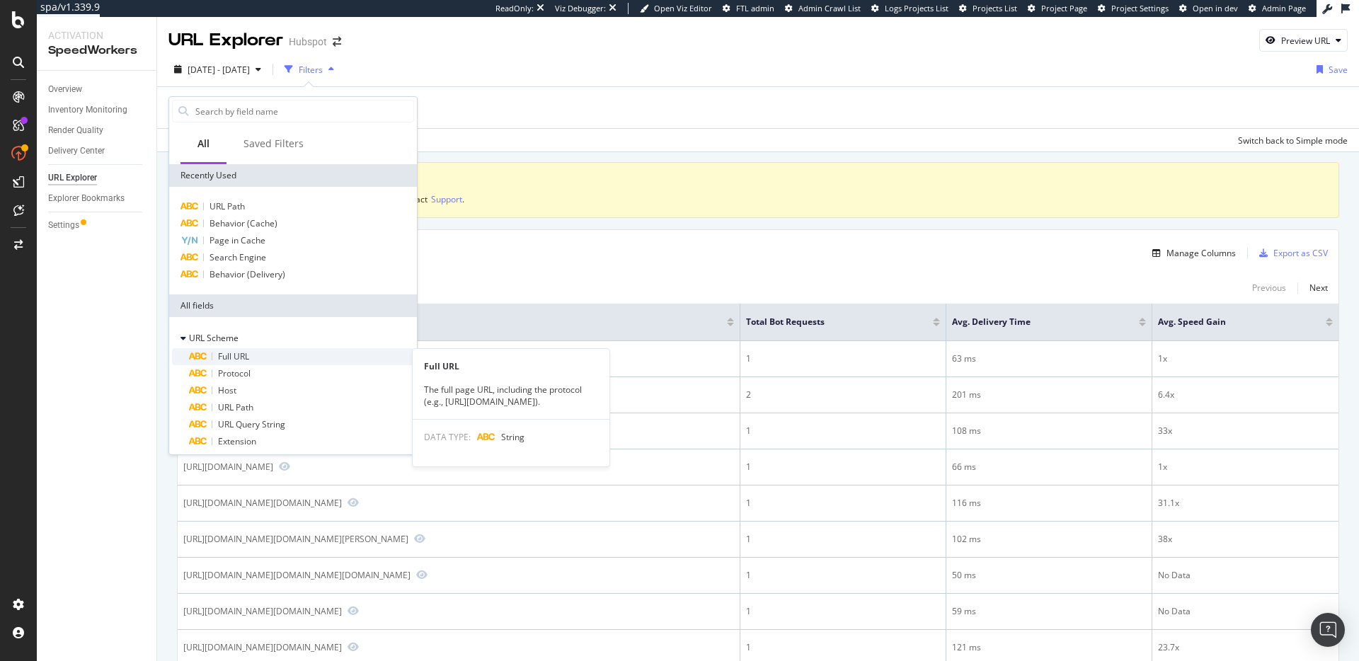
click at [262, 357] on div "Full URL" at bounding box center [301, 356] width 225 height 17
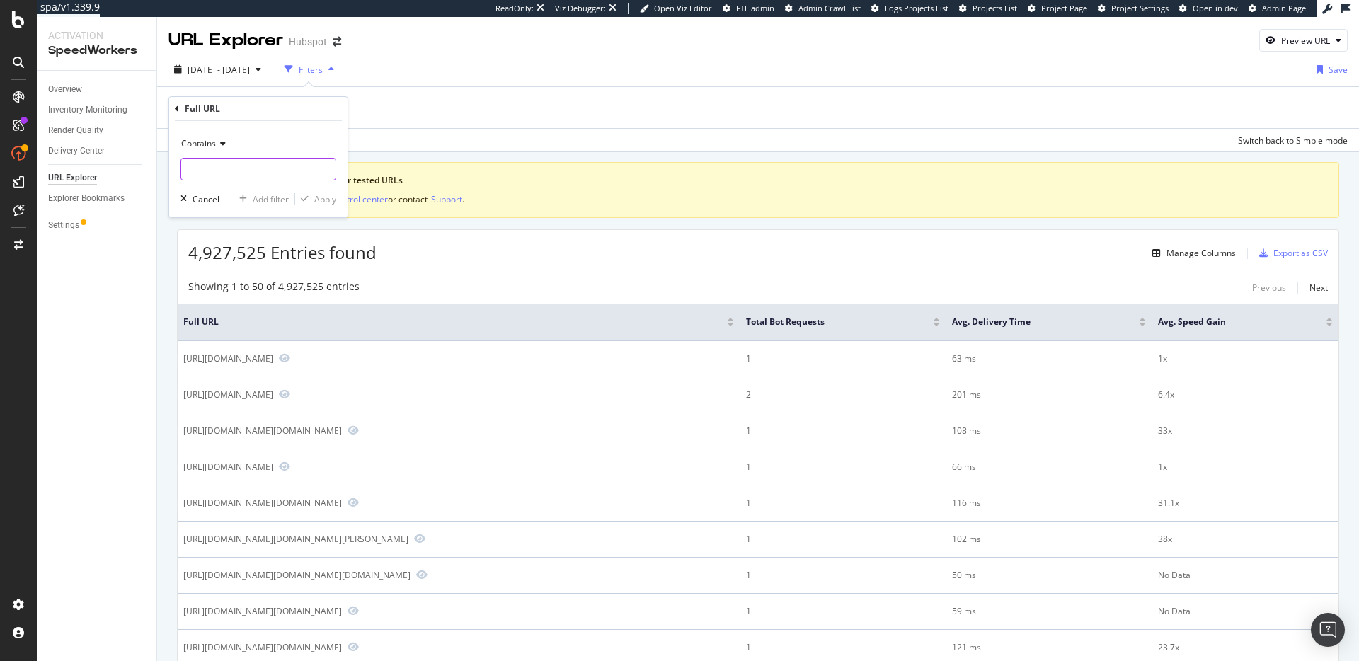
click at [270, 168] on input "text" at bounding box center [258, 169] width 154 height 23
type input "/pricing"
click at [320, 202] on div "Apply" at bounding box center [325, 199] width 22 height 12
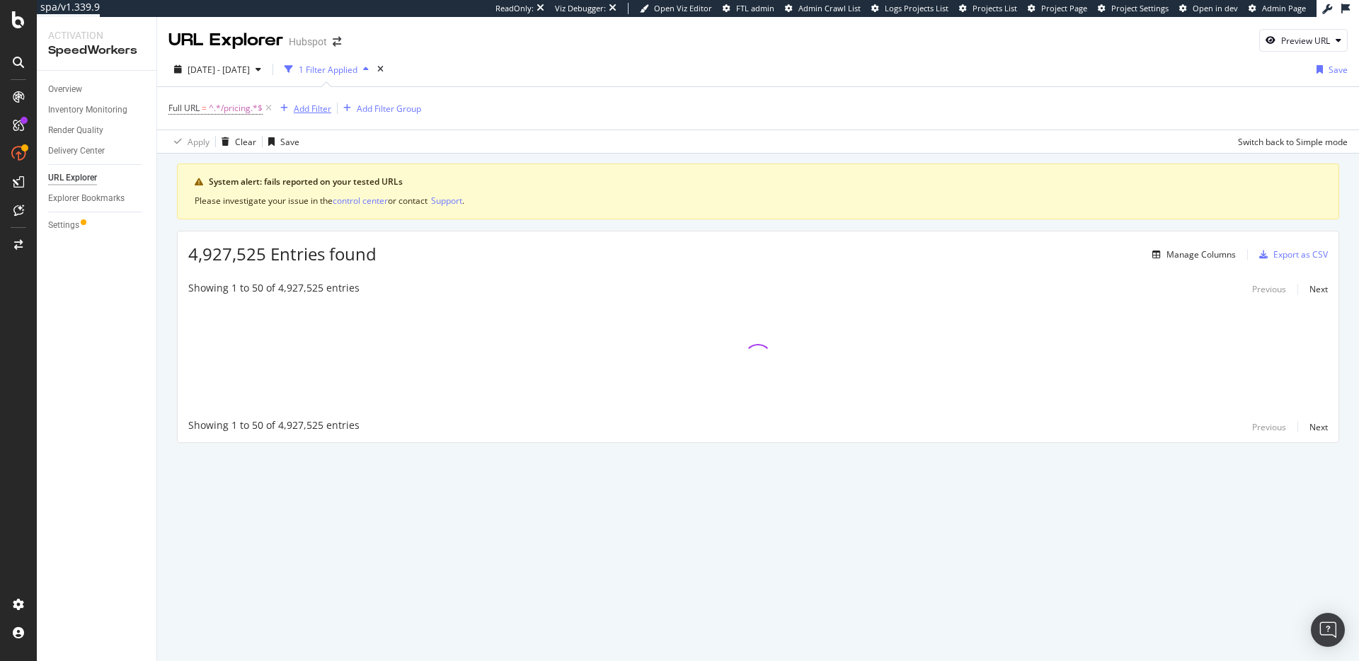
click at [327, 106] on div "Add Filter" at bounding box center [313, 109] width 38 height 12
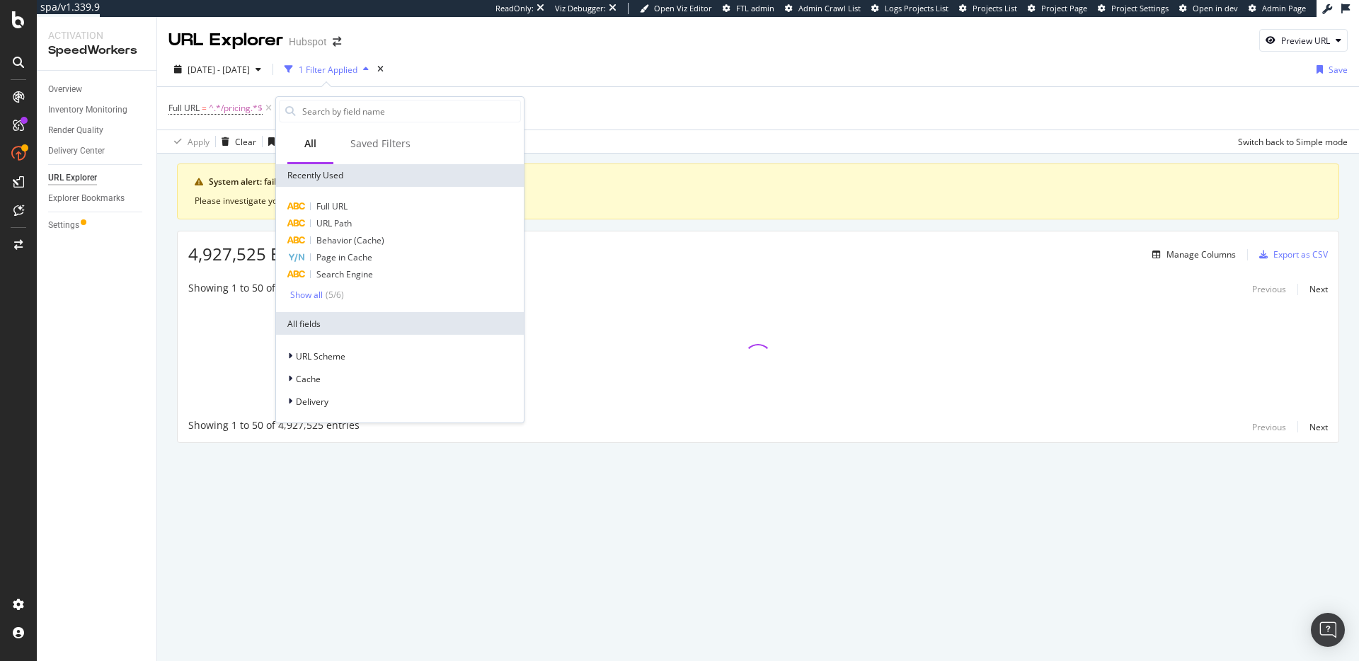
click at [685, 154] on div "System alert: fails reported on your tested URLs Please investigate your issue …" at bounding box center [758, 323] width 1202 height 339
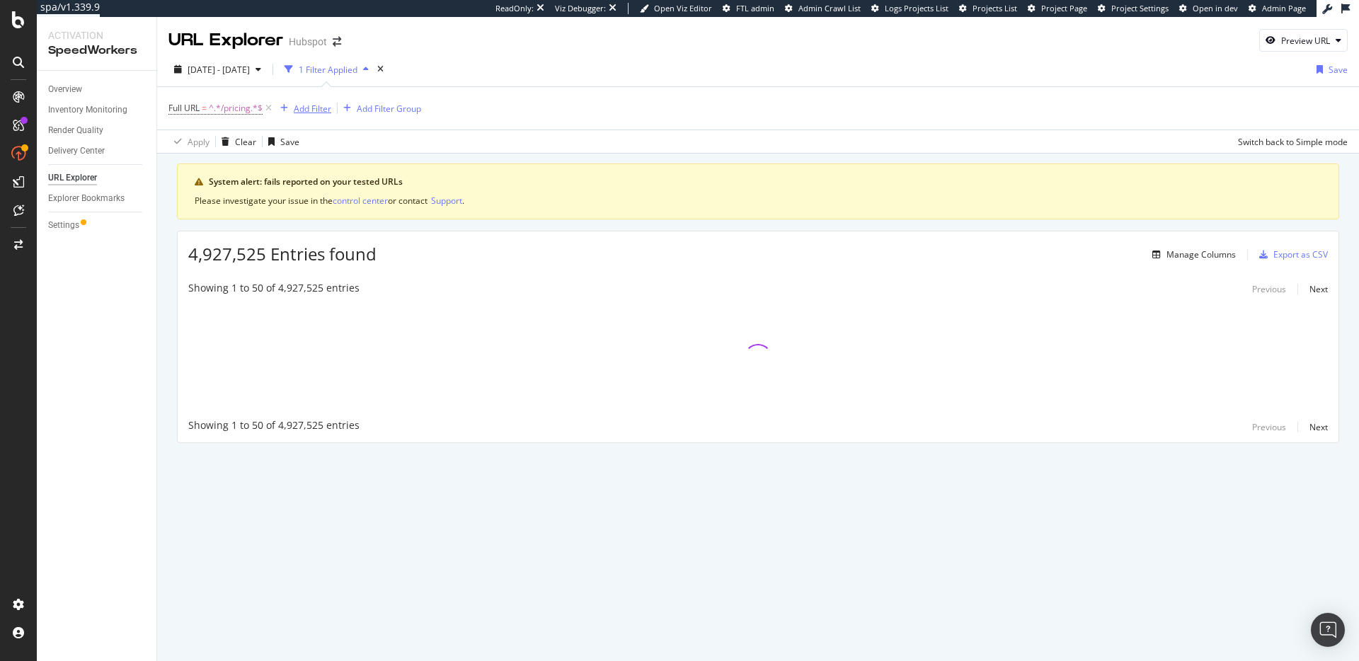
click at [314, 106] on div "Add Filter" at bounding box center [313, 109] width 38 height 12
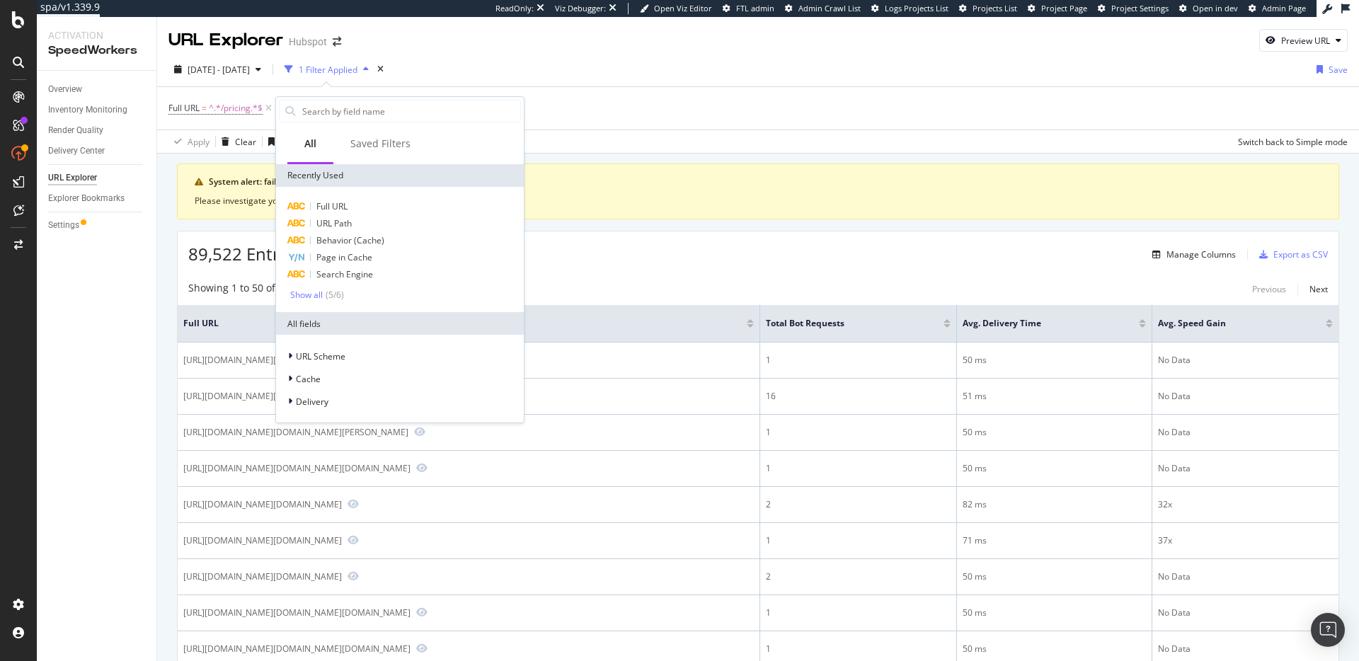
click at [835, 245] on div "89,522 Entries found Manage Columns Export as CSV" at bounding box center [758, 248] width 1161 height 35
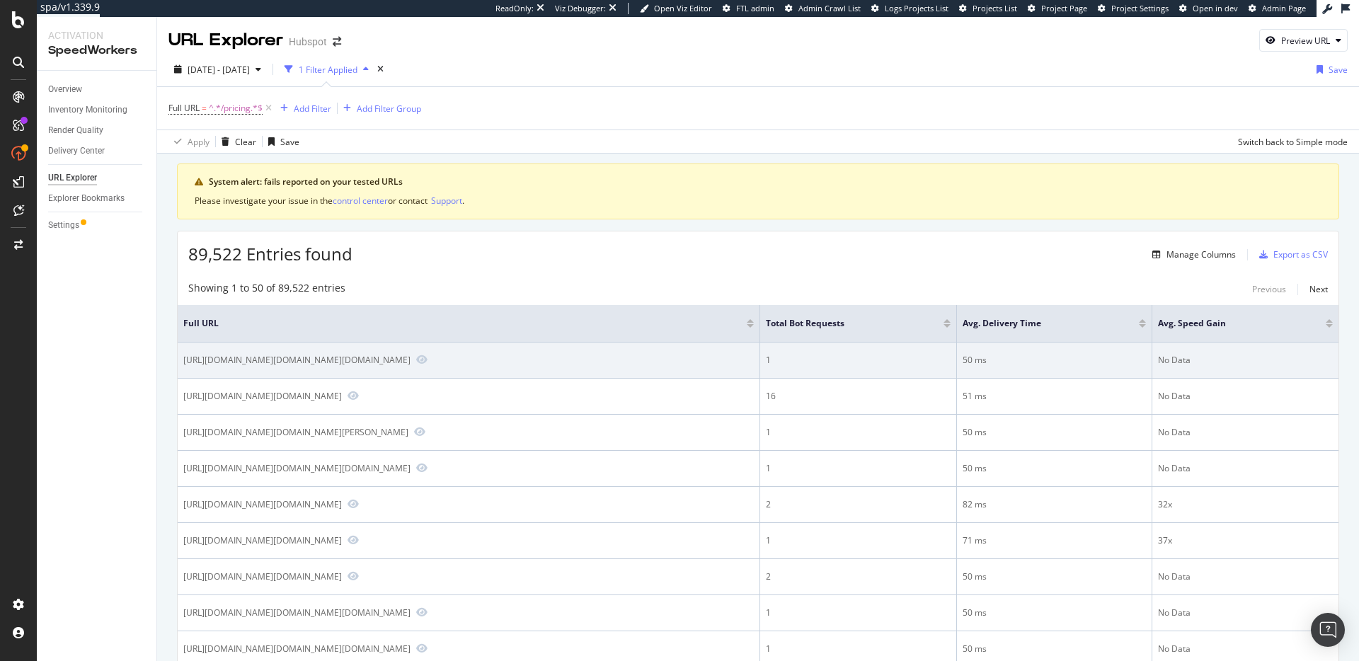
click at [411, 366] on div "[URL][DOMAIN_NAME][DOMAIN_NAME][DOMAIN_NAME]" at bounding box center [296, 360] width 227 height 12
click at [411, 365] on div "[URL][DOMAIN_NAME][DOMAIN_NAME][DOMAIN_NAME]" at bounding box center [296, 360] width 227 height 12
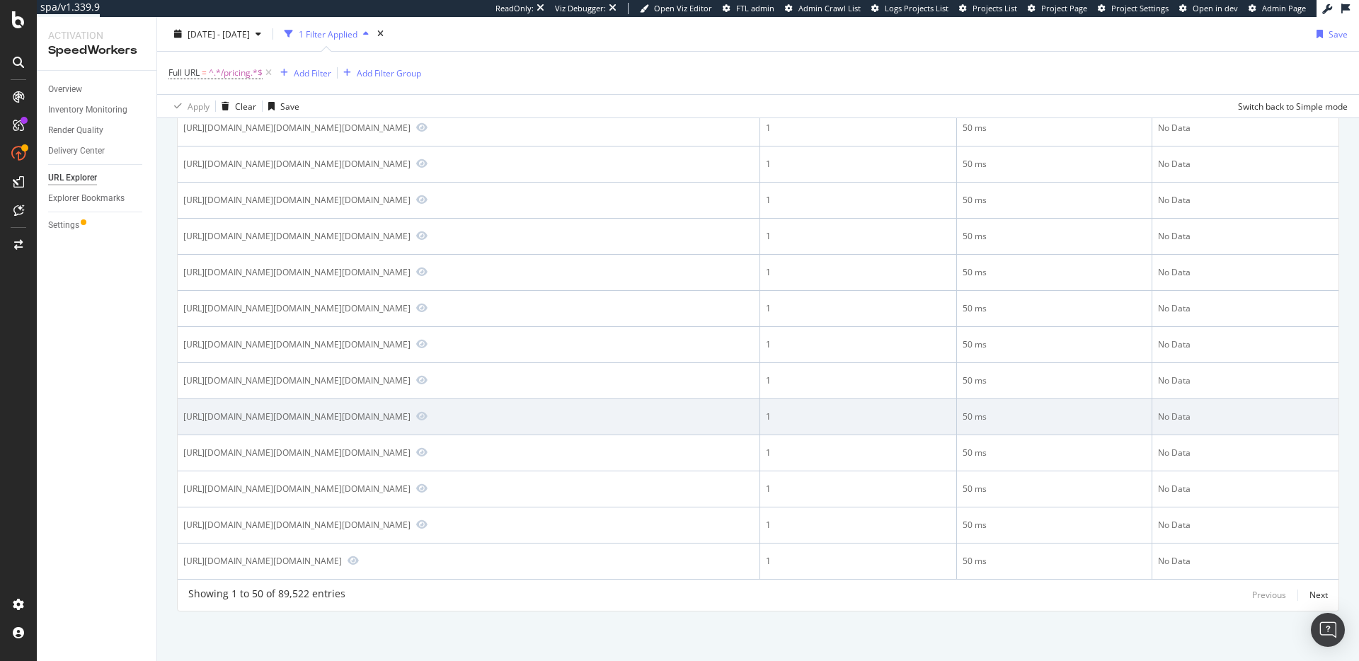
scroll to position [2600, 0]
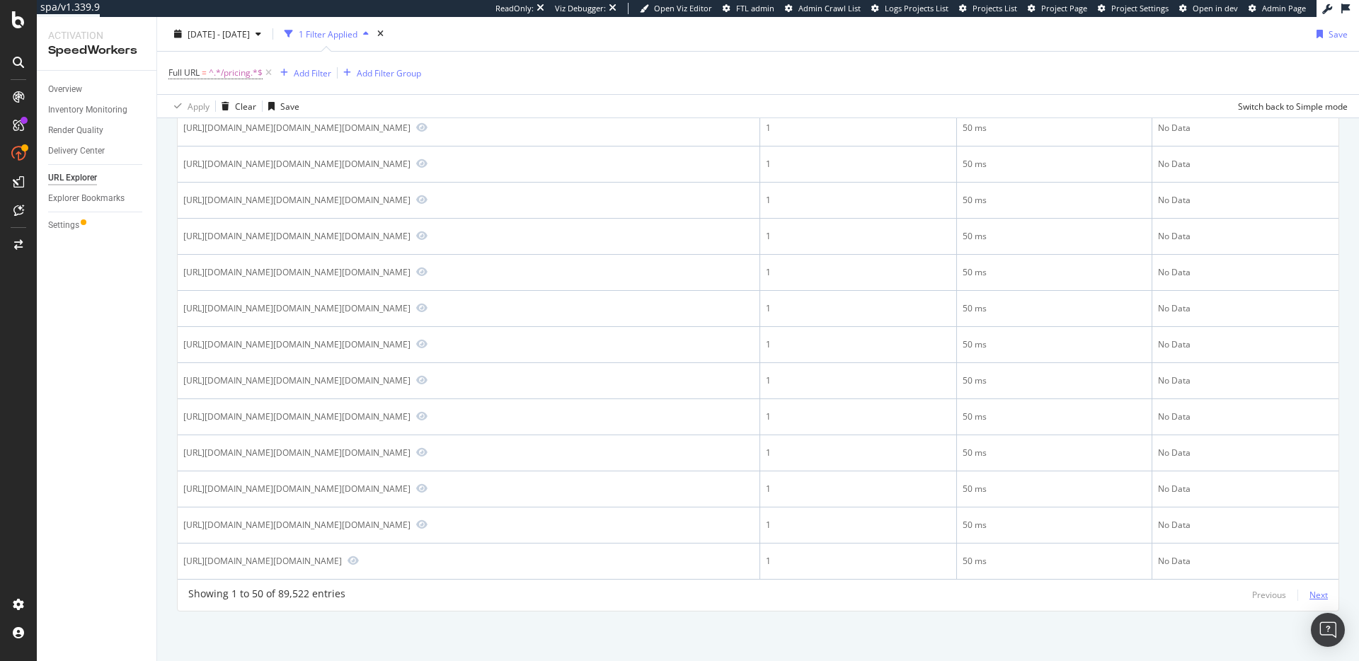
click at [1313, 593] on div "Next" at bounding box center [1319, 595] width 18 height 12
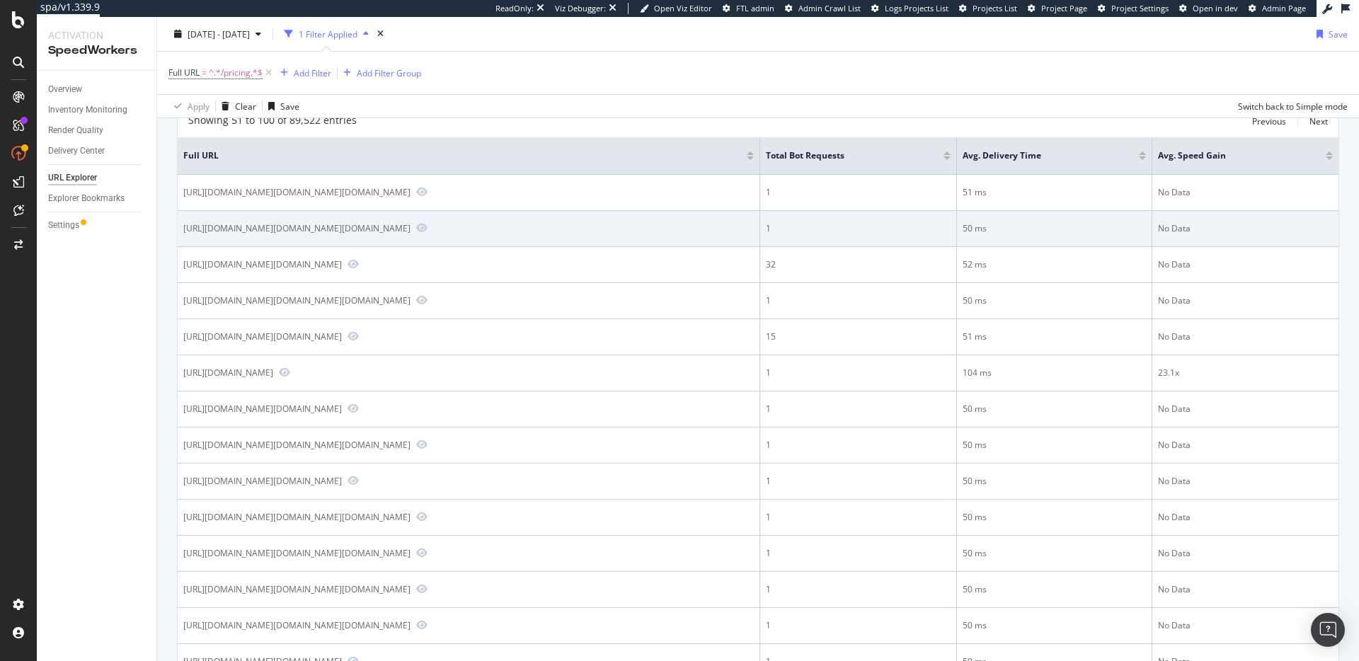
scroll to position [0, 0]
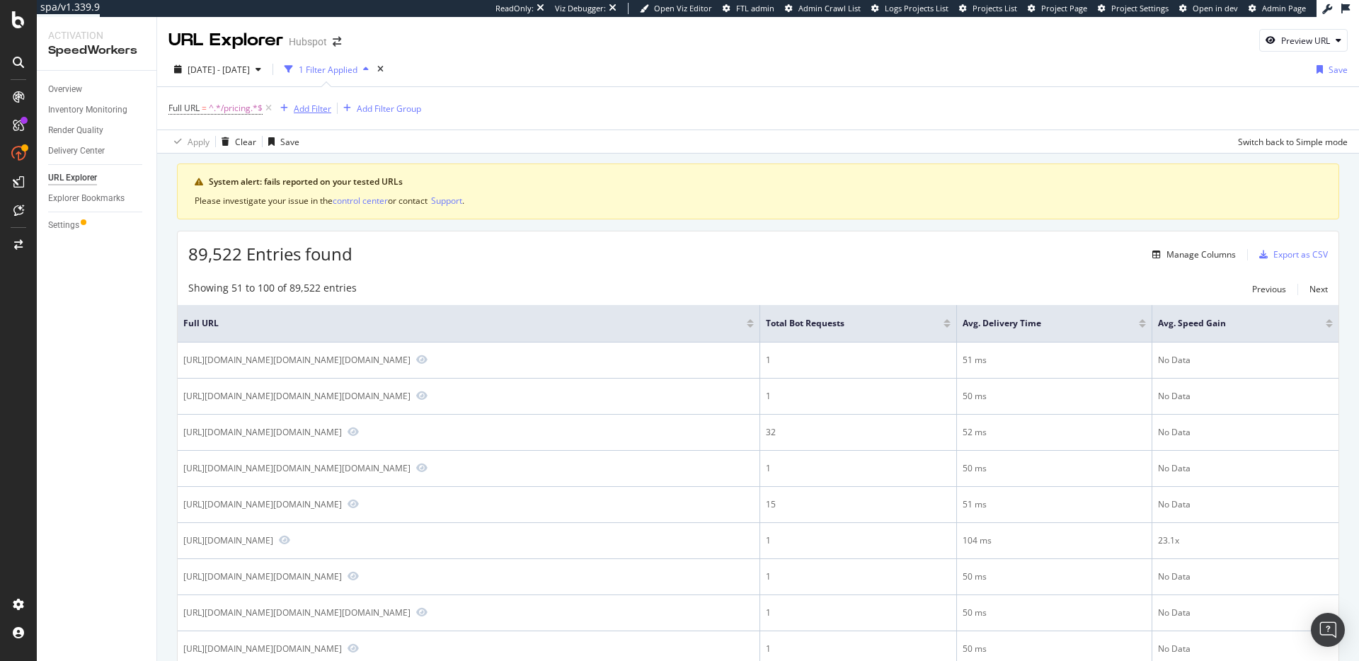
click at [321, 109] on div "Add Filter" at bounding box center [313, 109] width 38 height 12
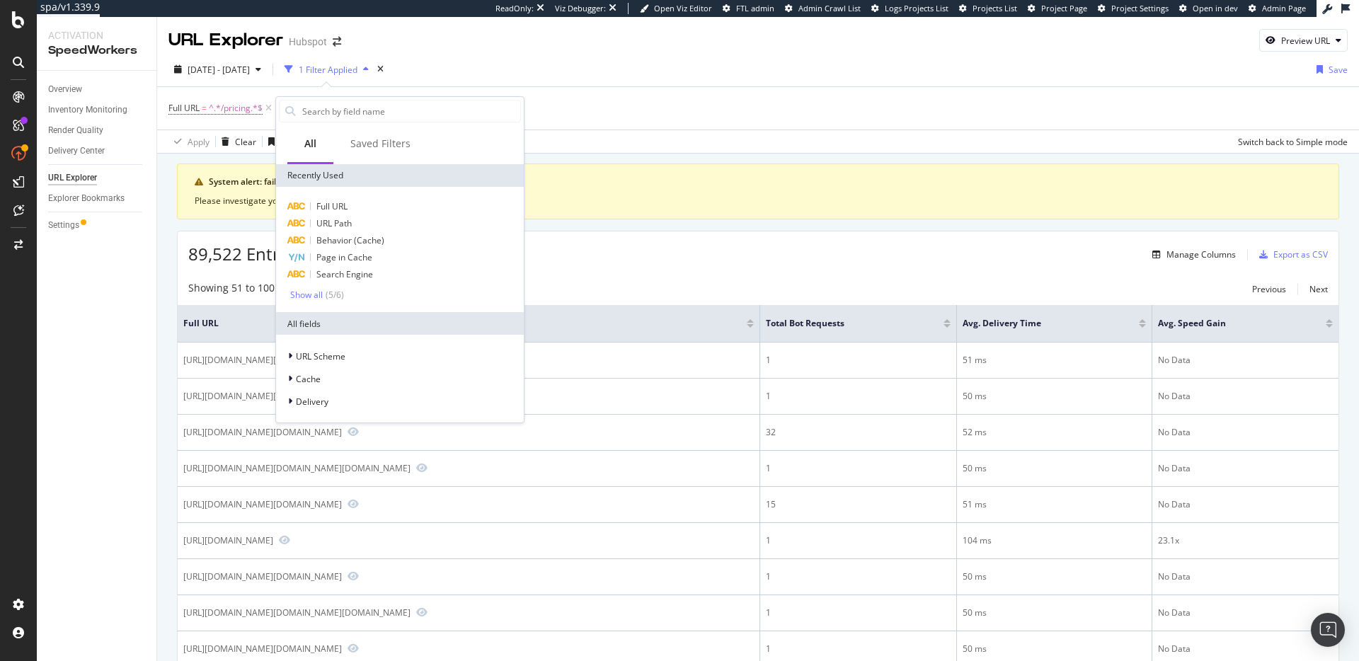
drag, startPoint x: 712, startPoint y: 247, endPoint x: 934, endPoint y: 261, distance: 222.0
click at [712, 246] on div "89,522 Entries found Manage Columns Export as CSV" at bounding box center [758, 248] width 1161 height 35
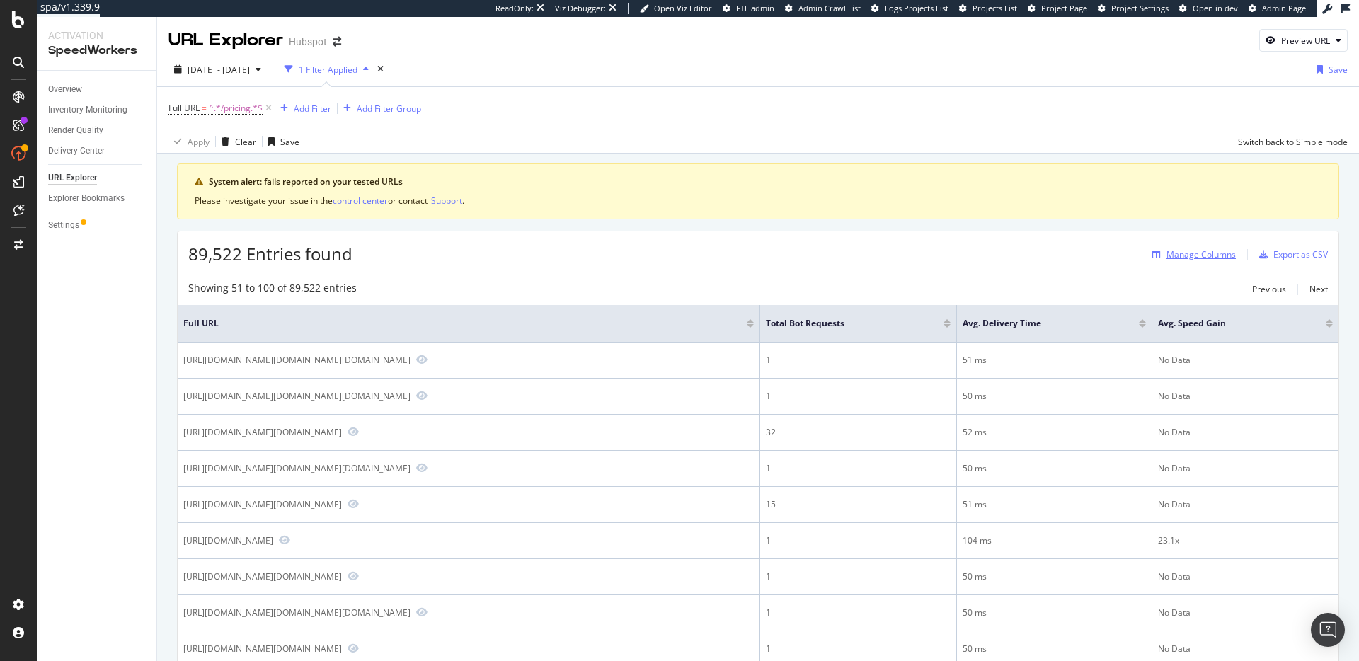
click at [1211, 251] on div "Manage Columns" at bounding box center [1201, 254] width 69 height 12
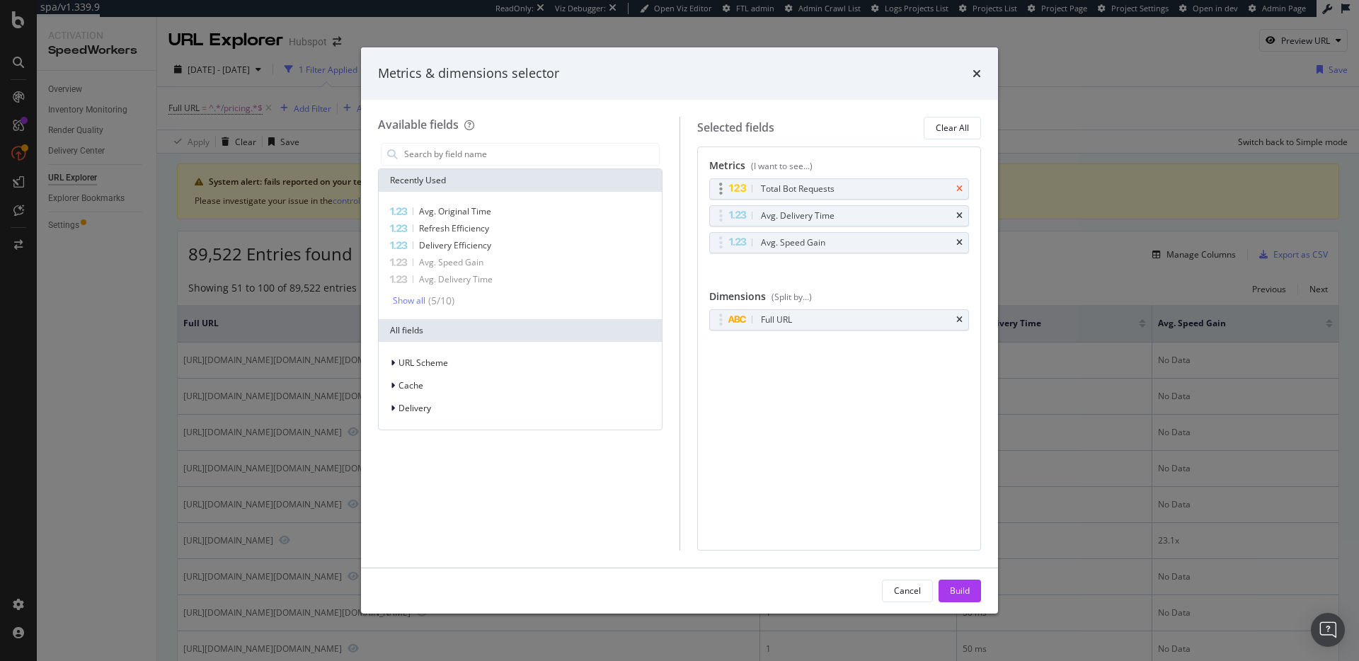
click at [959, 192] on icon "times" at bounding box center [959, 189] width 6 height 8
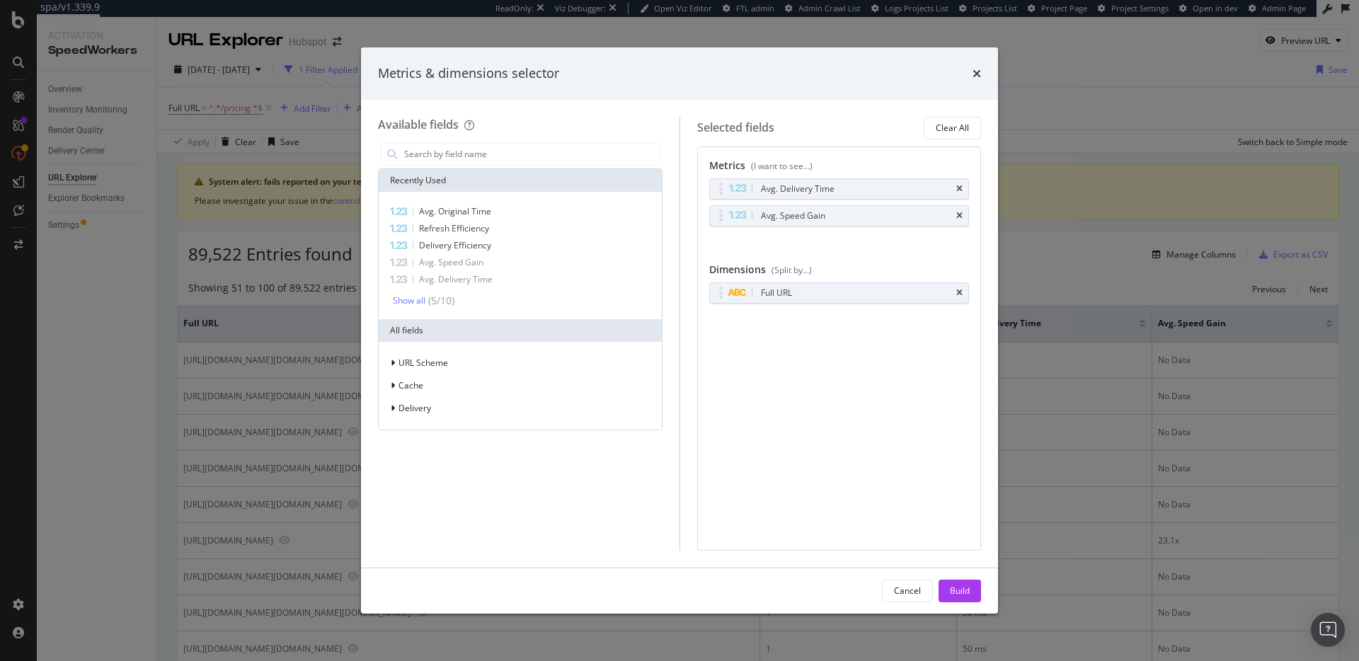
click at [959, 192] on icon "times" at bounding box center [959, 189] width 6 height 8
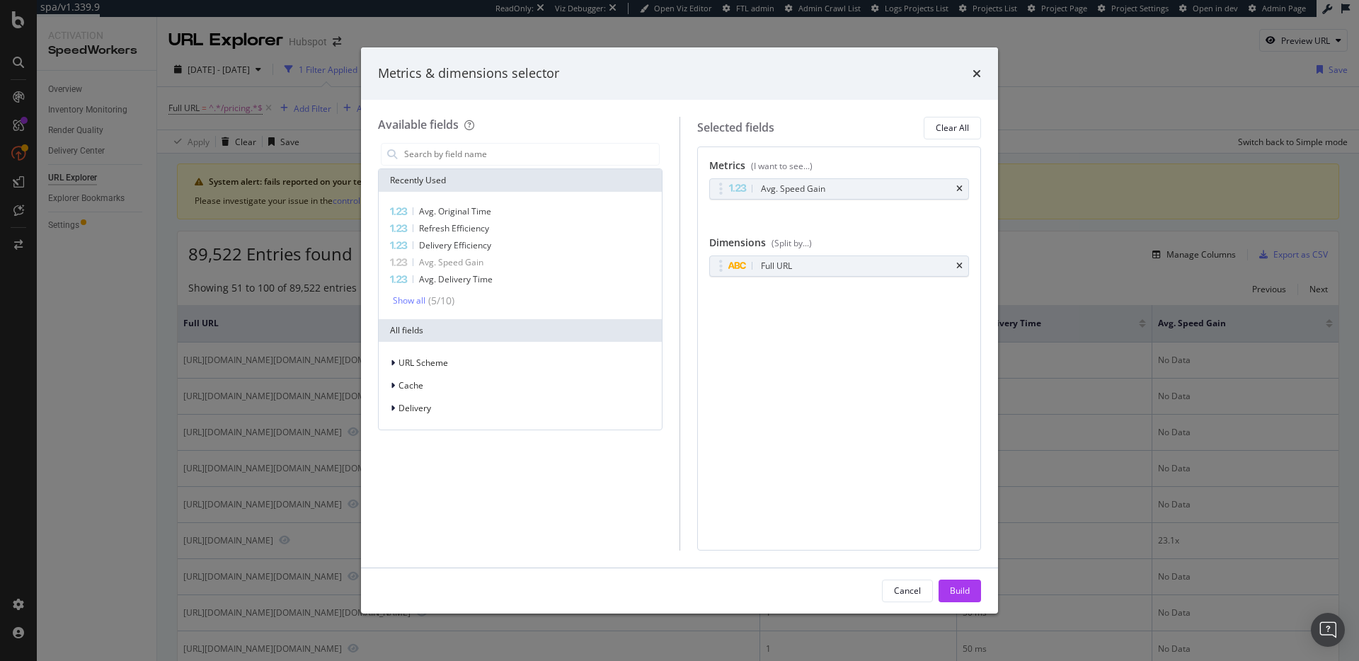
click at [959, 192] on icon "times" at bounding box center [959, 189] width 6 height 8
click at [514, 380] on div "Cache" at bounding box center [521, 386] width 278 height 20
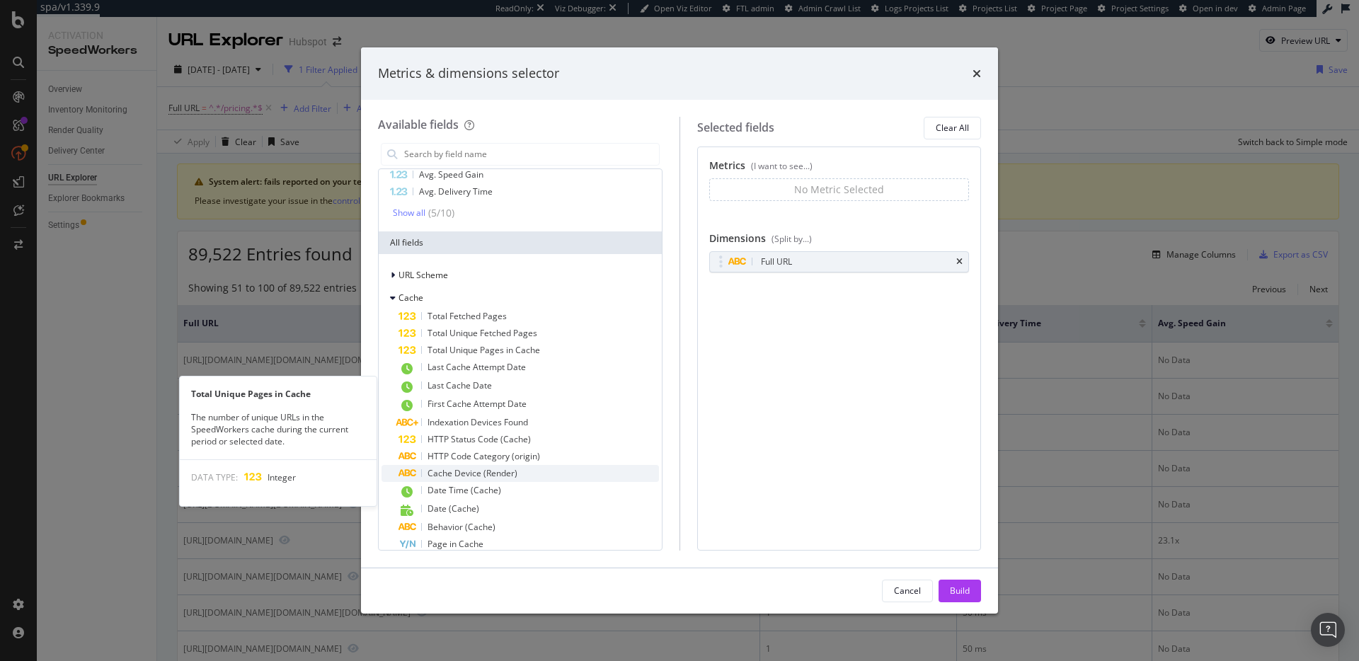
scroll to position [157, 0]
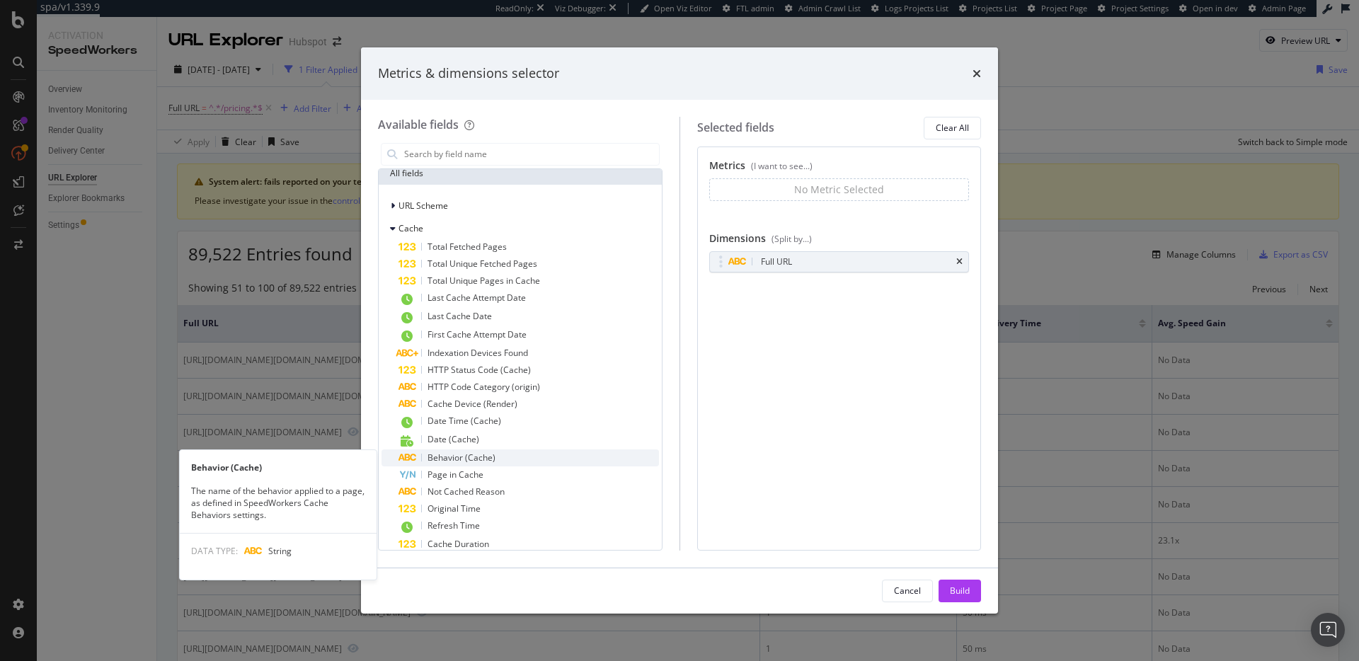
click at [513, 458] on div "Behavior (Cache)" at bounding box center [529, 458] width 261 height 17
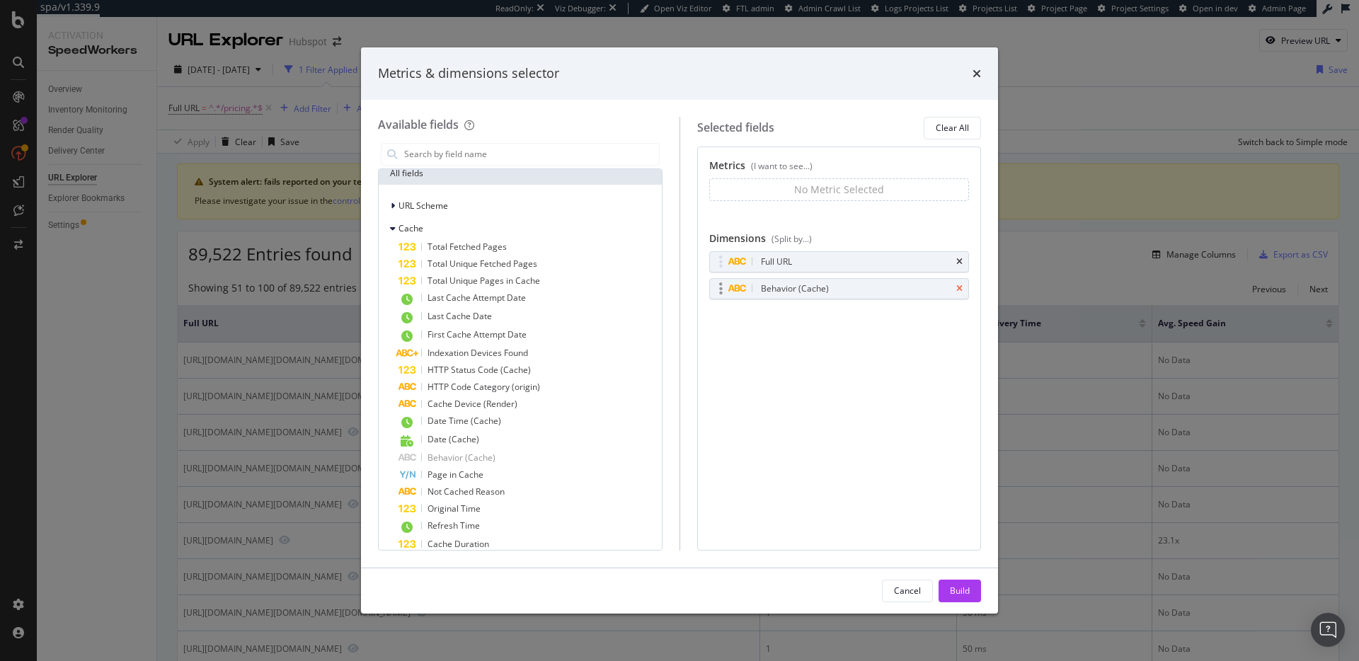
click at [958, 261] on icon "times" at bounding box center [959, 262] width 6 height 8
click at [969, 595] on div "Build" at bounding box center [960, 591] width 20 height 12
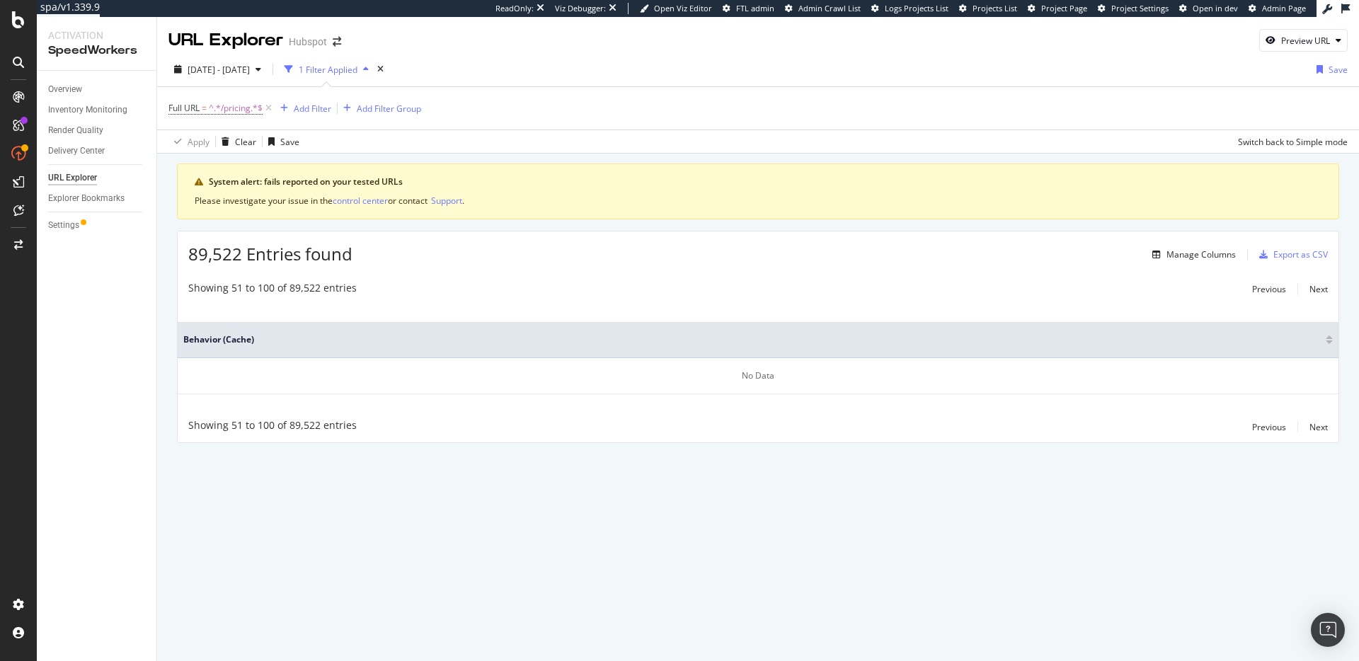
click at [643, 258] on div "89,522 Entries found Manage Columns Export as CSV" at bounding box center [758, 248] width 1161 height 35
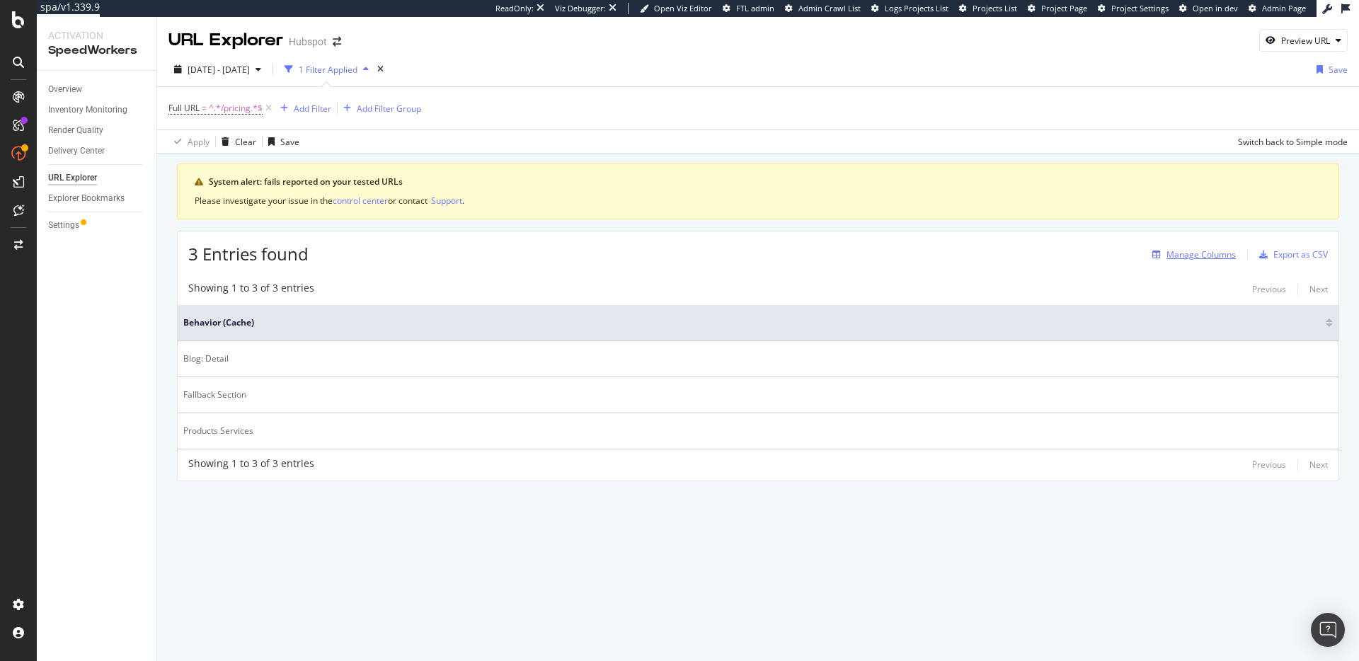
click at [1228, 249] on div "Manage Columns" at bounding box center [1201, 254] width 69 height 12
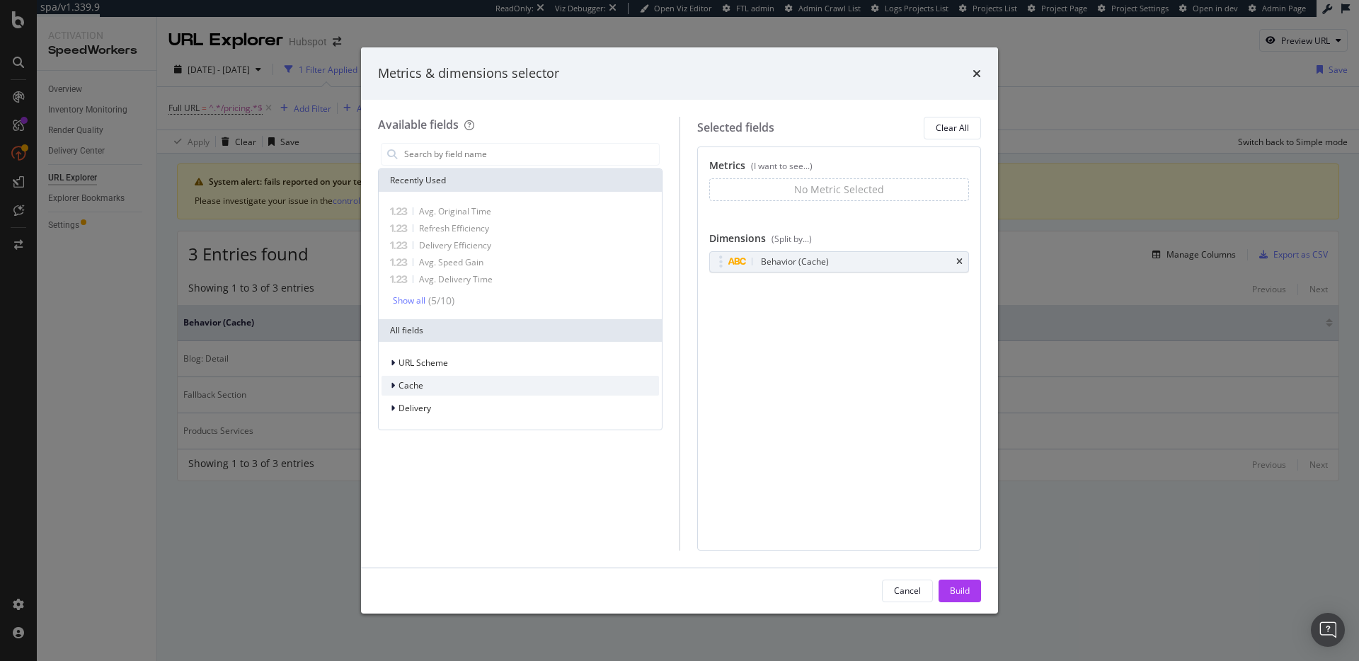
click at [442, 387] on div "Cache" at bounding box center [521, 386] width 278 height 20
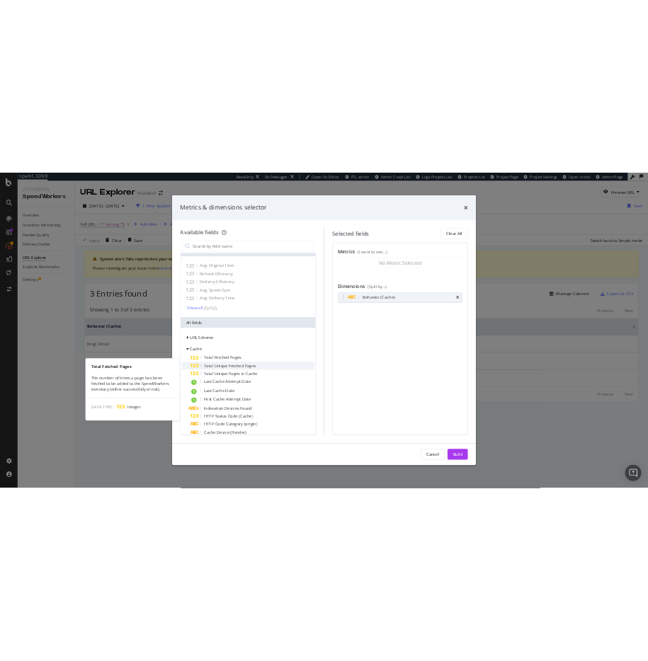
scroll to position [25, 0]
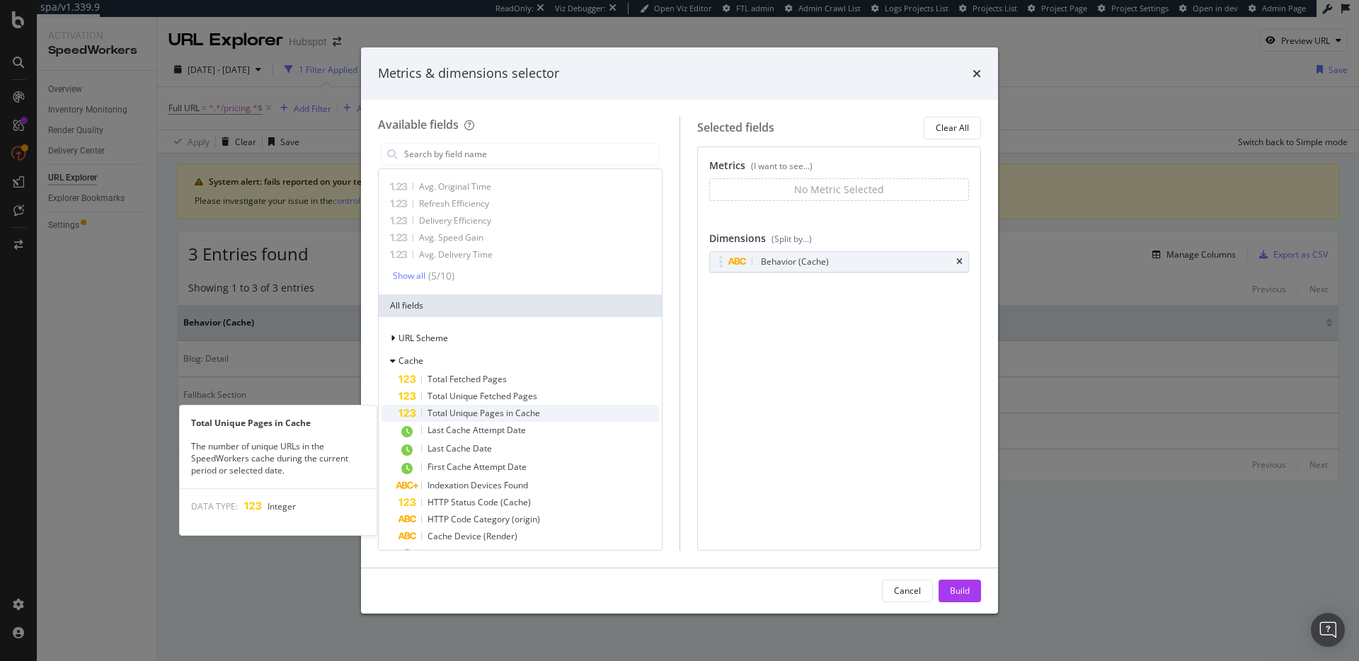
click at [554, 408] on div "Total Unique Pages in Cache" at bounding box center [529, 413] width 261 height 17
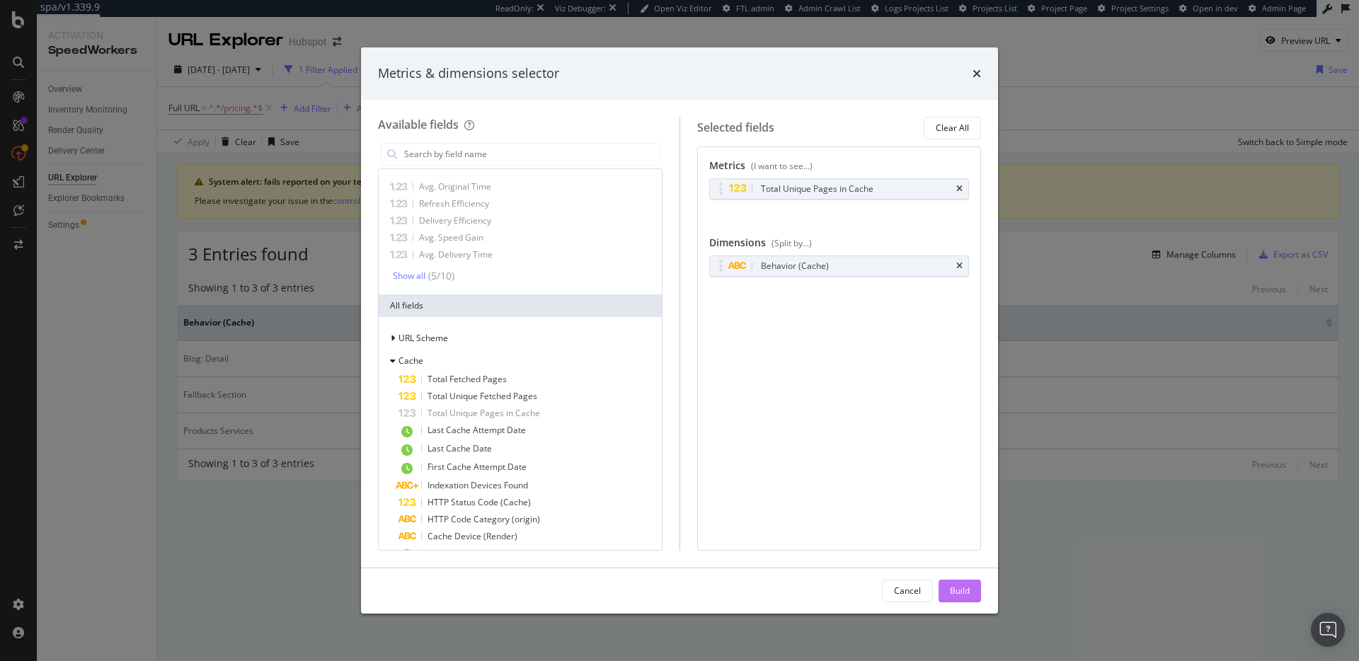
click at [954, 587] on div "Build" at bounding box center [960, 591] width 20 height 12
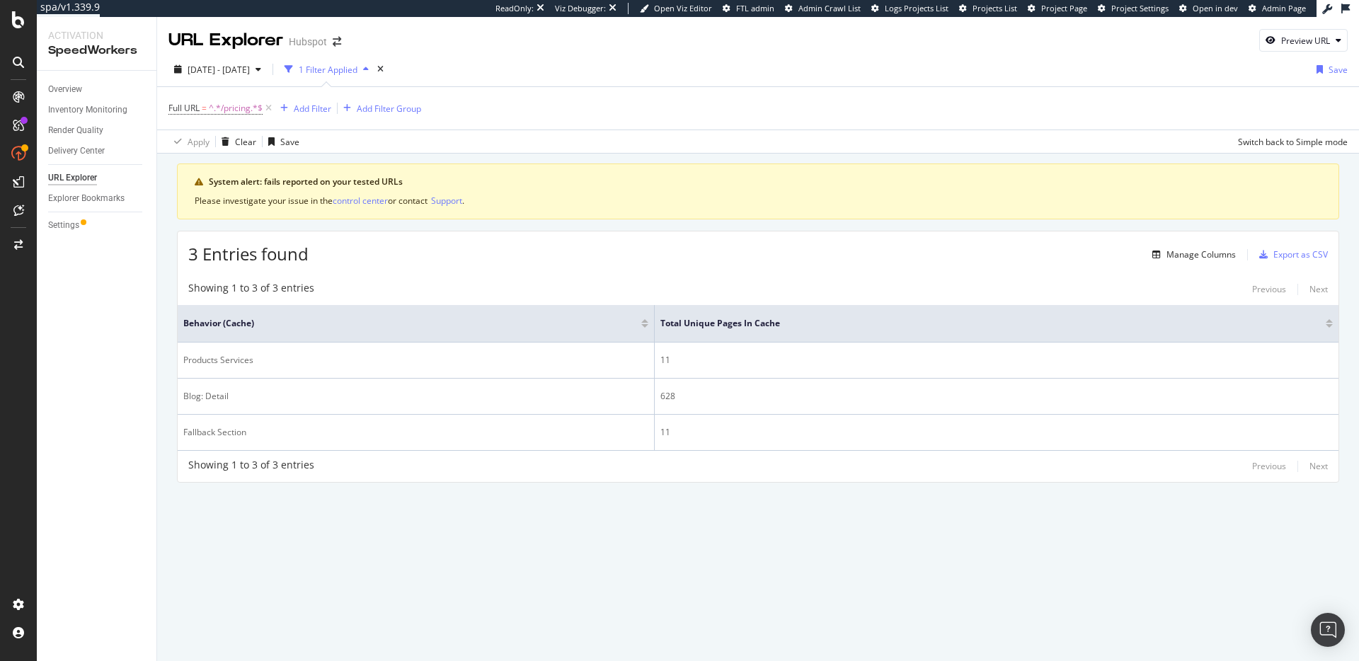
click at [127, 276] on div "Overview Inventory Monitoring Render Quality Delivery Center URL Explorer Explo…" at bounding box center [97, 366] width 120 height 590
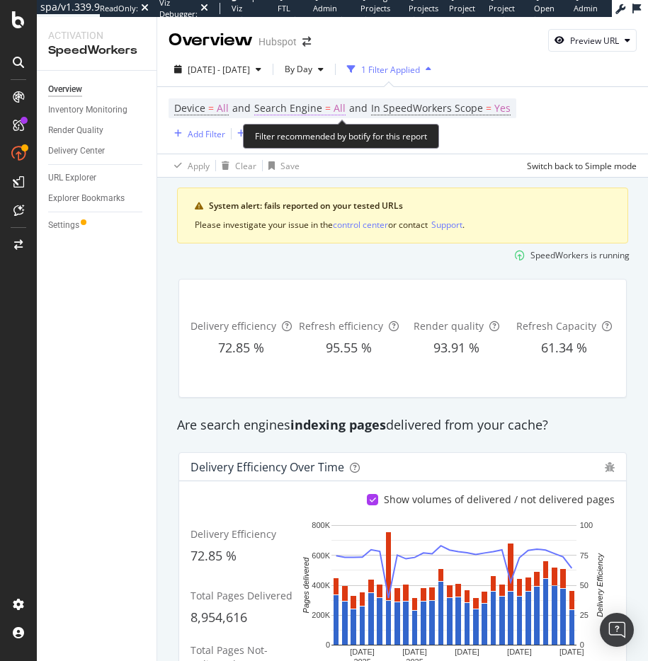
click at [311, 112] on span "Search Engine" at bounding box center [288, 107] width 68 height 13
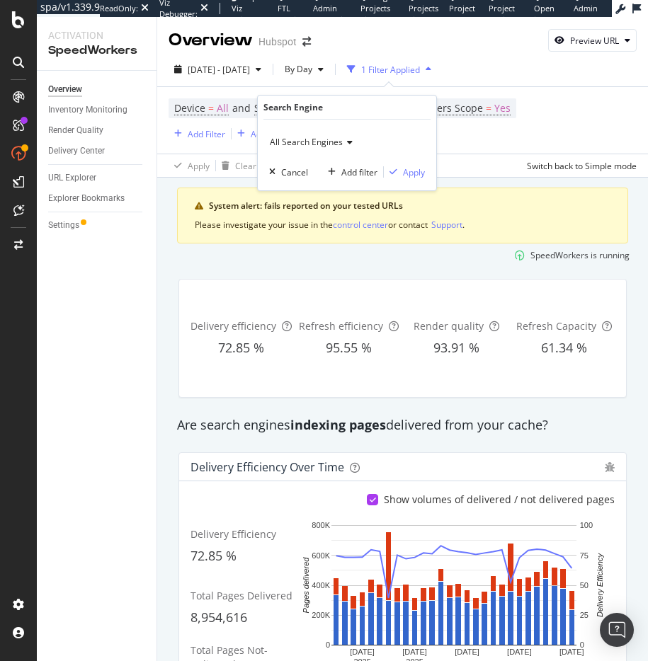
click at [314, 143] on span "All Search Engines" at bounding box center [306, 142] width 73 height 12
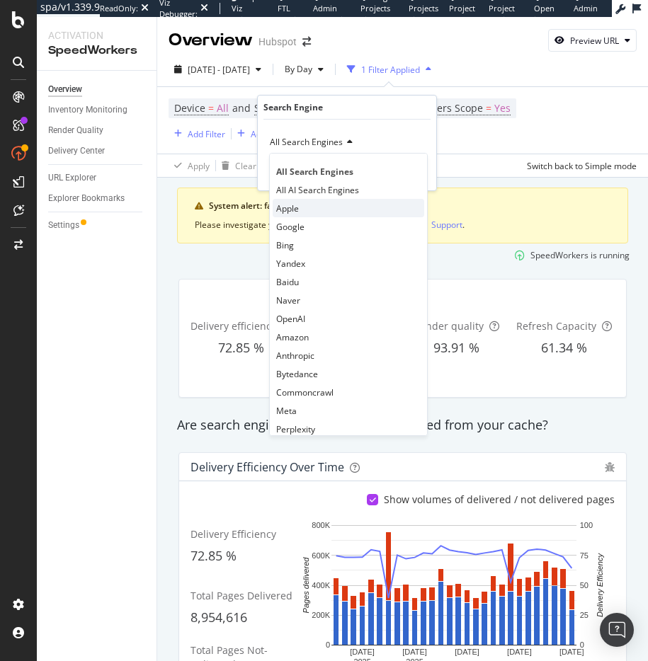
click at [320, 208] on div "Apple" at bounding box center [348, 208] width 151 height 18
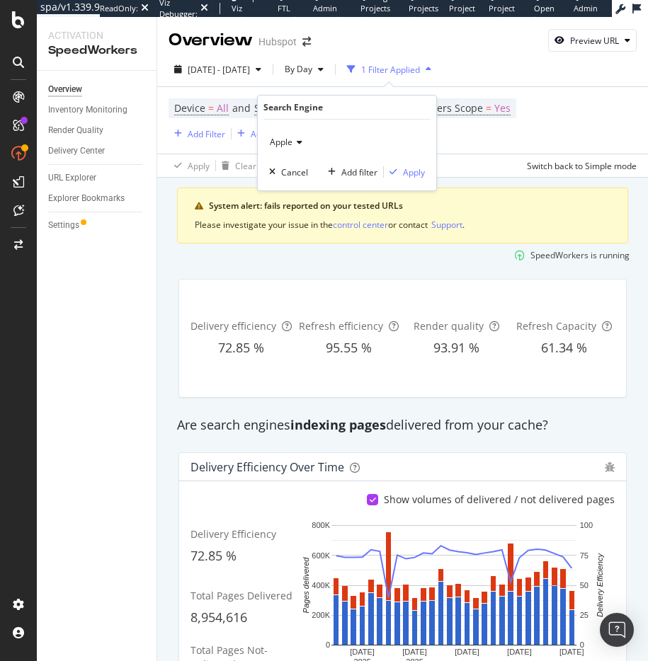
click at [296, 138] on icon at bounding box center [297, 142] width 10 height 8
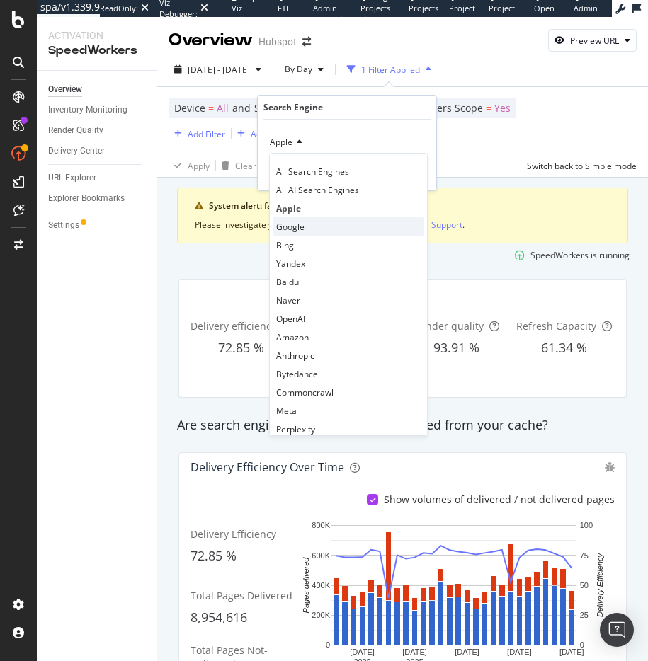
click at [314, 221] on div "Google" at bounding box center [348, 226] width 151 height 18
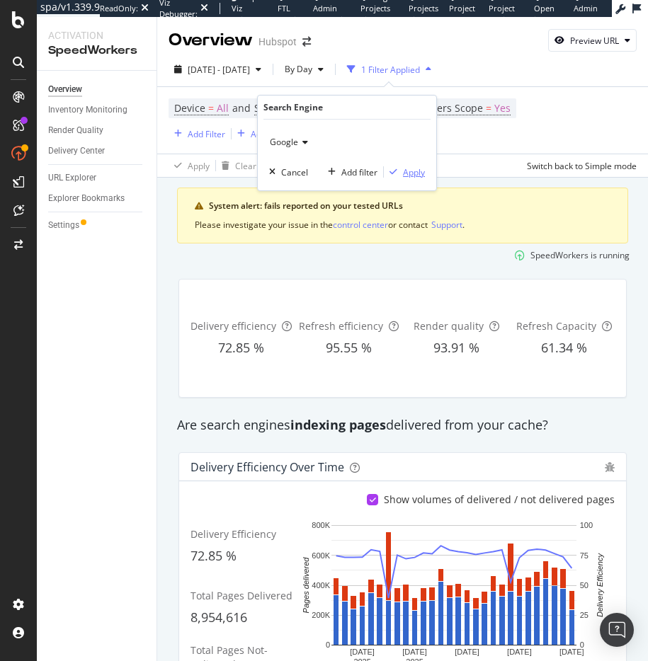
click at [401, 170] on div "button" at bounding box center [393, 172] width 19 height 8
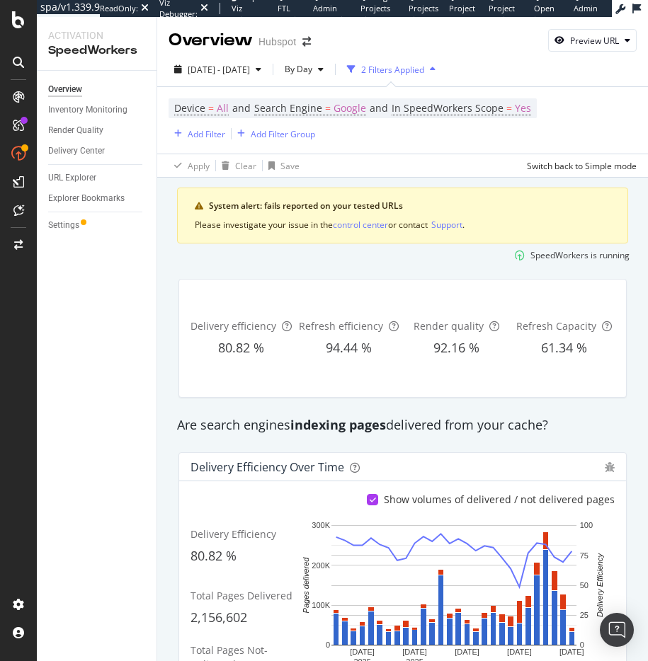
click at [401, 409] on div "Are search engines indexing pages delivered from your cache?" at bounding box center [402, 425] width 465 height 33
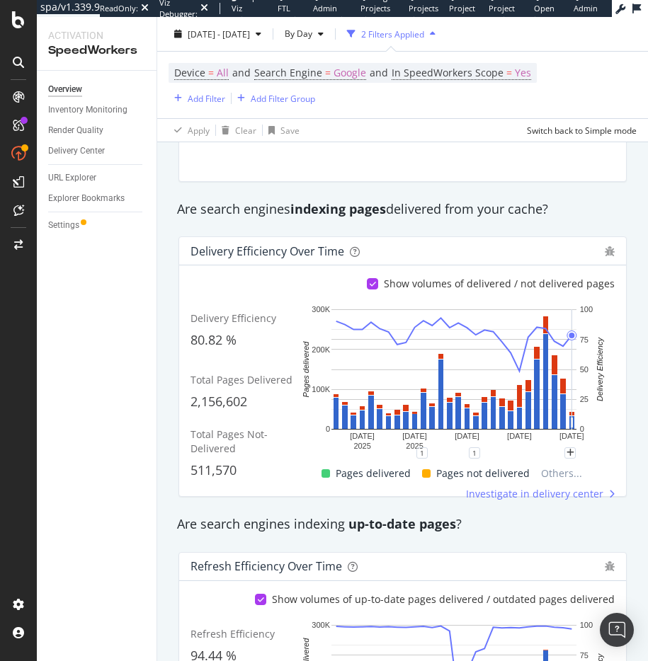
scroll to position [234, 0]
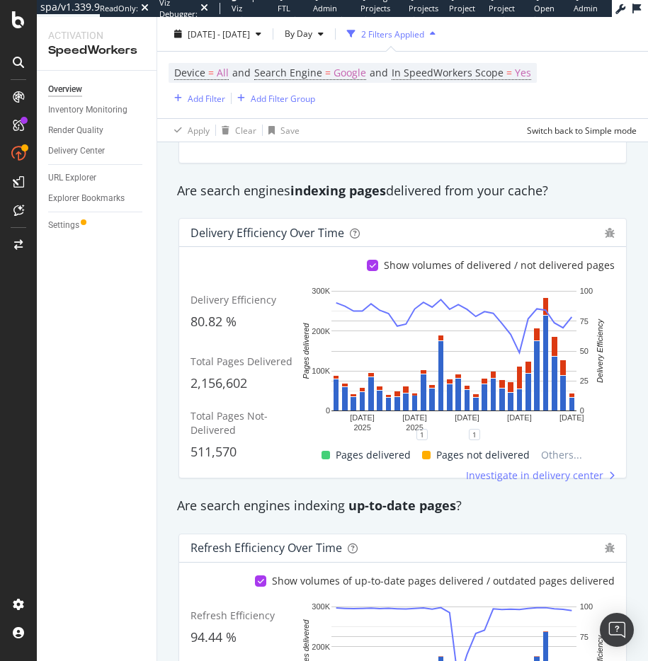
click at [572, 494] on div "Are search engines indexing up-to-date pages ?" at bounding box center [402, 506] width 465 height 33
click at [542, 500] on div "Are search engines indexing up-to-date pages ?" at bounding box center [402, 506] width 465 height 18
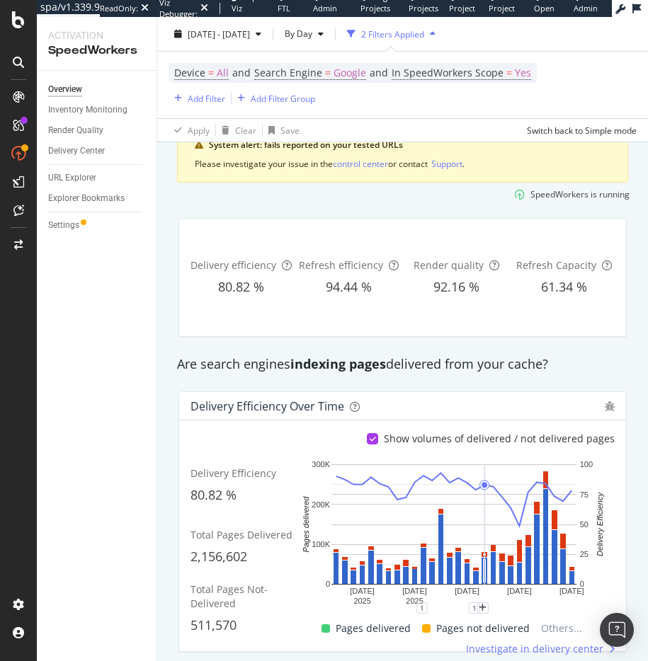
scroll to position [0, 0]
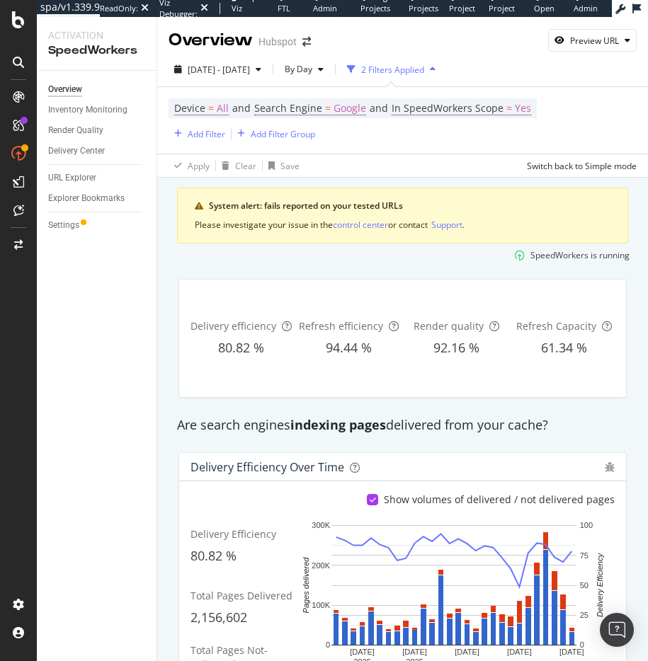
click at [378, 421] on strong "indexing pages" at bounding box center [338, 424] width 96 height 17
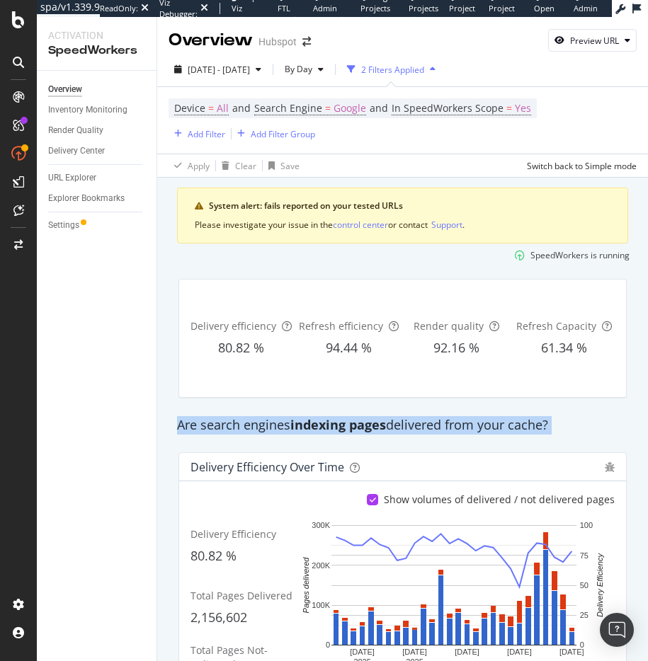
click at [378, 421] on strong "indexing pages" at bounding box center [338, 424] width 96 height 17
click at [469, 425] on div "Are search engines indexing pages delivered from your cache?" at bounding box center [402, 425] width 465 height 18
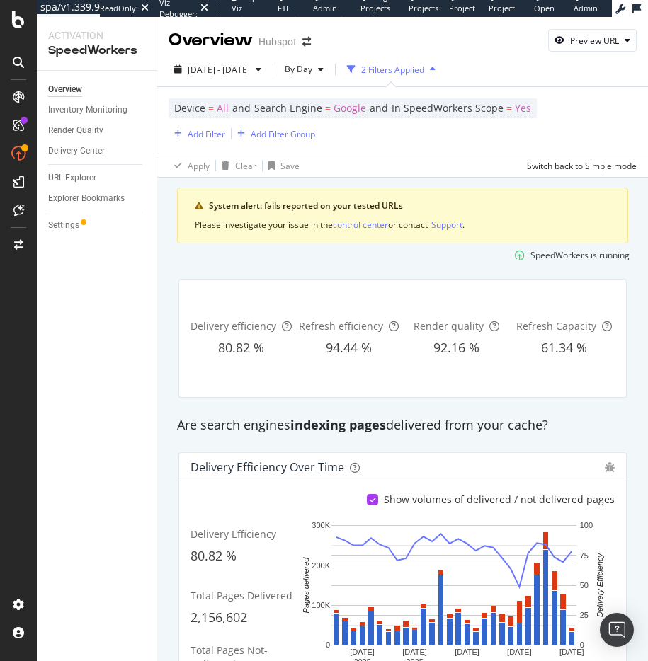
click at [435, 428] on div "Are search engines indexing pages delivered from your cache?" at bounding box center [402, 425] width 465 height 18
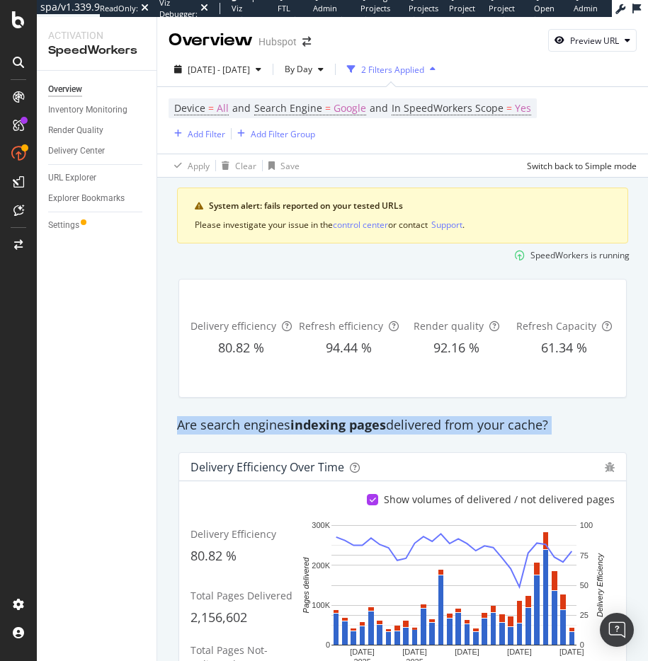
click at [435, 428] on div "Are search engines indexing pages delivered from your cache?" at bounding box center [402, 425] width 465 height 18
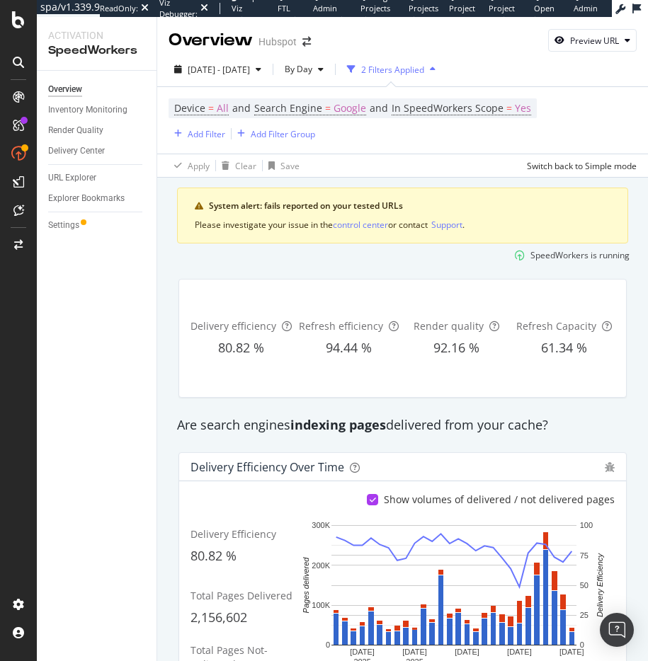
click at [478, 422] on div "Are search engines indexing pages delivered from your cache?" at bounding box center [402, 425] width 465 height 18
click at [372, 427] on strong "indexing pages" at bounding box center [338, 424] width 96 height 17
click at [370, 426] on strong "indexing pages" at bounding box center [338, 424] width 96 height 17
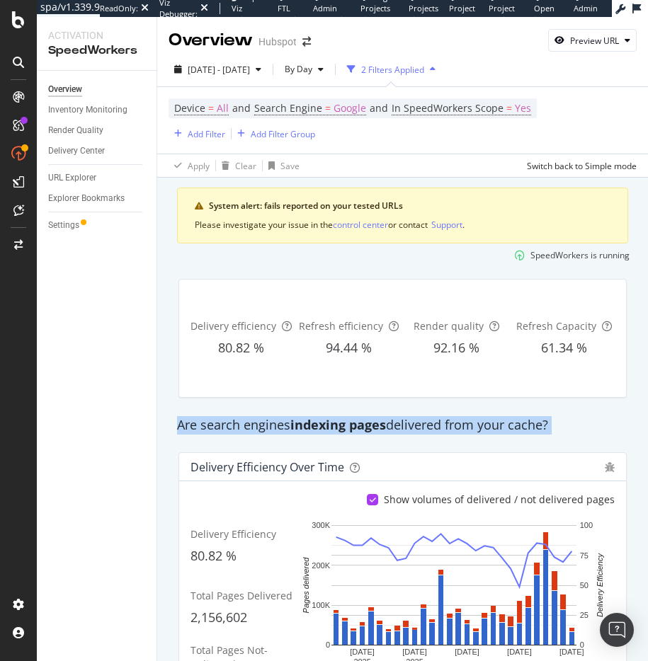
click at [370, 426] on strong "indexing pages" at bounding box center [338, 424] width 96 height 17
click at [86, 178] on div "URL Explorer" at bounding box center [72, 178] width 48 height 15
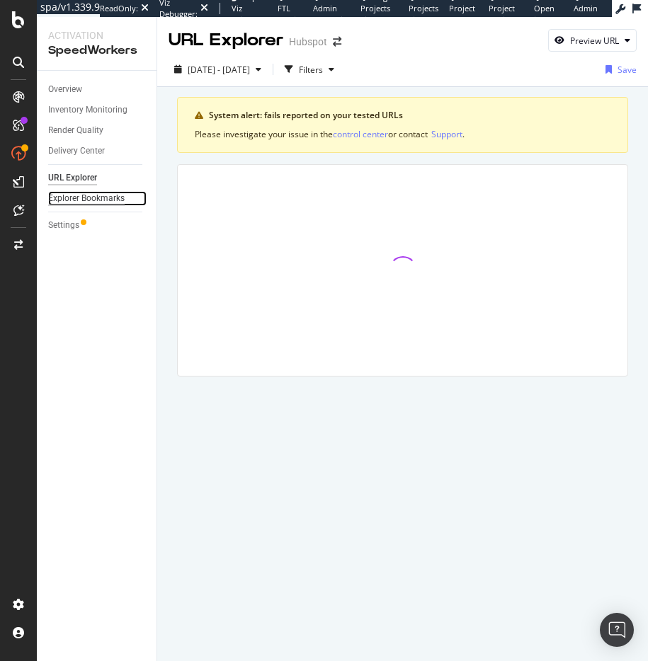
click at [80, 195] on div "Explorer Bookmarks" at bounding box center [86, 198] width 76 height 15
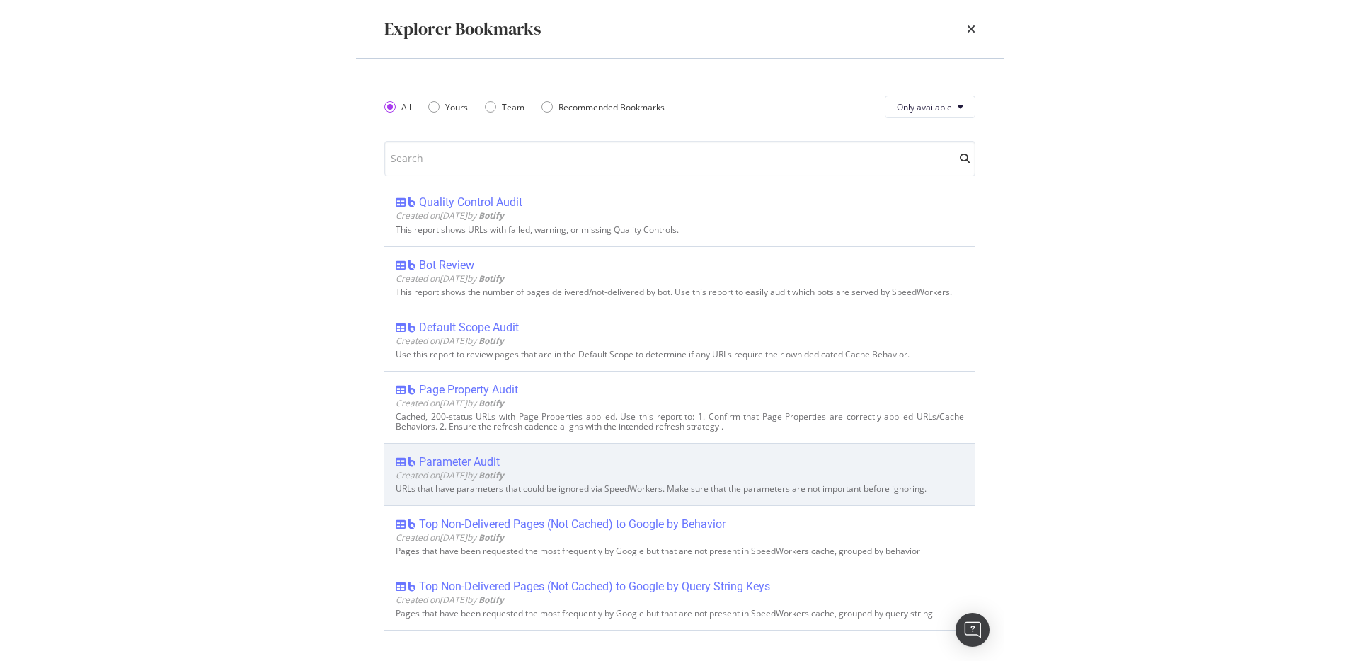
scroll to position [79, 0]
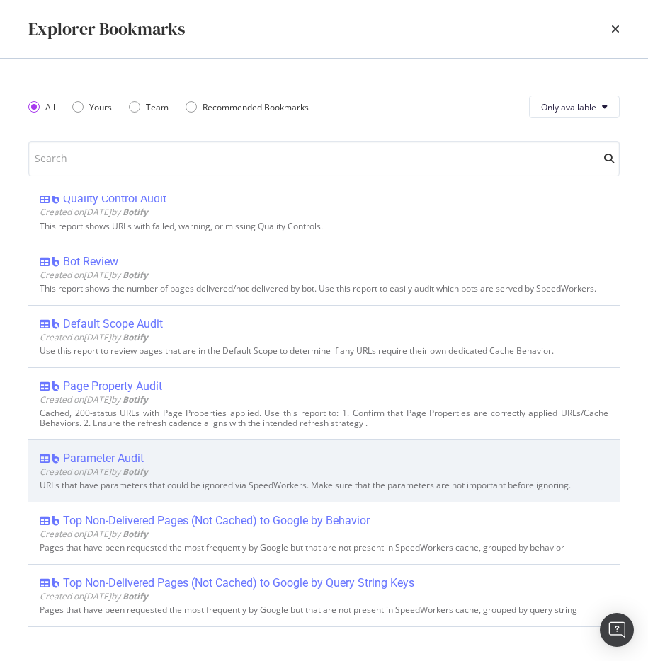
click at [110, 466] on div "Parameter Audit" at bounding box center [103, 459] width 81 height 14
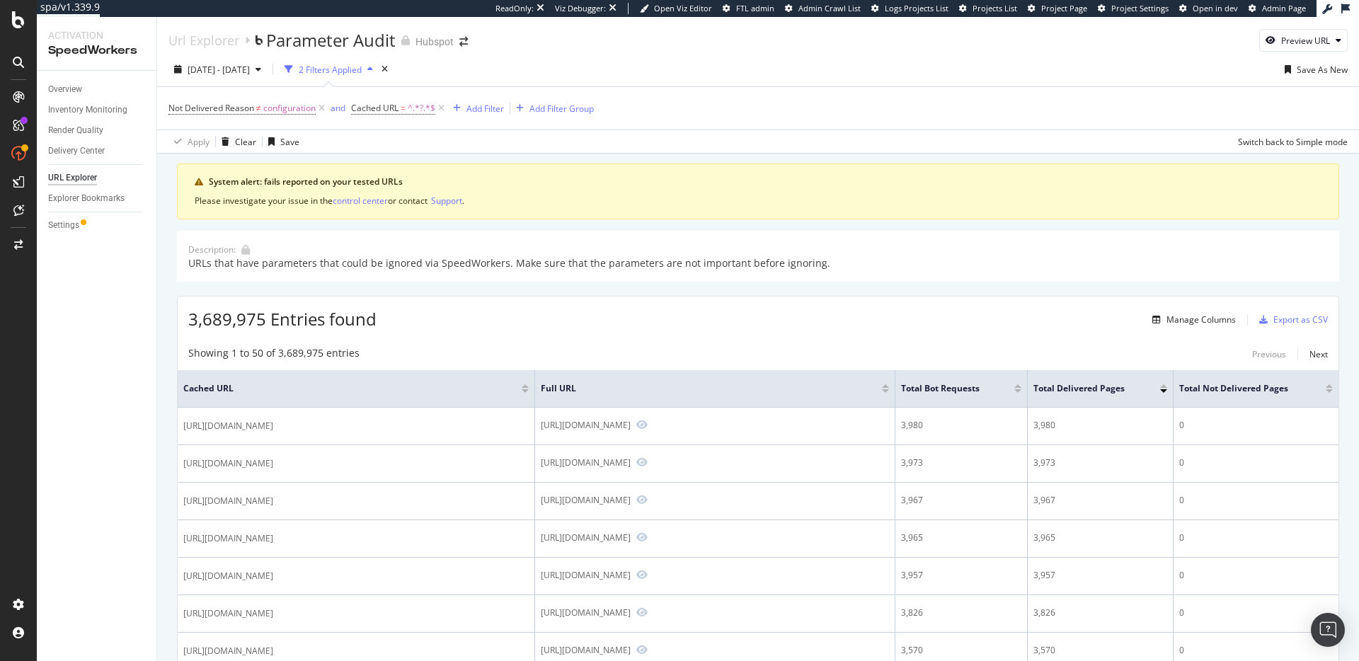
click at [647, 253] on div "Description: URLs that have parameters that could be ignored via SpeedWorkers. …" at bounding box center [758, 256] width 1162 height 51
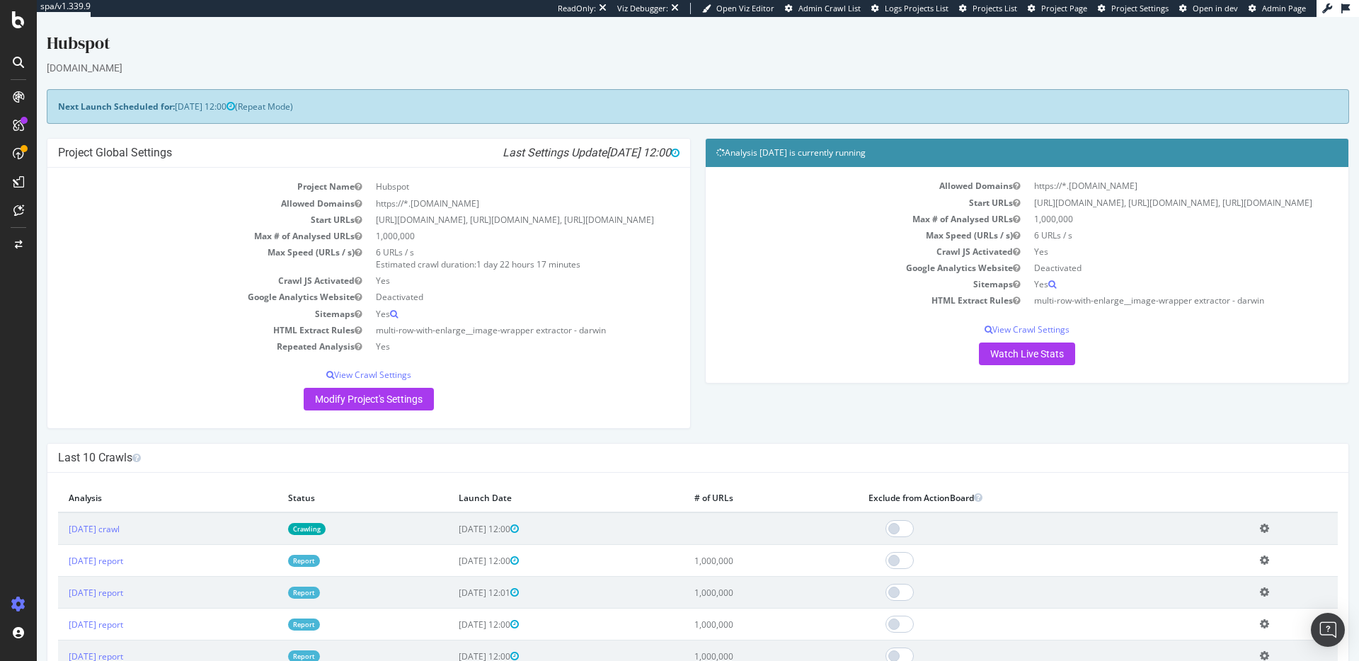
click at [228, 109] on span "[DATE] 12:00" at bounding box center [205, 107] width 60 height 12
click at [516, 71] on div "[DOMAIN_NAME]" at bounding box center [698, 68] width 1303 height 14
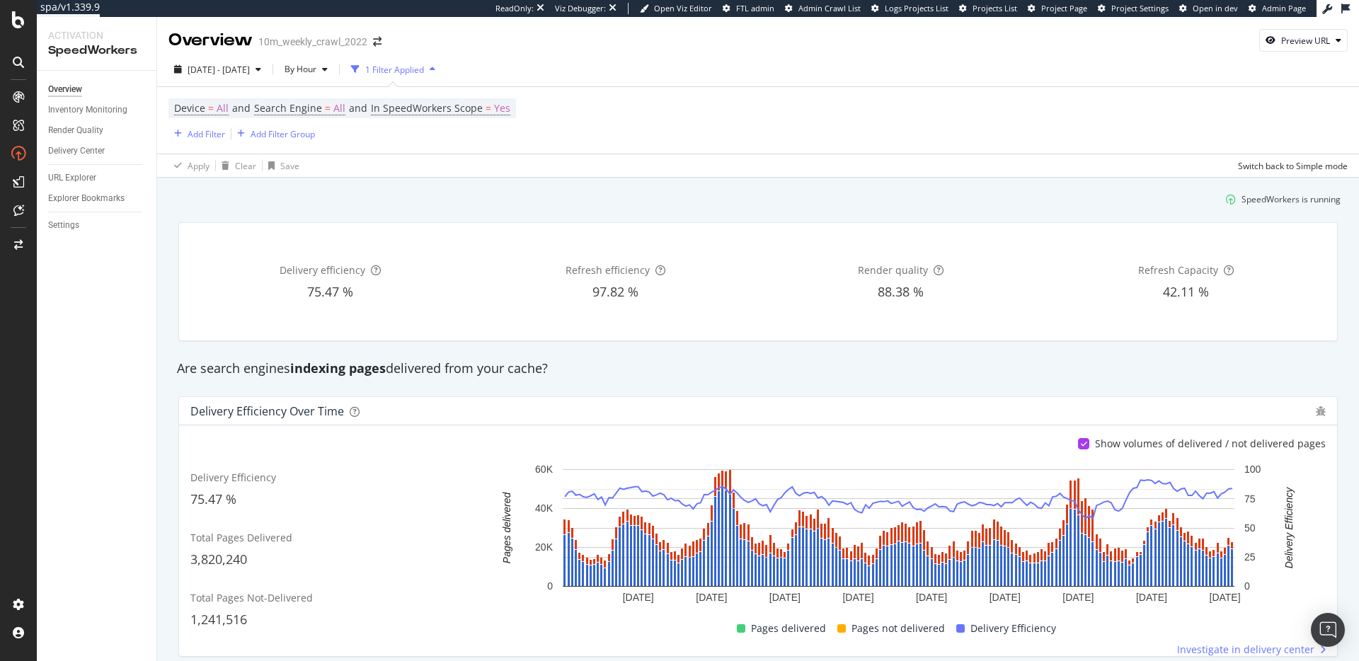
click at [677, 372] on div "Are search engines indexing pages delivered from your cache?" at bounding box center [758, 369] width 1177 height 18
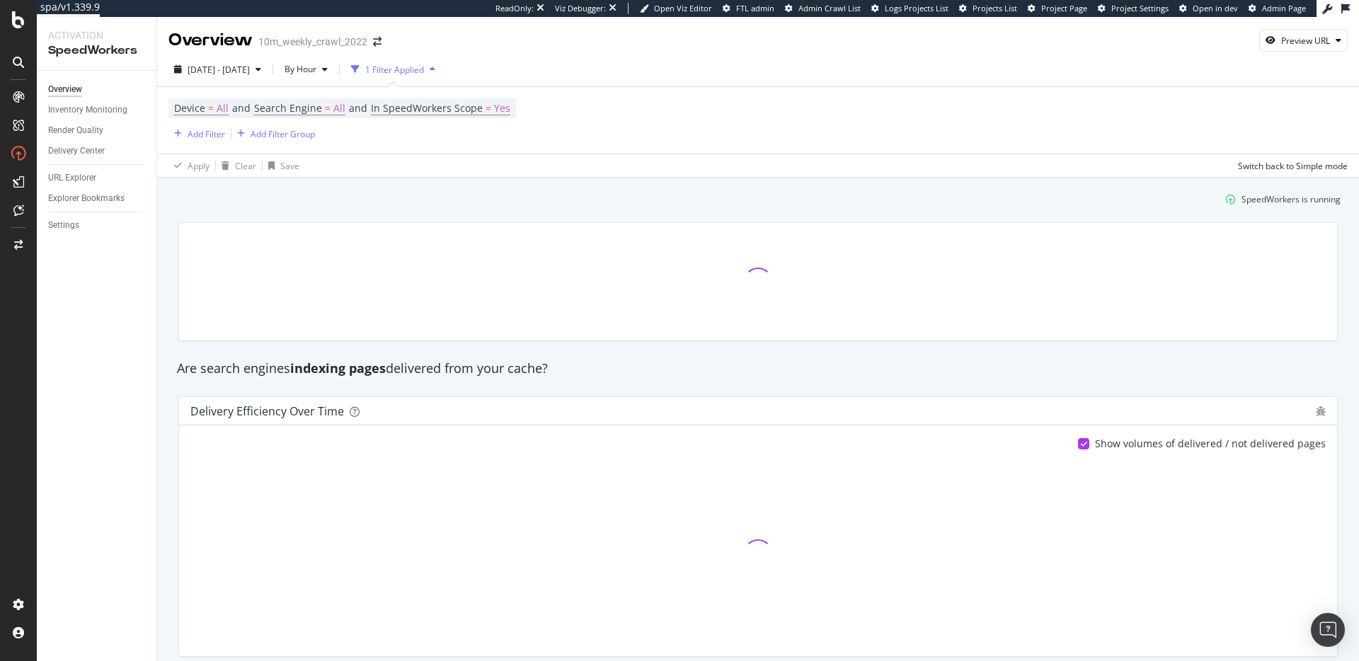
click at [537, 370] on div "Are search engines indexing pages delivered from your cache?" at bounding box center [758, 369] width 1177 height 18
click at [629, 373] on div "Are search engines indexing pages delivered from your cache?" at bounding box center [758, 369] width 1177 height 18
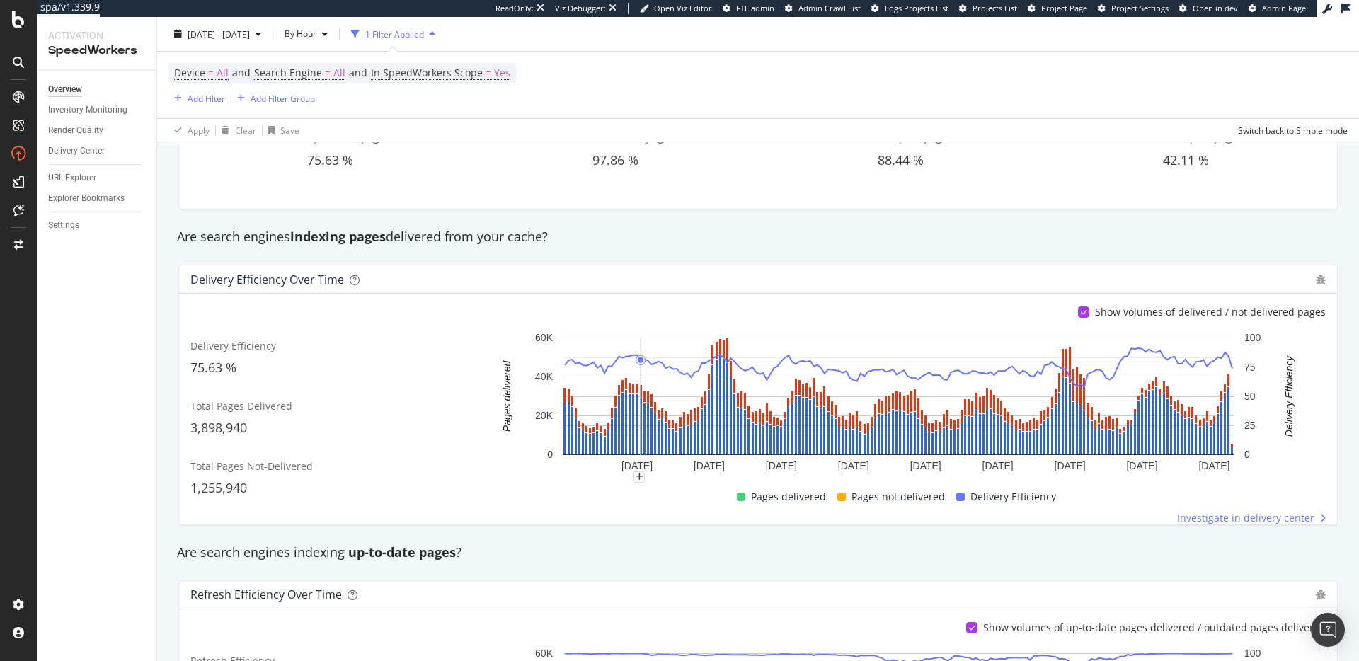
scroll to position [141, 0]
